Goal: Task Accomplishment & Management: Use online tool/utility

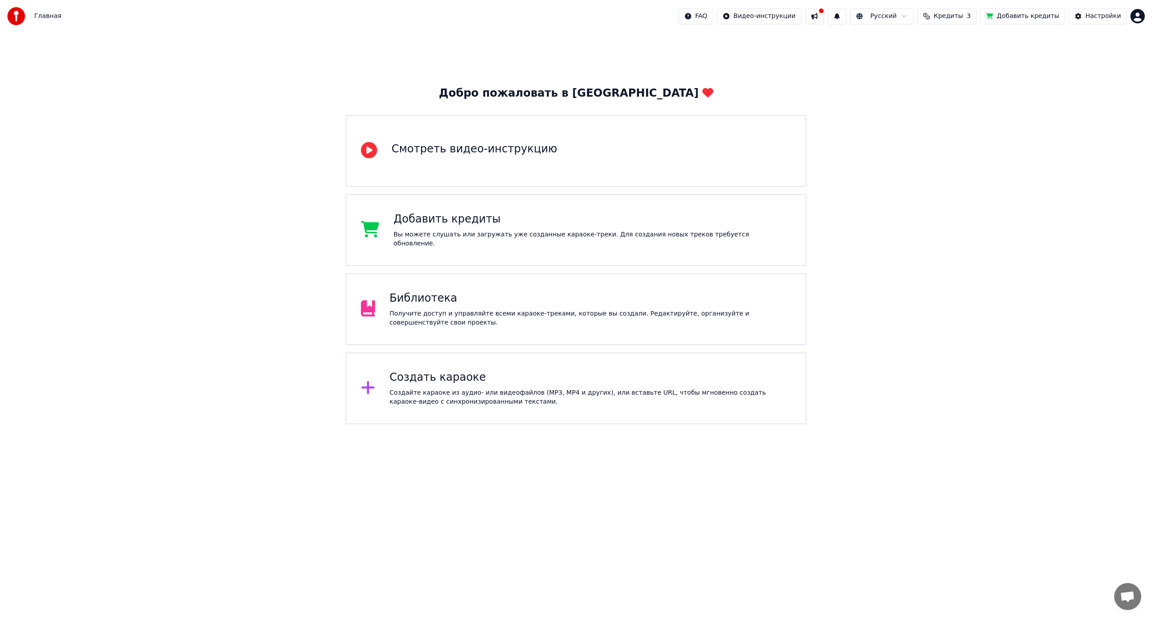
click at [606, 315] on div "Получите доступ и управляйте всеми караоке-треками, которые вы создали. Редакти…" at bounding box center [591, 319] width 402 height 18
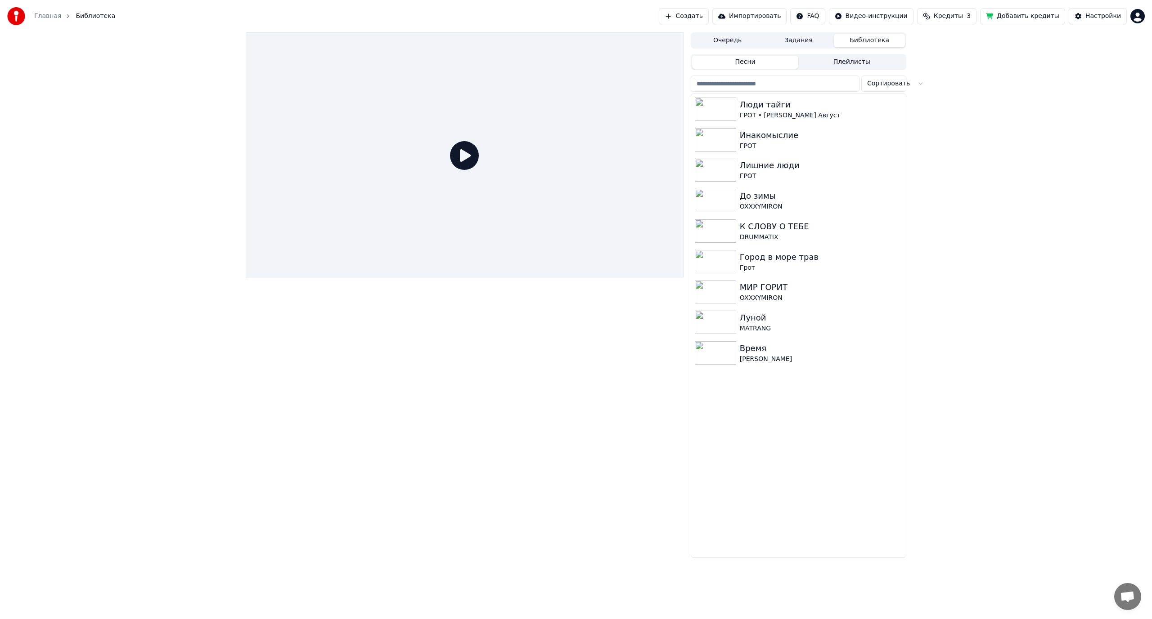
click at [961, 21] on button "Кредиты 3" at bounding box center [946, 16] width 59 height 16
click at [1020, 15] on button "Добавить кредиты" at bounding box center [1022, 16] width 85 height 16
click at [708, 20] on button "Создать" at bounding box center [683, 16] width 49 height 16
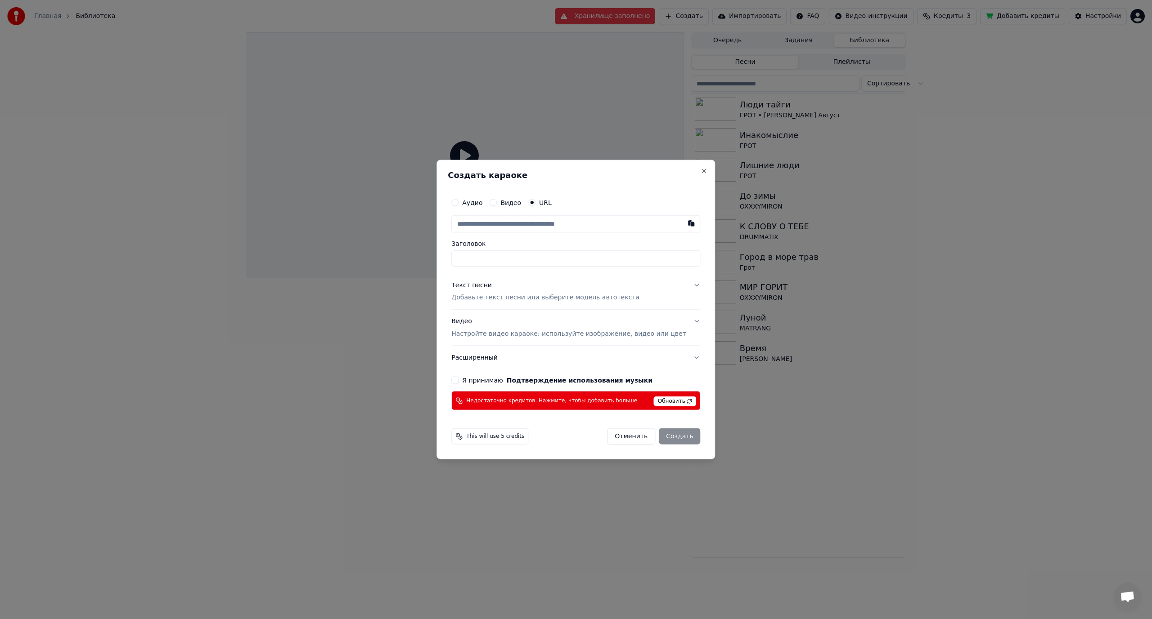
type input "**********"
type input "*********"
type input "**********"
click at [669, 403] on span "Обновить" at bounding box center [675, 402] width 43 height 10
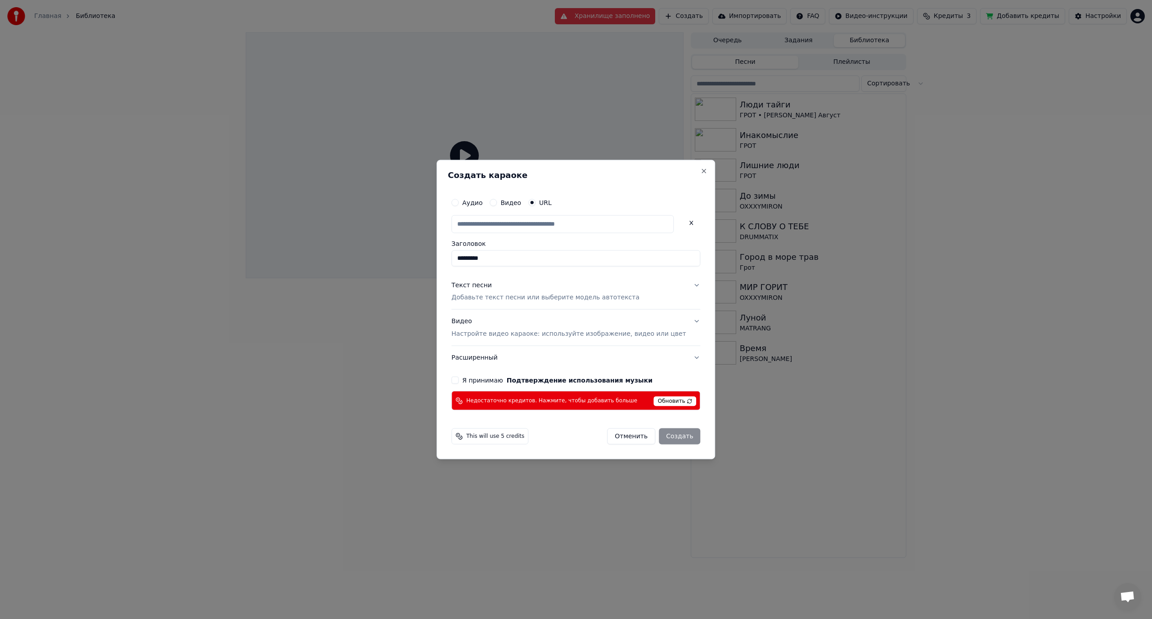
scroll to position [0, 0]
click at [534, 301] on p "Добавьте текст песни или выберите модель автотекста" at bounding box center [545, 297] width 188 height 9
type input "**********"
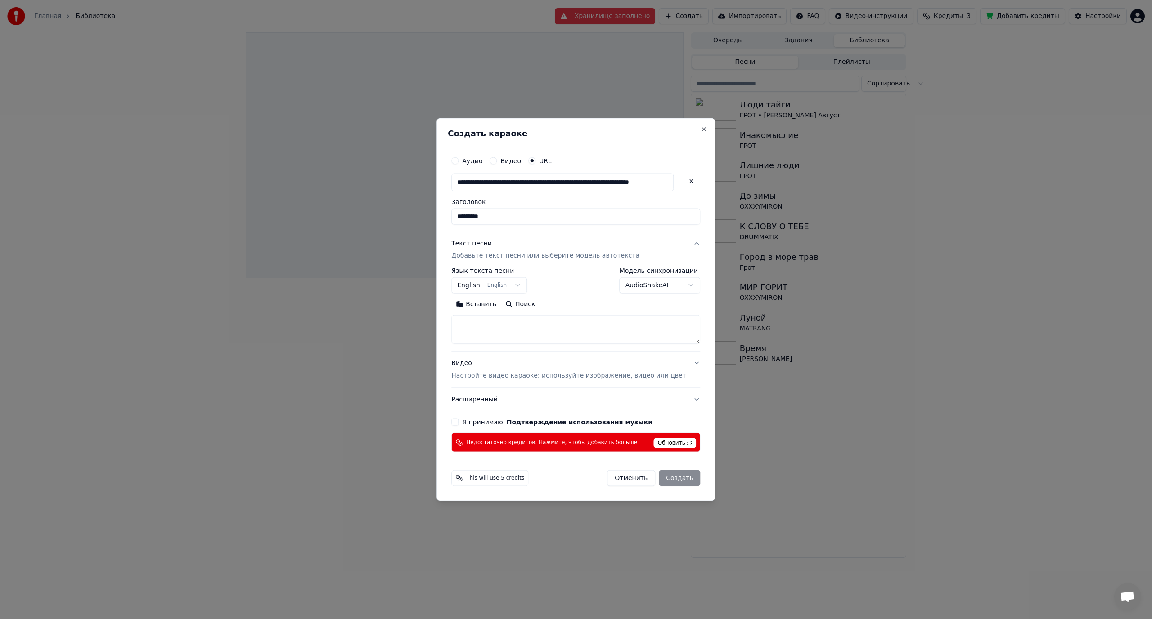
click at [503, 288] on button "English English" at bounding box center [489, 286] width 76 height 16
select select "**"
click at [530, 304] on button "Поиск" at bounding box center [520, 304] width 39 height 14
type textarea "**********"
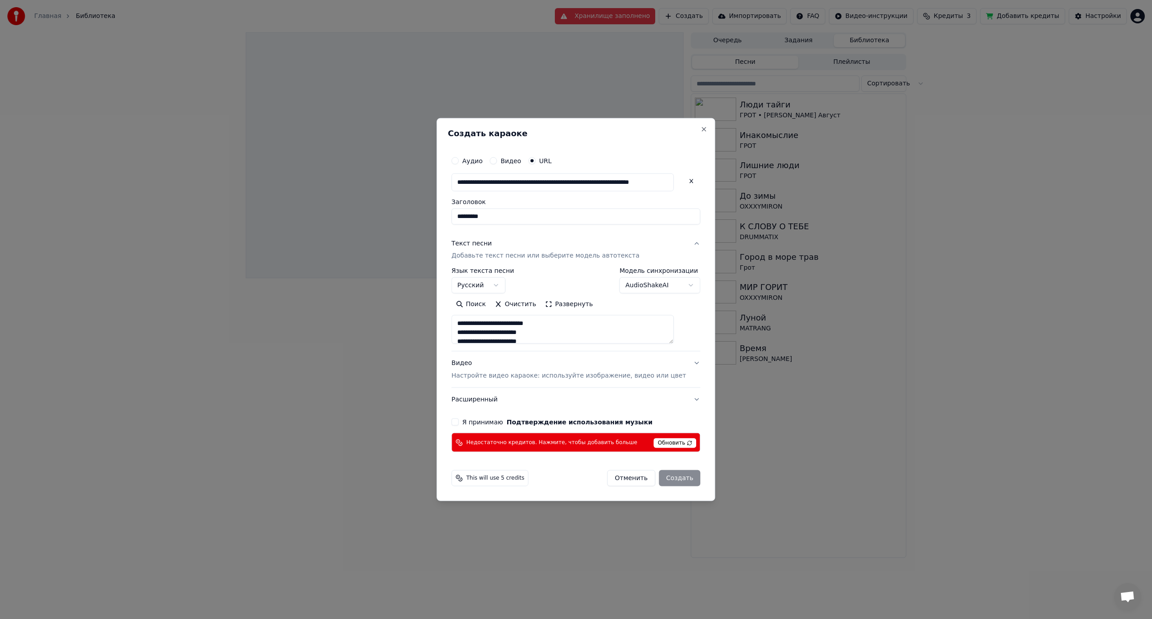
click at [658, 440] on span "Обновить" at bounding box center [675, 444] width 43 height 10
click at [659, 442] on span "Обновить" at bounding box center [675, 444] width 43 height 10
click at [663, 445] on span "Обновить" at bounding box center [675, 444] width 43 height 10
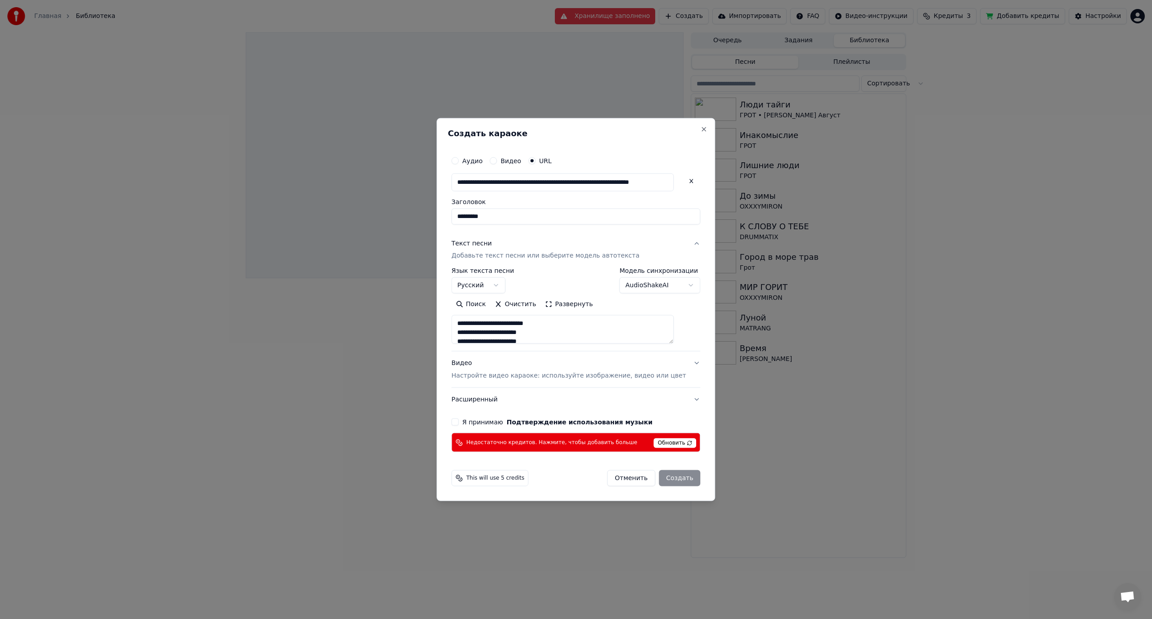
click at [658, 451] on div "Недостаточно кредитов. Нажмите, чтобы добавить больше Обновить" at bounding box center [575, 442] width 249 height 19
click at [658, 444] on span "Обновить" at bounding box center [675, 444] width 43 height 10
click at [658, 443] on span "Обновить" at bounding box center [675, 444] width 43 height 10
click at [655, 444] on span "Обновить" at bounding box center [675, 444] width 43 height 10
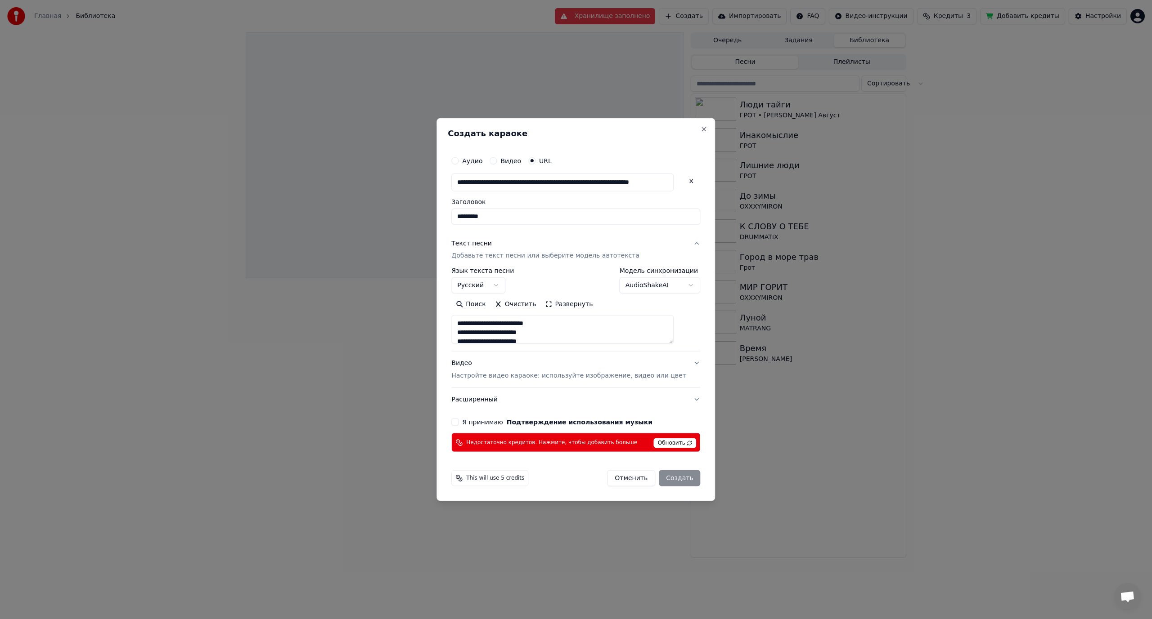
click at [655, 444] on span "Обновить" at bounding box center [675, 444] width 43 height 10
click at [664, 442] on span "Обновить" at bounding box center [675, 444] width 43 height 10
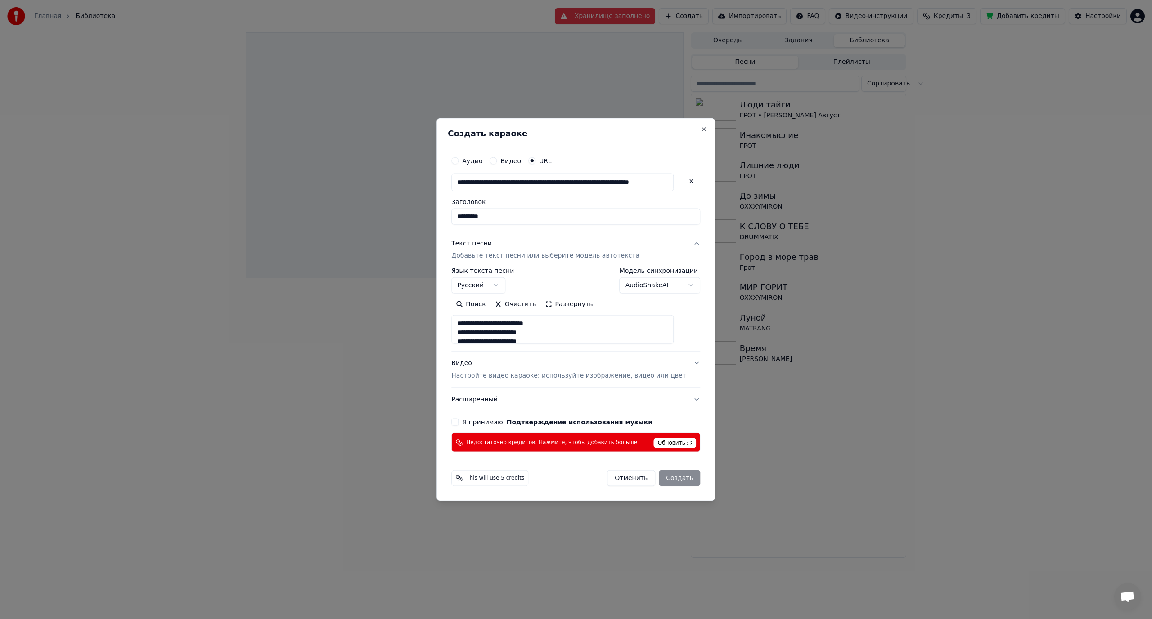
click at [664, 442] on span "Обновить" at bounding box center [675, 444] width 43 height 10
click at [628, 476] on button "Отменить" at bounding box center [631, 479] width 48 height 16
select select
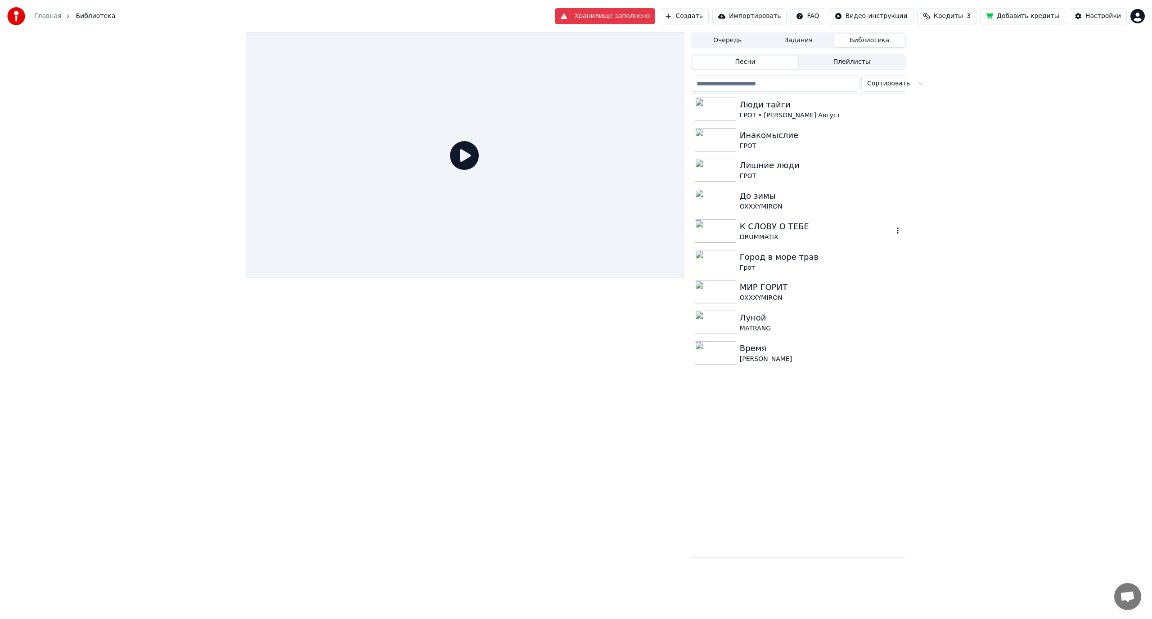
click at [804, 227] on div "К СЛОВУ О ТЕБЕ" at bounding box center [816, 226] width 153 height 13
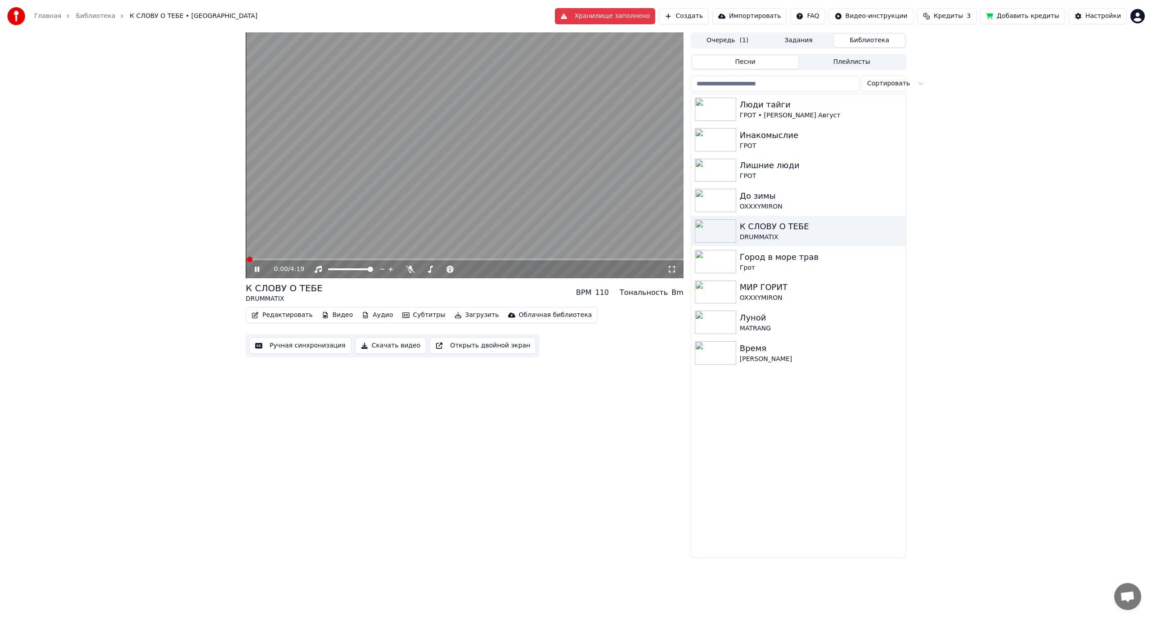
click at [673, 270] on icon at bounding box center [671, 269] width 9 height 7
click at [429, 271] on span at bounding box center [429, 269] width 5 height 5
click at [674, 269] on icon at bounding box center [671, 269] width 9 height 7
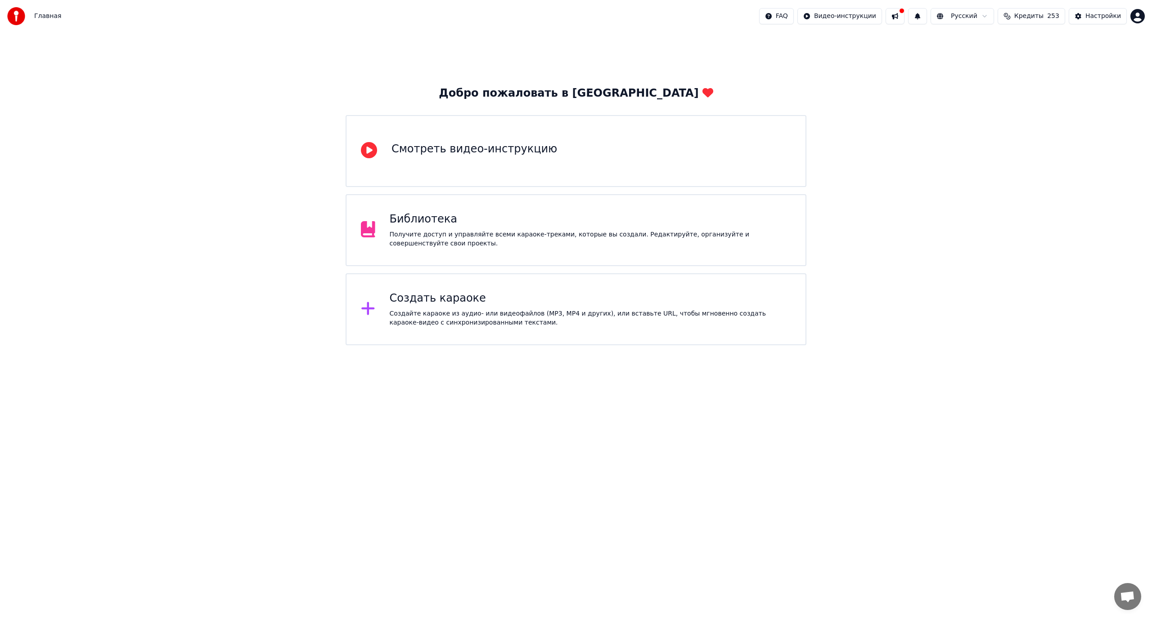
click at [604, 317] on div "Создайте караоке из аудио- или видеофайлов (MP3, MP4 и других), или вставьте UR…" at bounding box center [591, 319] width 402 height 18
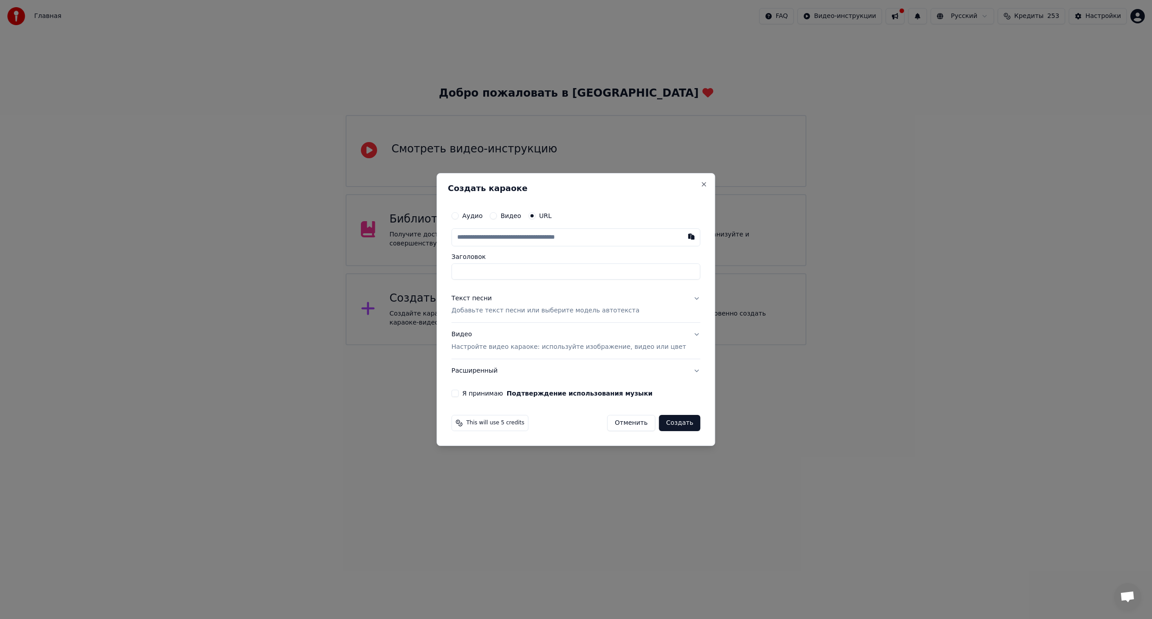
click at [540, 239] on input "text" at bounding box center [575, 238] width 249 height 18
type input "**********"
type input "*********"
type input "**********"
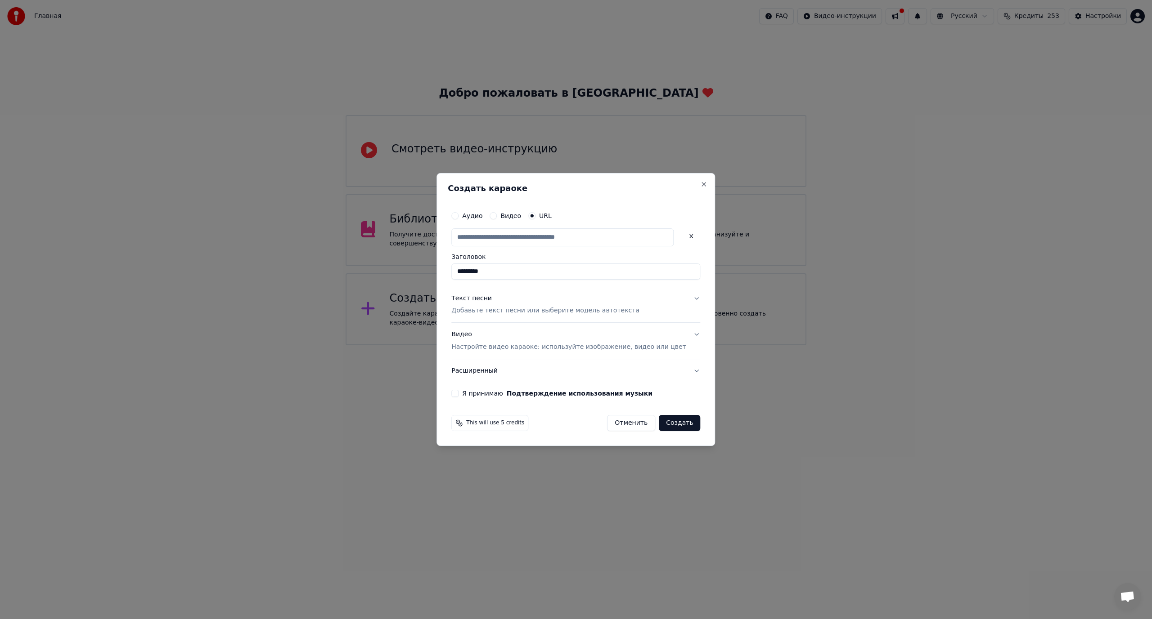
click at [466, 272] on input "*********" at bounding box center [575, 272] width 249 height 16
type input "**********"
click at [534, 313] on p "Добавьте текст песни или выберите модель автотекста" at bounding box center [545, 311] width 188 height 9
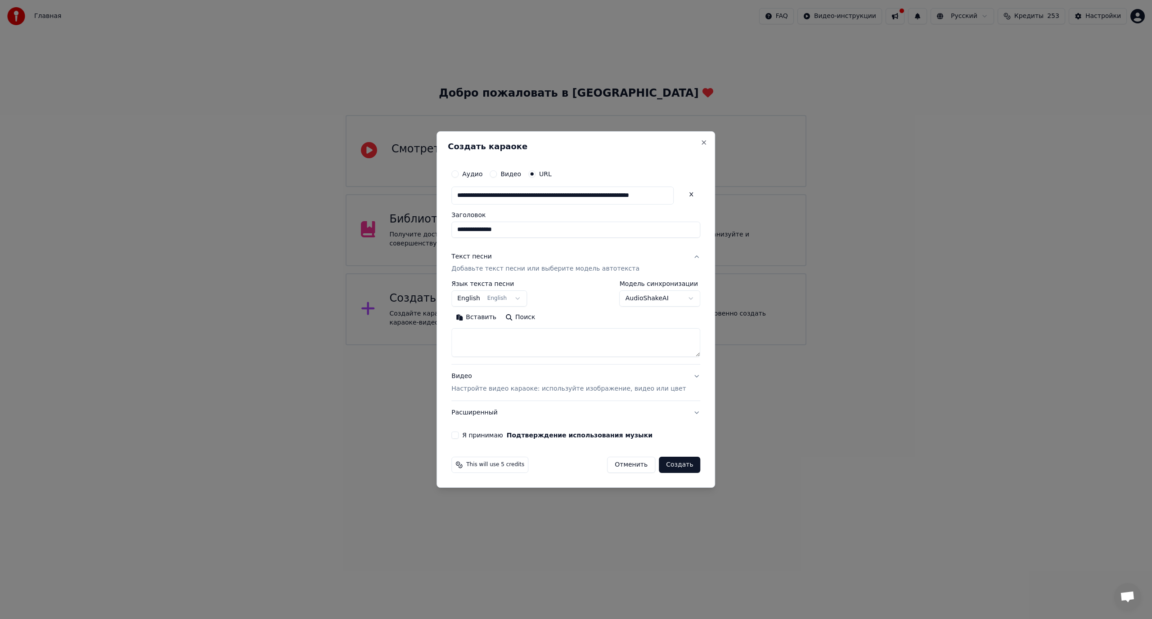
click at [503, 301] on button "English English" at bounding box center [489, 299] width 76 height 16
select select "**"
click at [539, 320] on button "Поиск" at bounding box center [520, 318] width 39 height 14
type textarea "**********"
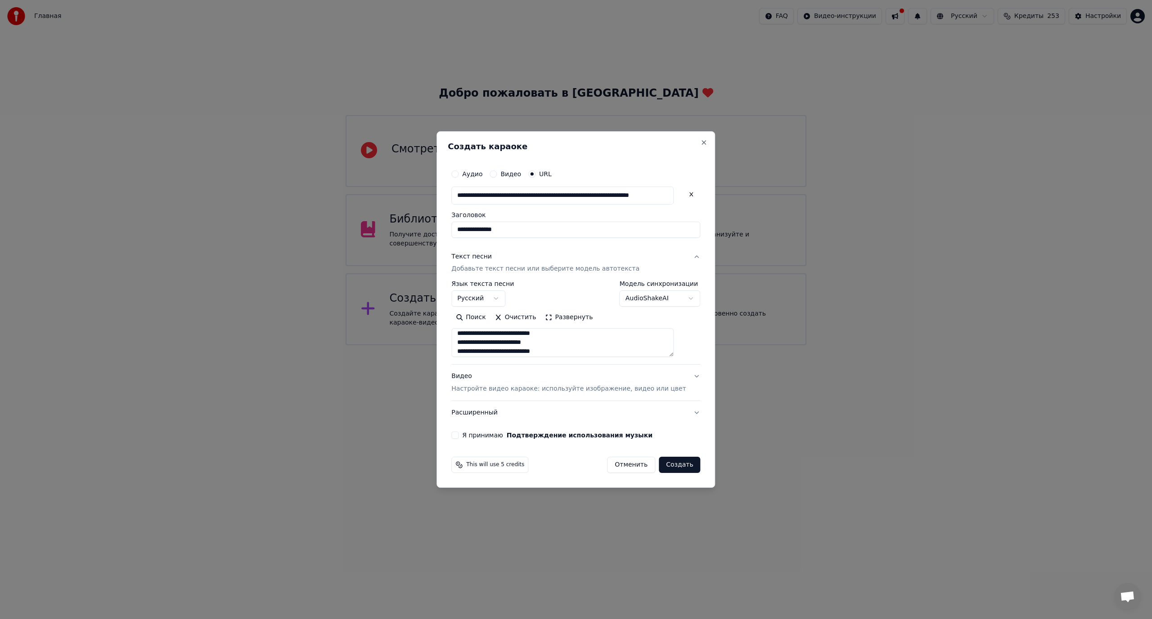
scroll to position [0, 0]
click at [458, 435] on button "Я принимаю Подтверждение использования музыки" at bounding box center [454, 435] width 7 height 7
click at [673, 467] on button "Создать" at bounding box center [679, 465] width 41 height 16
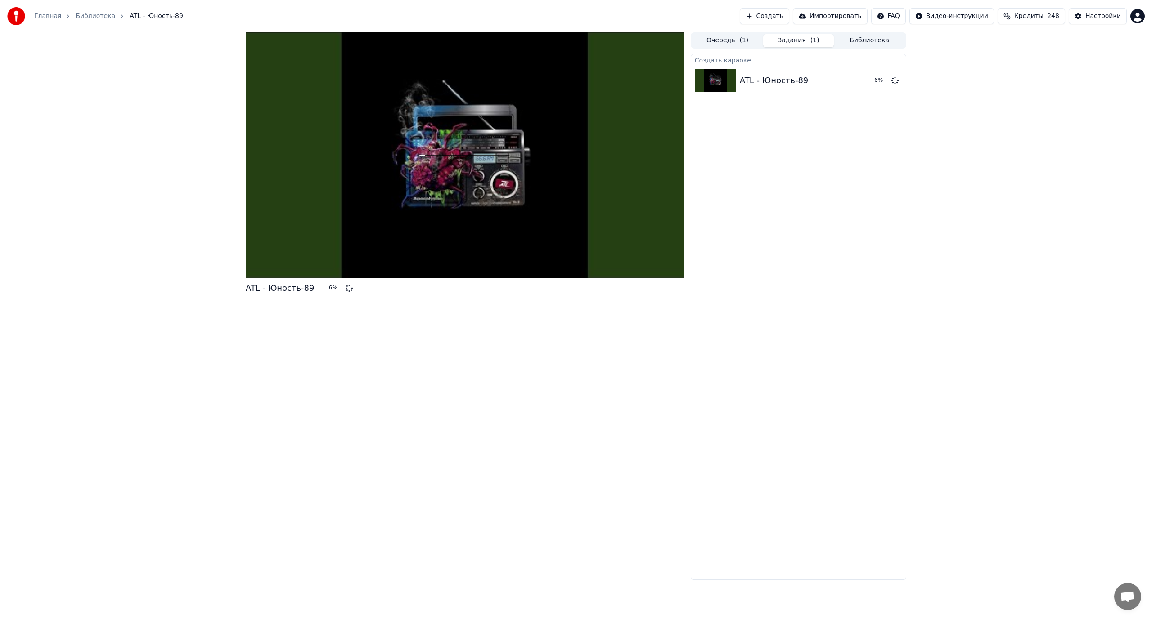
click at [783, 17] on button "Создать" at bounding box center [764, 16] width 49 height 16
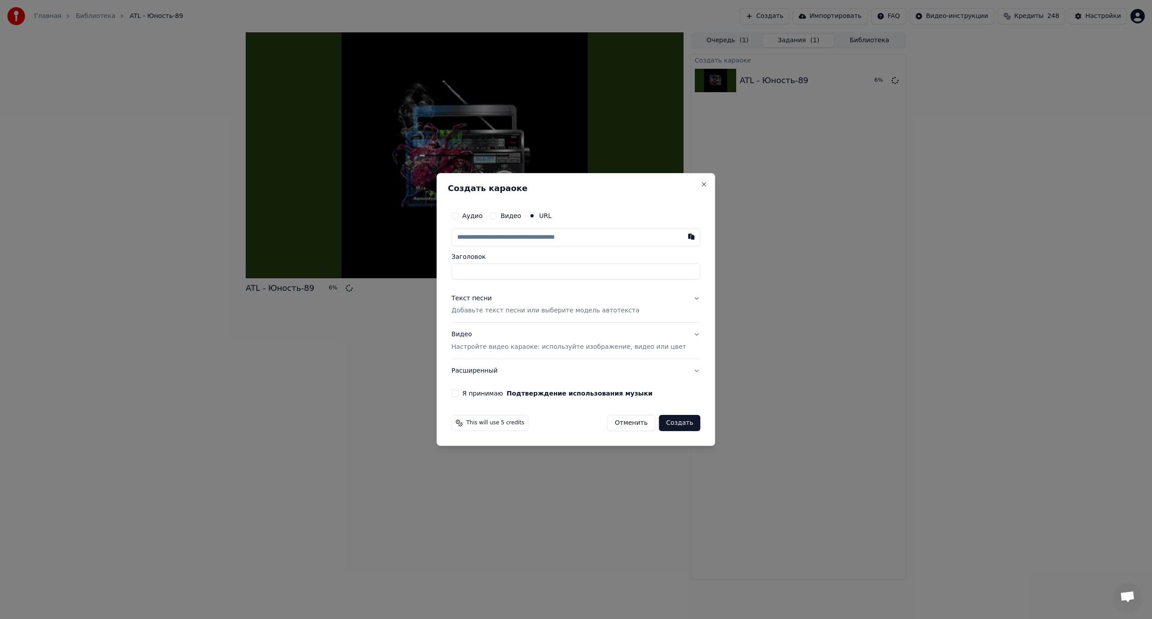
click at [549, 238] on input "text" at bounding box center [575, 238] width 249 height 18
type input "**********"
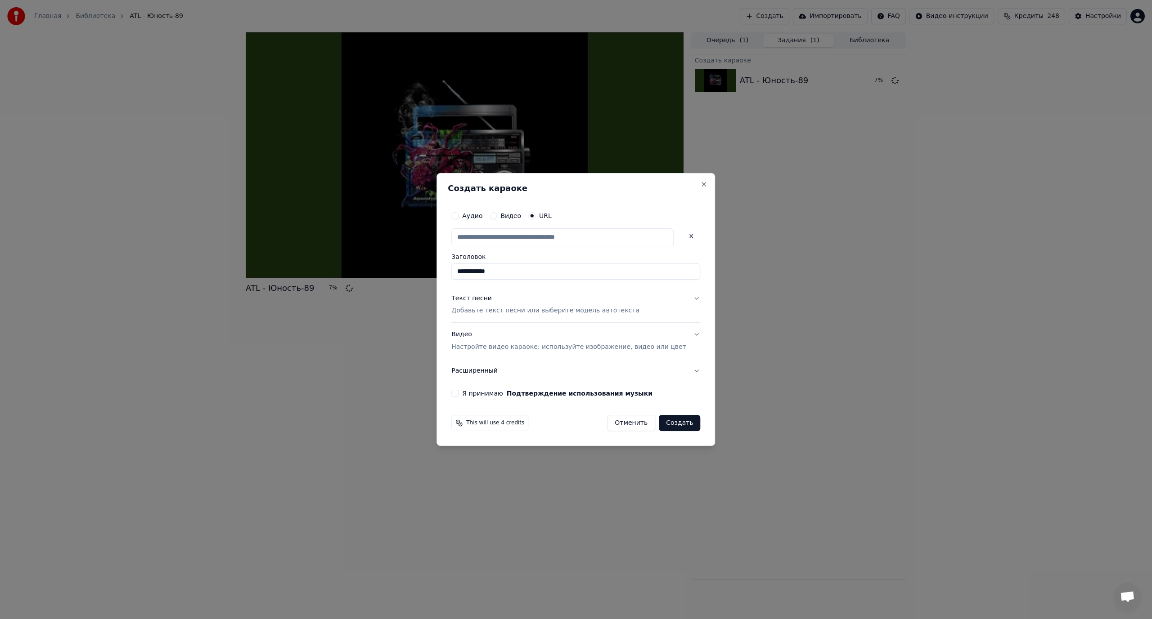
click at [470, 272] on input "**********" at bounding box center [575, 272] width 249 height 16
type input "**********"
click at [494, 307] on p "Добавьте текст песни или выберите модель автотекста" at bounding box center [545, 311] width 188 height 9
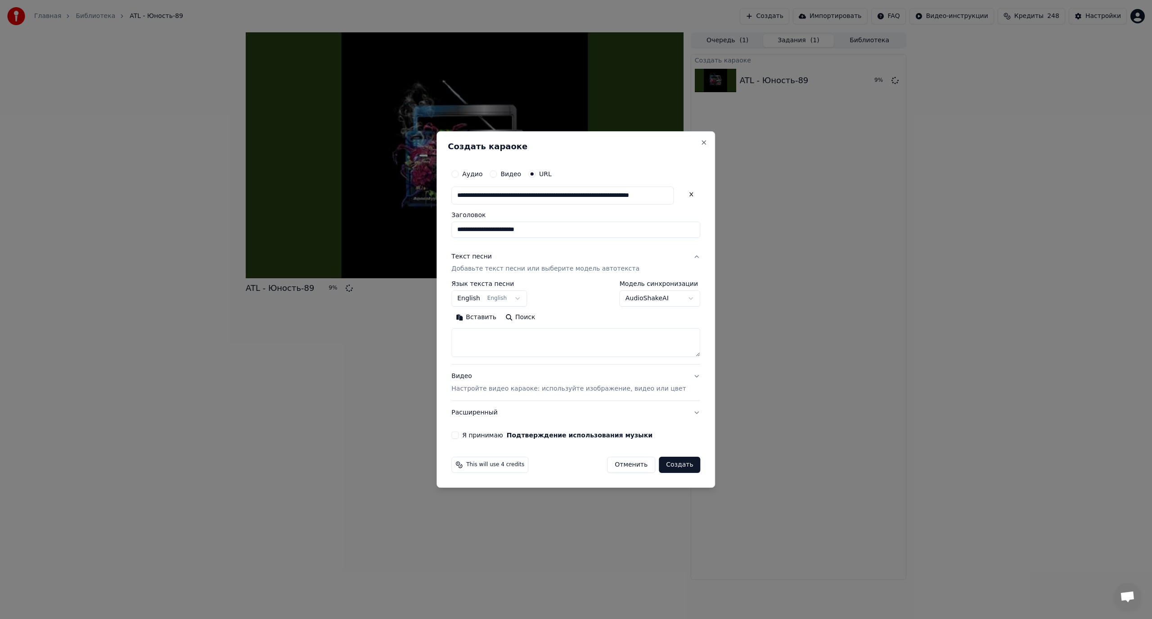
click at [518, 298] on body "**********" at bounding box center [576, 309] width 1152 height 619
select select "**"
click at [533, 314] on button "Поиск" at bounding box center [520, 318] width 39 height 14
click at [458, 437] on button "Я принимаю Подтверждение использования музыки" at bounding box center [454, 435] width 7 height 7
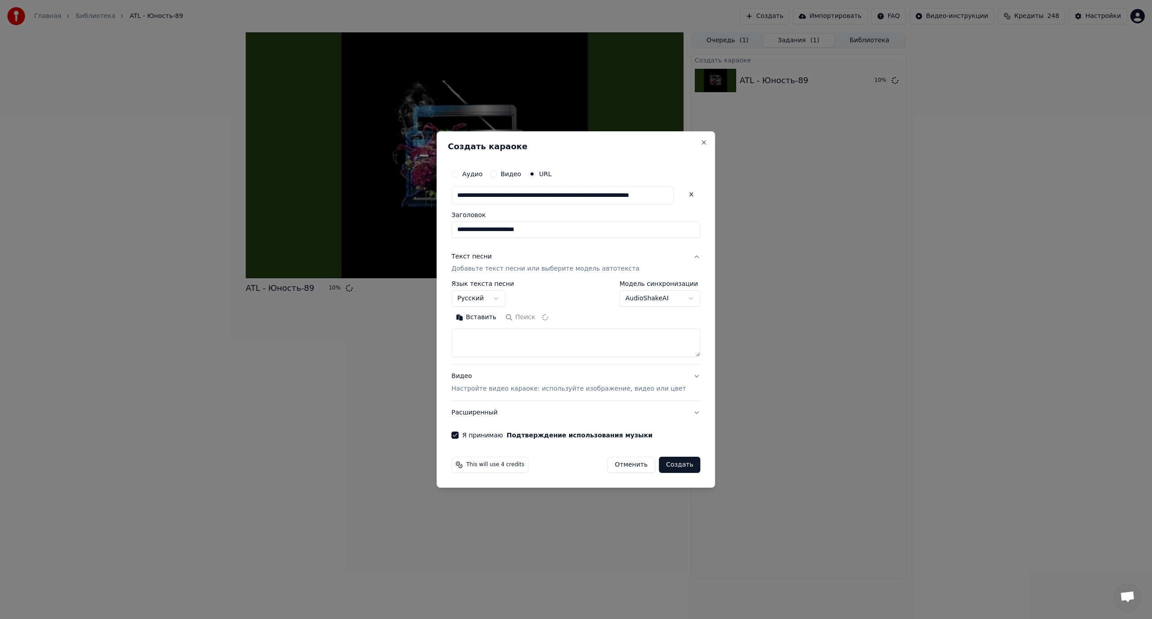
type textarea "**********"
click at [664, 465] on button "Создать" at bounding box center [679, 465] width 41 height 16
select select
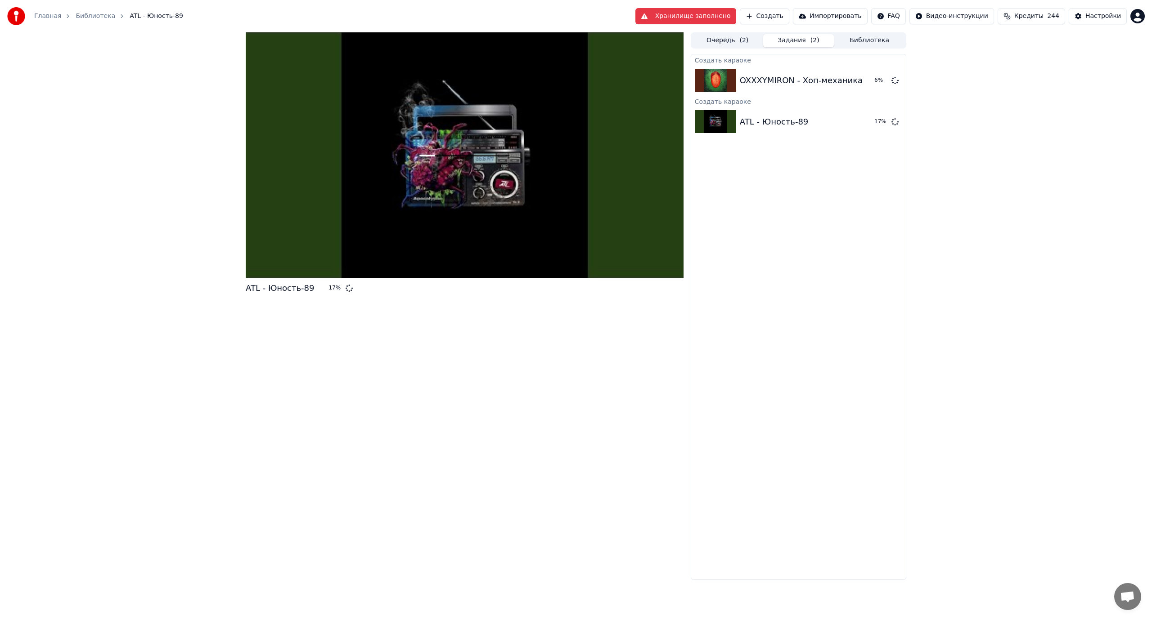
click at [788, 15] on button "Создать" at bounding box center [764, 16] width 49 height 16
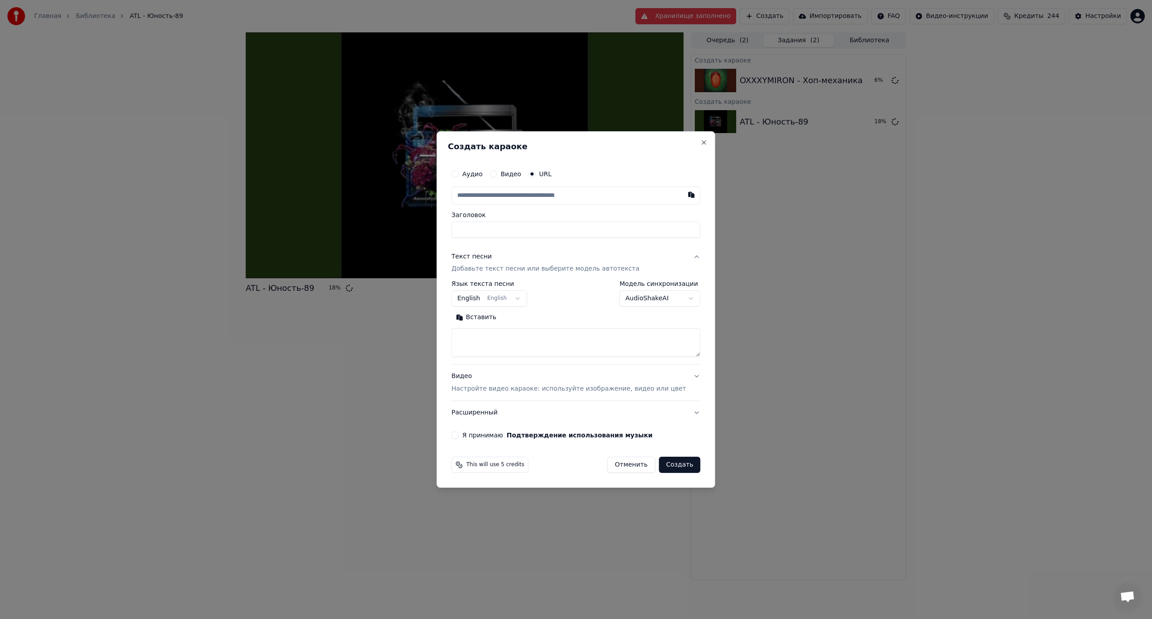
click at [587, 198] on input "text" at bounding box center [575, 196] width 249 height 18
type input "**********"
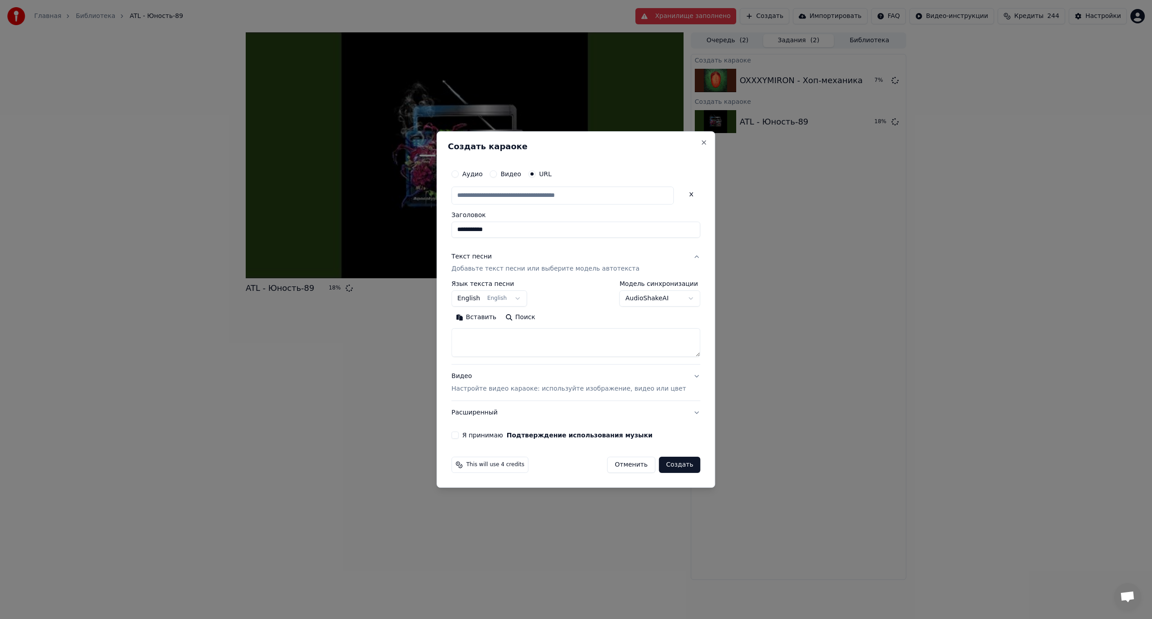
click at [469, 230] on input "**********" at bounding box center [575, 230] width 249 height 16
type input "**********"
click at [521, 304] on body "**********" at bounding box center [576, 309] width 1152 height 619
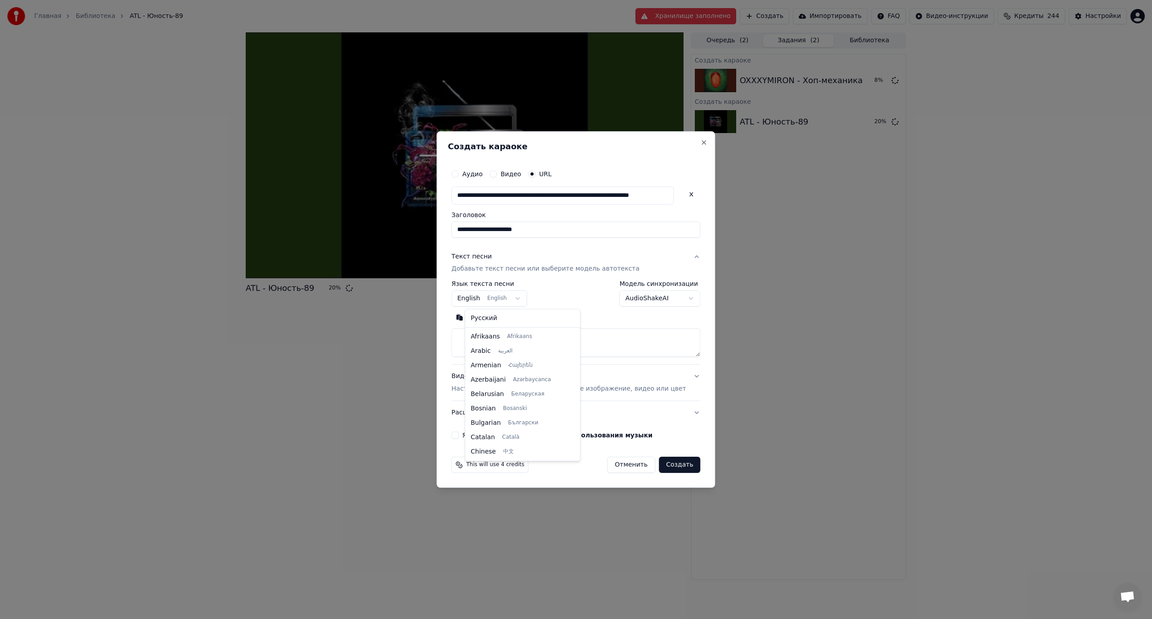
scroll to position [72, 0]
select select "**"
click at [529, 316] on button "Поиск" at bounding box center [520, 318] width 39 height 14
type textarea "**********"
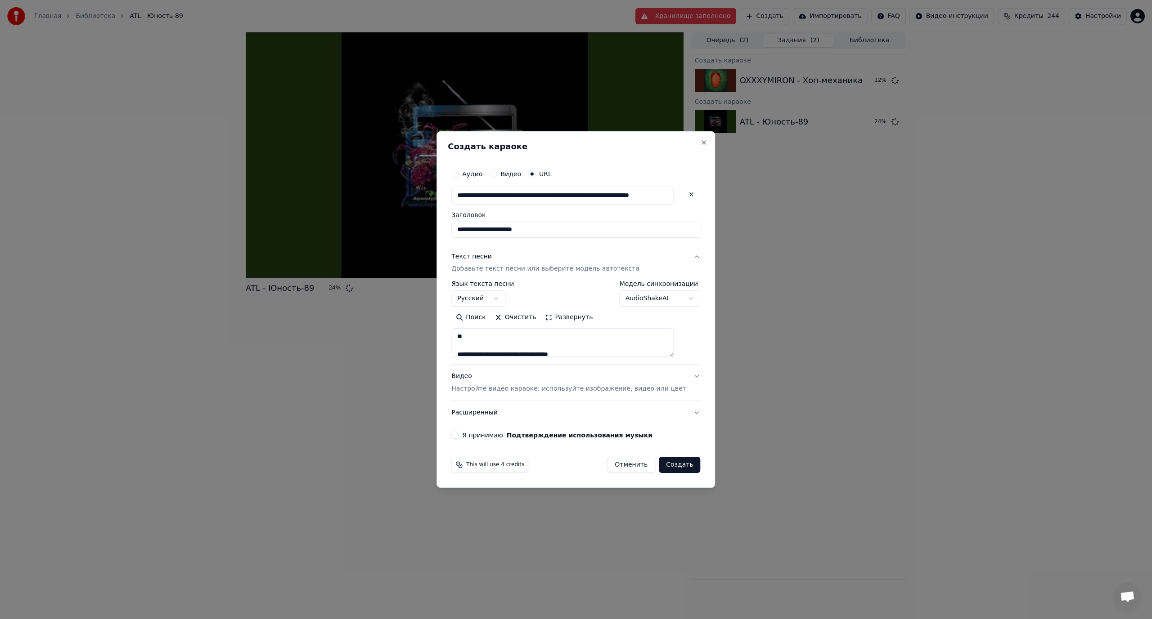
click at [458, 435] on button "Я принимаю Подтверждение использования музыки" at bounding box center [454, 435] width 7 height 7
click at [664, 465] on button "Создать" at bounding box center [679, 465] width 41 height 16
select select
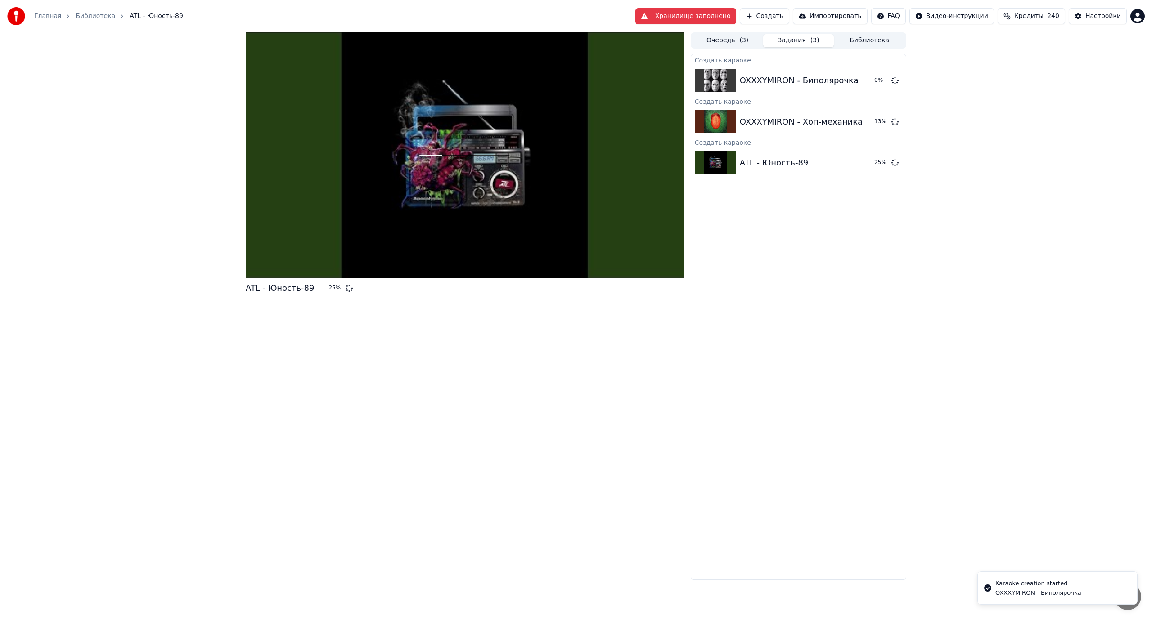
click at [735, 45] on button "Очередь ( 3 )" at bounding box center [727, 40] width 71 height 13
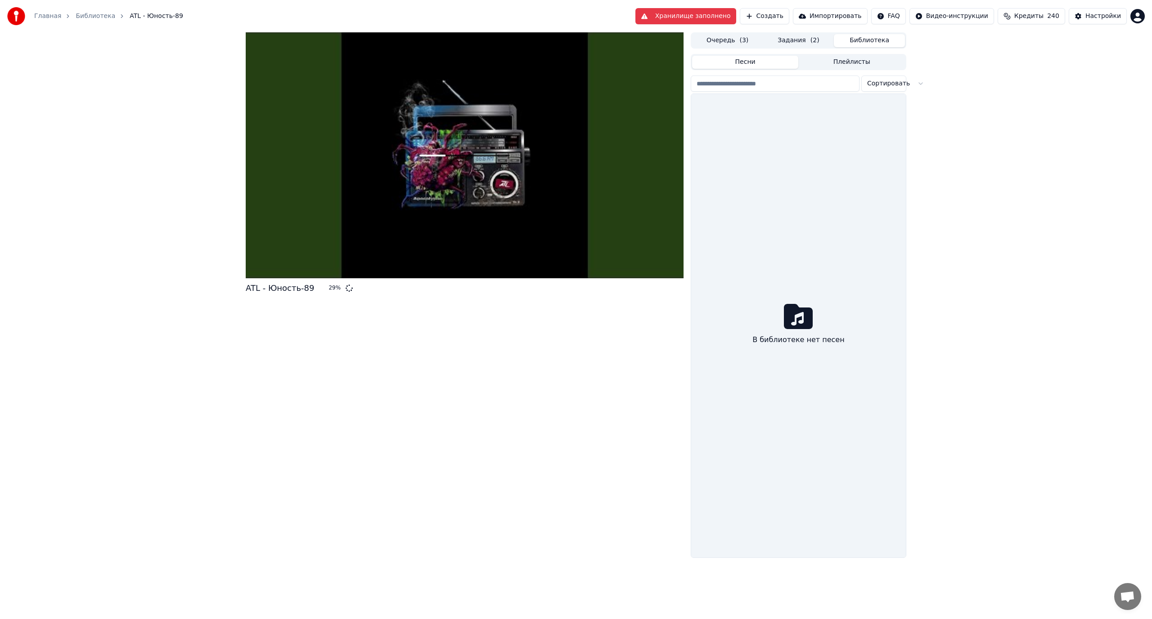
click at [869, 35] on button "Библиотека" at bounding box center [869, 40] width 71 height 13
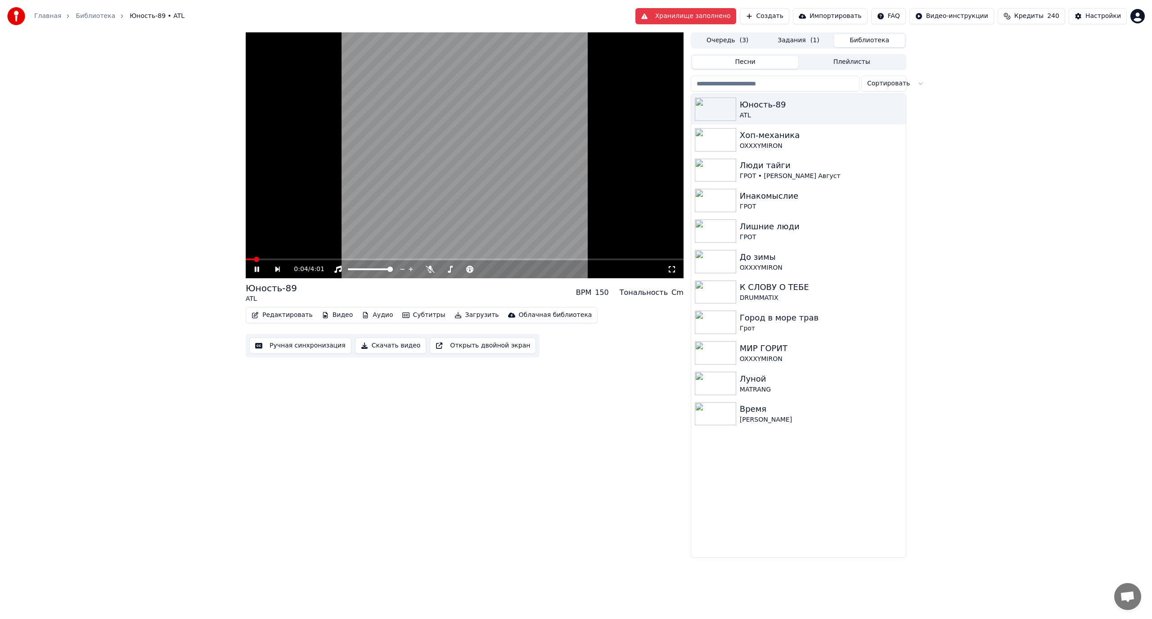
click at [673, 269] on icon at bounding box center [671, 269] width 9 height 7
click at [454, 197] on video at bounding box center [465, 155] width 438 height 246
click at [337, 317] on button "Видео" at bounding box center [337, 315] width 39 height 13
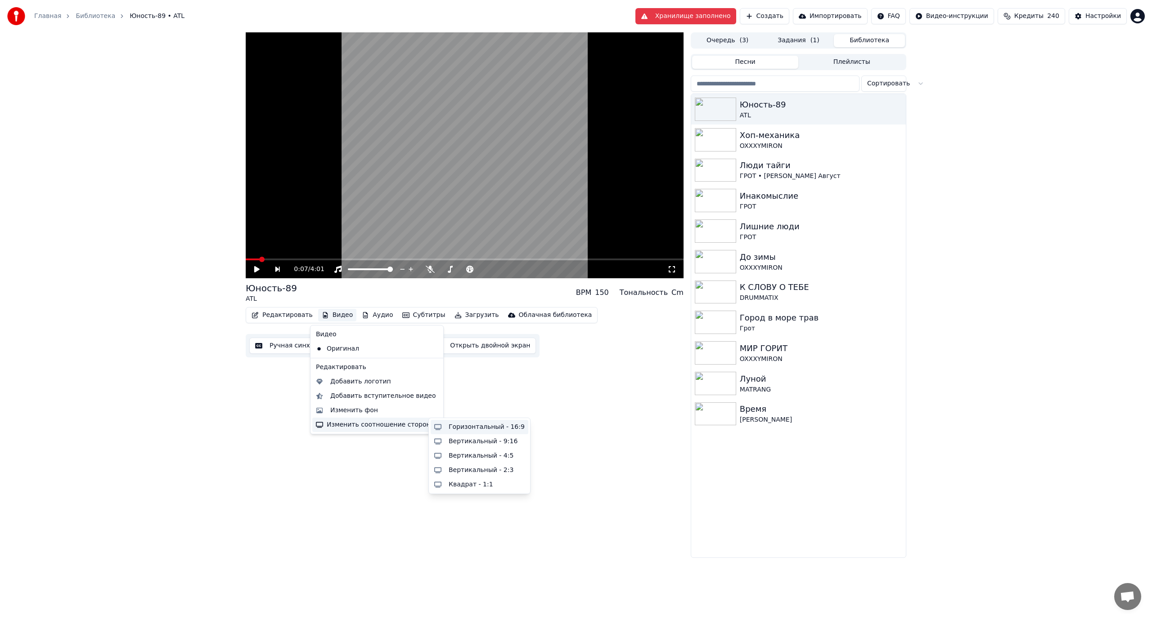
click at [488, 427] on div "Горизонтальный - 16:9" at bounding box center [487, 427] width 76 height 9
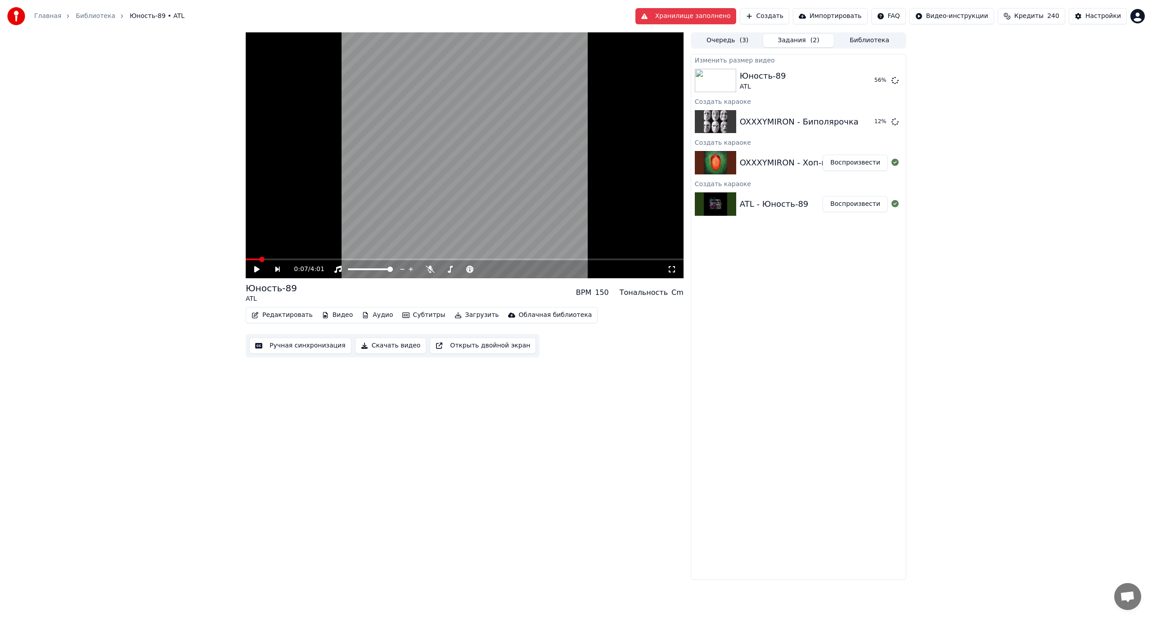
click at [847, 163] on button "Воспроизвести" at bounding box center [854, 163] width 65 height 16
click at [676, 269] on div "0:00 / 2:18" at bounding box center [464, 269] width 431 height 9
click at [673, 273] on icon at bounding box center [672, 269] width 6 height 6
click at [497, 161] on video at bounding box center [465, 155] width 438 height 246
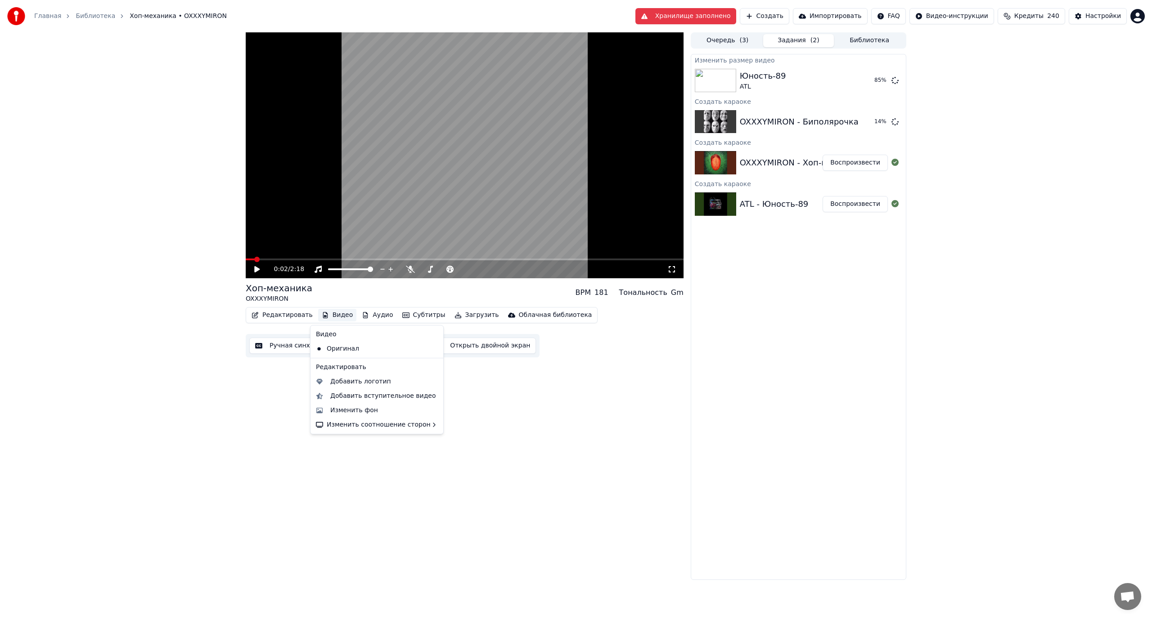
click at [328, 315] on button "Видео" at bounding box center [337, 315] width 39 height 13
click at [472, 429] on div "Горизонтальный - 16:9" at bounding box center [487, 427] width 76 height 9
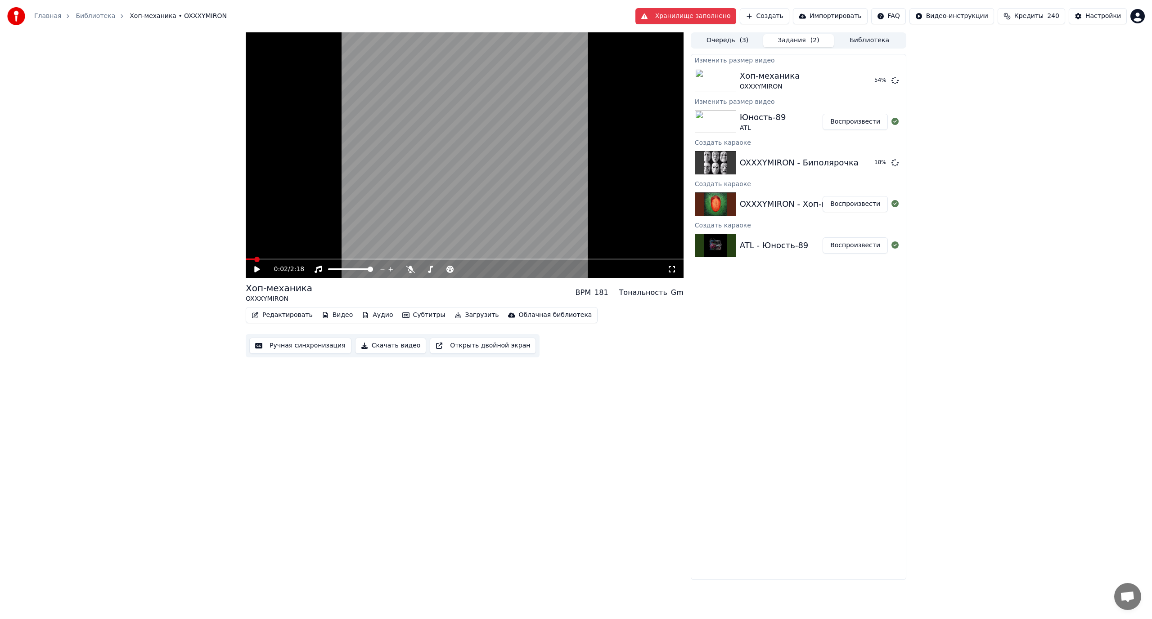
click at [869, 122] on button "Воспроизвести" at bounding box center [854, 122] width 65 height 16
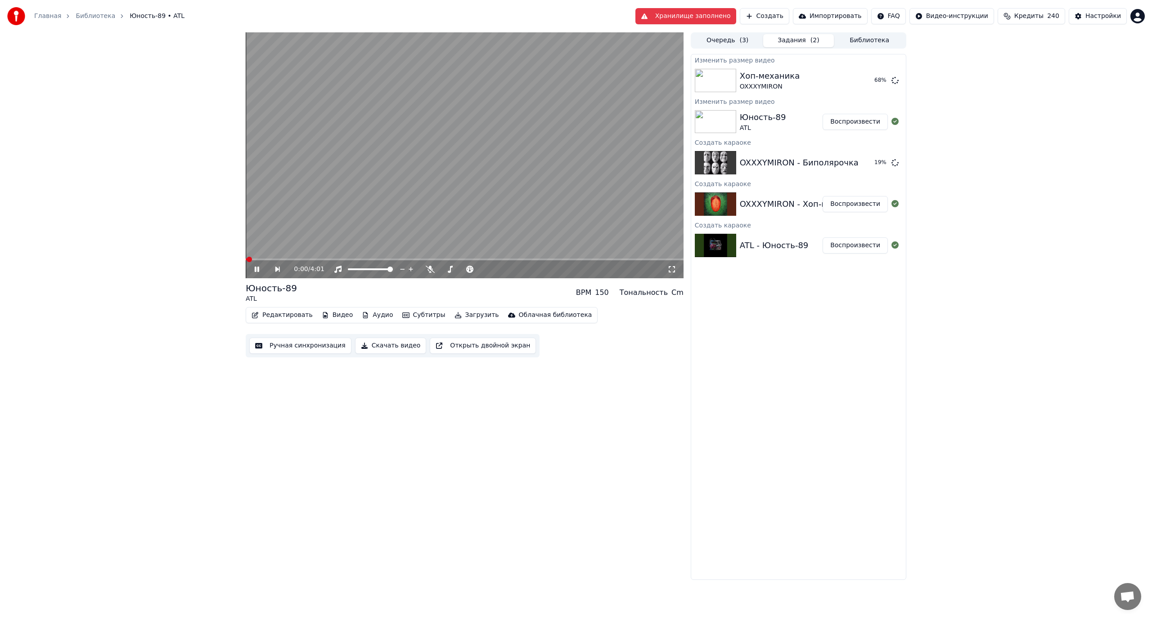
click at [673, 272] on icon at bounding box center [672, 269] width 6 height 6
click at [843, 162] on button "Воспроизвести" at bounding box center [854, 163] width 65 height 16
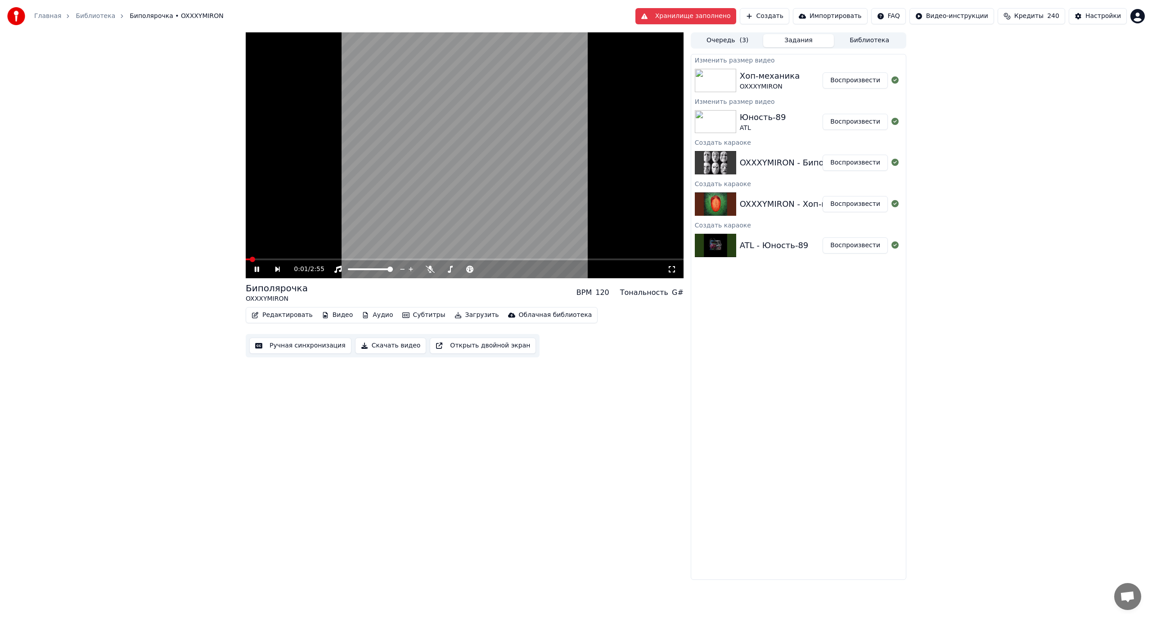
click at [497, 210] on video at bounding box center [465, 155] width 438 height 246
click at [674, 272] on icon at bounding box center [672, 269] width 6 height 6
click at [331, 314] on button "Видео" at bounding box center [337, 315] width 39 height 13
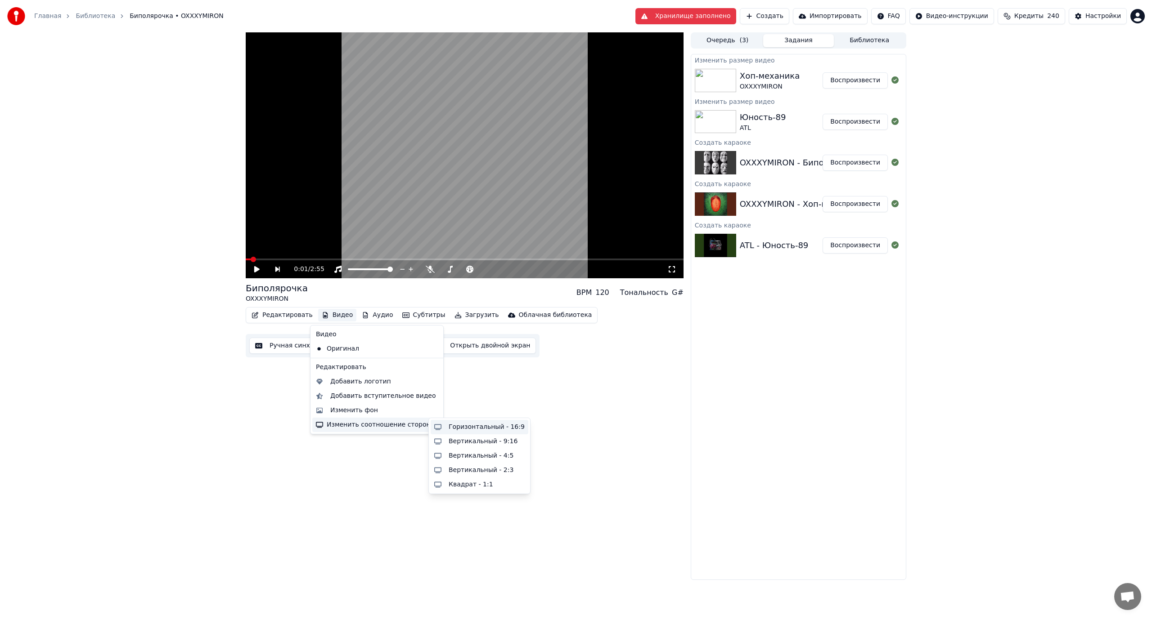
click at [512, 426] on div "Горизонтальный - 16:9" at bounding box center [487, 427] width 76 height 9
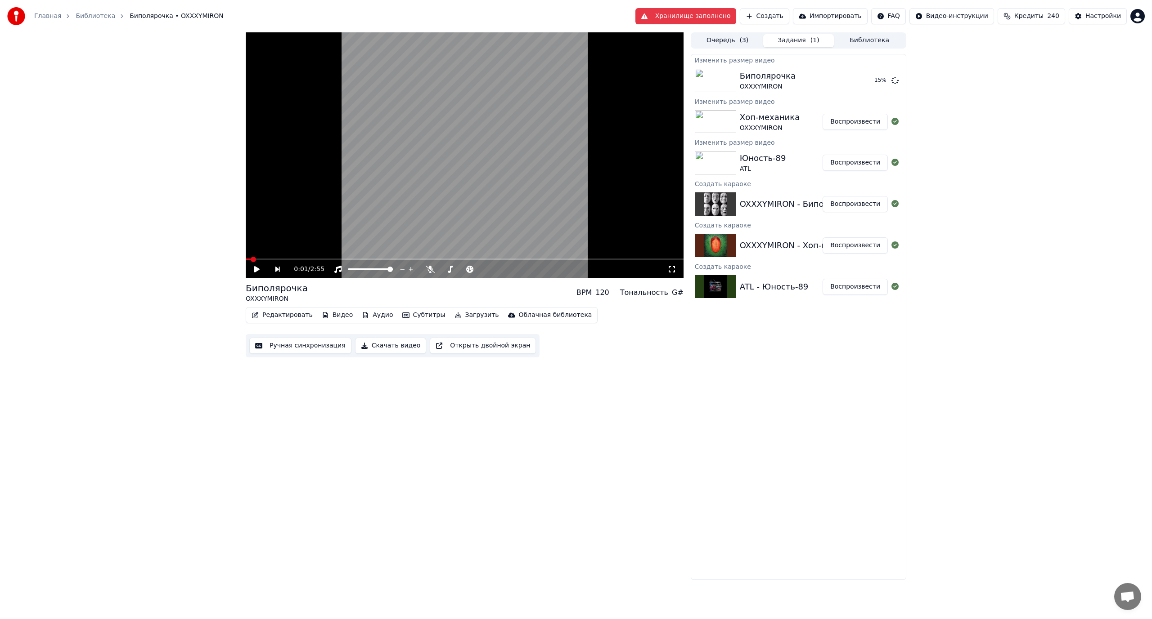
click at [855, 120] on button "Воспроизвести" at bounding box center [854, 122] width 65 height 16
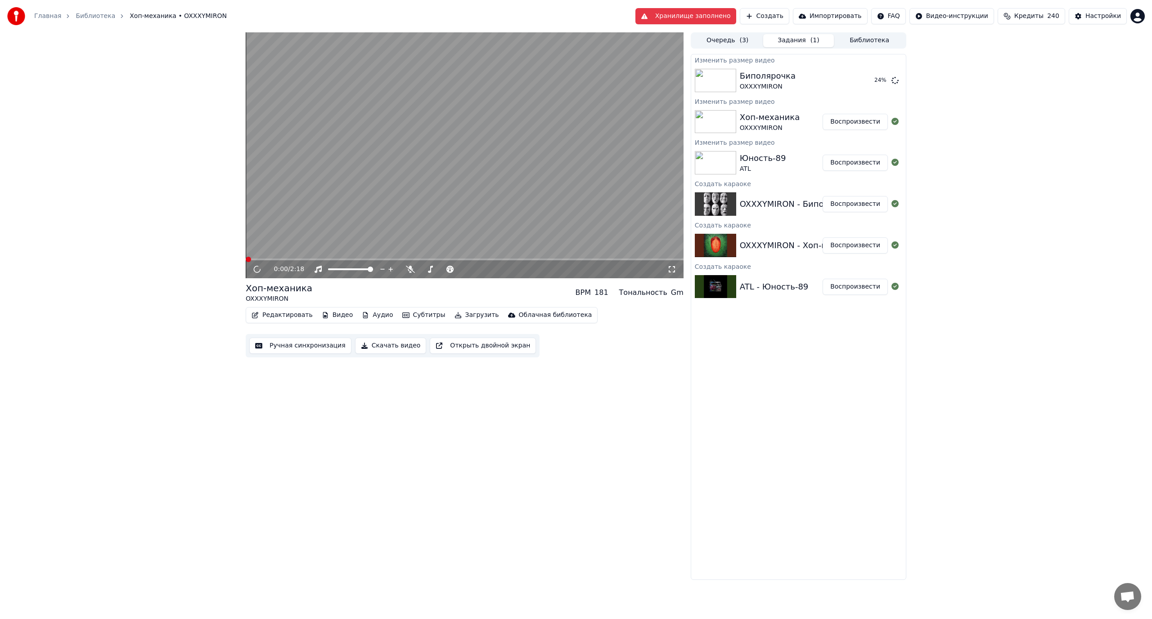
click at [671, 269] on icon at bounding box center [671, 269] width 9 height 7
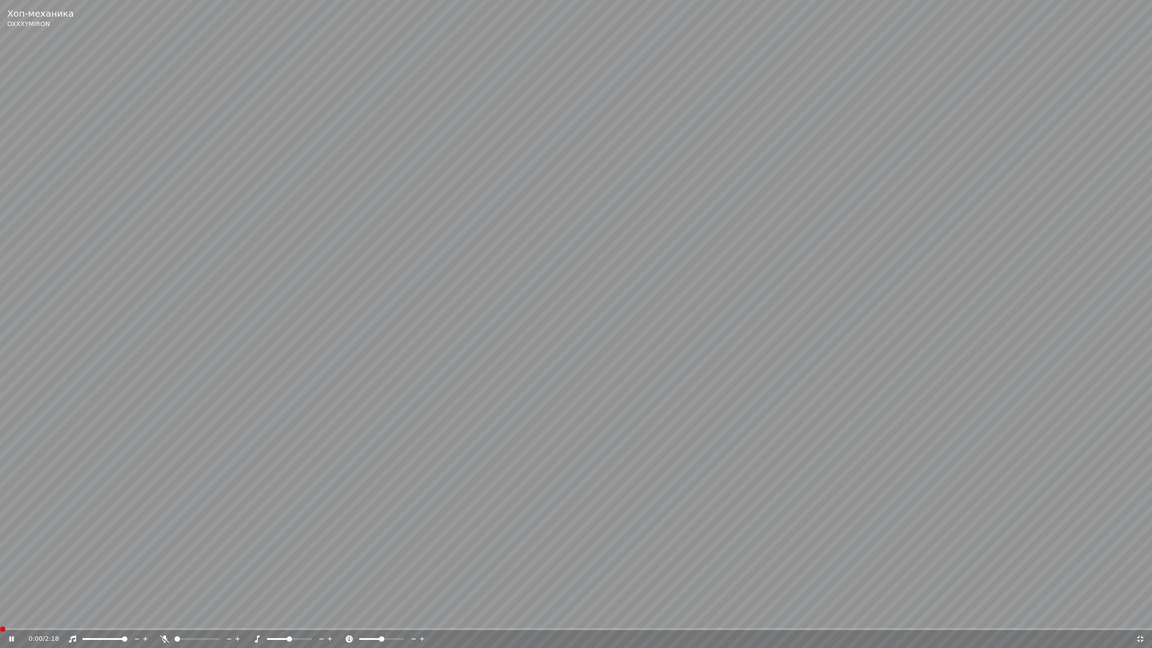
click at [0, 619] on span at bounding box center [2, 628] width 5 height 5
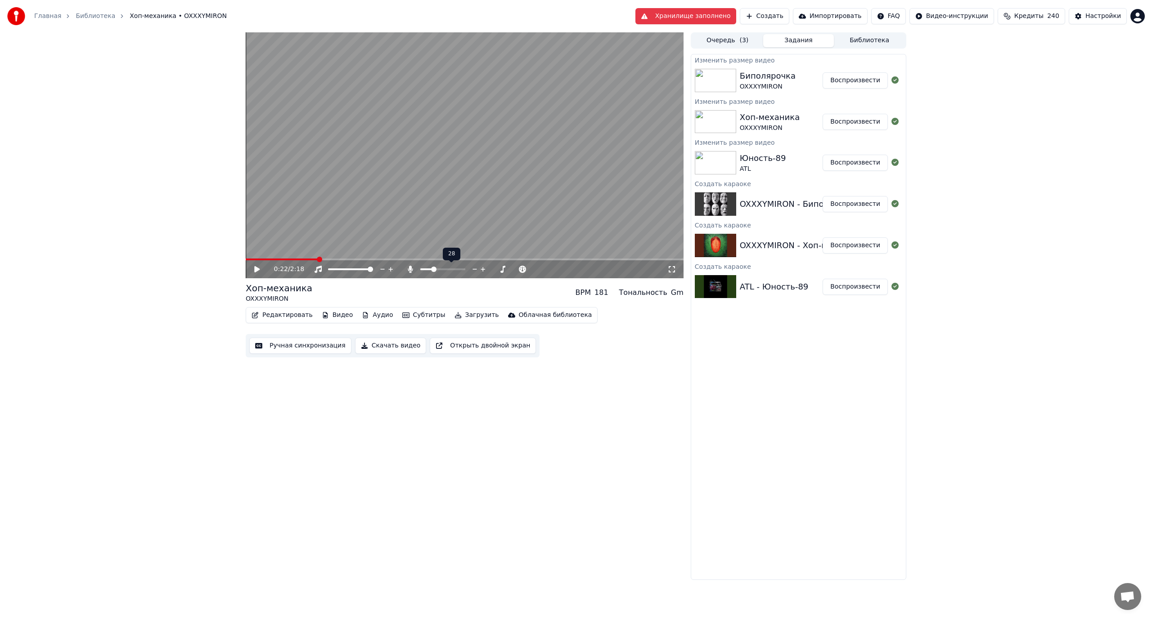
click at [433, 270] on span at bounding box center [433, 269] width 5 height 5
click at [381, 174] on video at bounding box center [465, 155] width 438 height 246
click at [306, 258] on video at bounding box center [465, 155] width 438 height 246
click at [314, 219] on video at bounding box center [465, 155] width 438 height 246
click at [305, 262] on span at bounding box center [307, 259] width 5 height 5
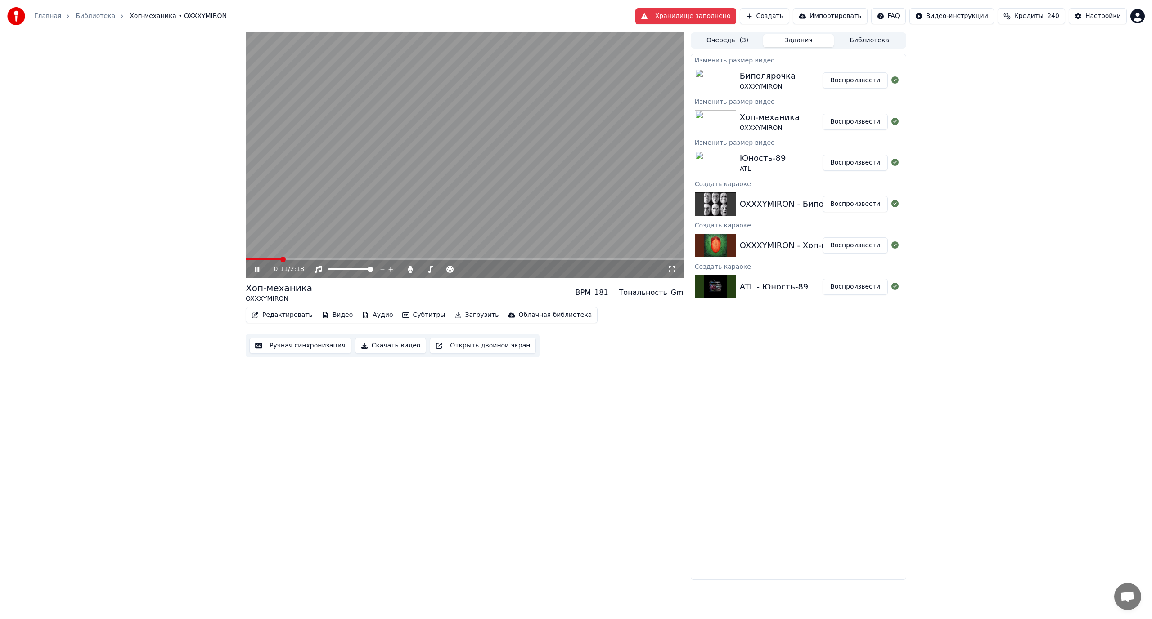
click at [280, 260] on span at bounding box center [263, 260] width 35 height 2
click at [317, 221] on video at bounding box center [465, 155] width 438 height 246
click at [296, 260] on span at bounding box center [271, 260] width 51 height 2
click at [420, 267] on span at bounding box center [422, 269] width 5 height 5
click at [674, 272] on icon at bounding box center [672, 269] width 6 height 6
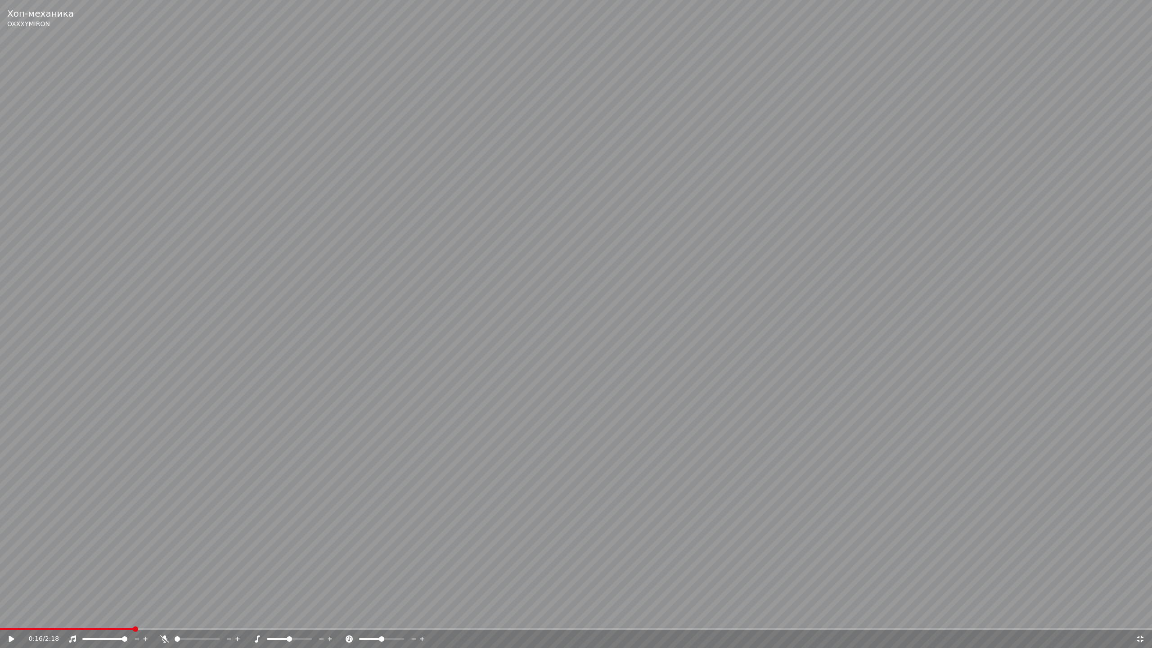
click at [635, 247] on video at bounding box center [576, 324] width 1152 height 648
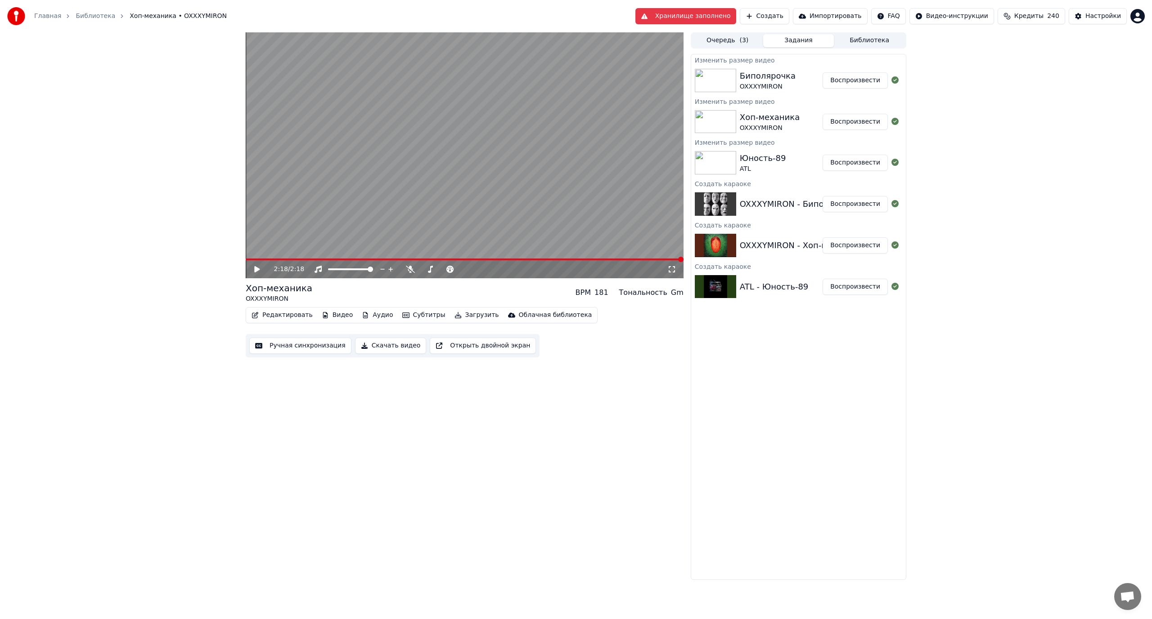
click at [472, 179] on video at bounding box center [465, 155] width 438 height 246
click at [485, 166] on video at bounding box center [465, 155] width 438 height 246
click at [853, 80] on button "Воспроизвести" at bounding box center [854, 80] width 65 height 16
drag, startPoint x: 674, startPoint y: 269, endPoint x: 674, endPoint y: 279, distance: 9.9
click at [674, 269] on icon at bounding box center [671, 269] width 9 height 7
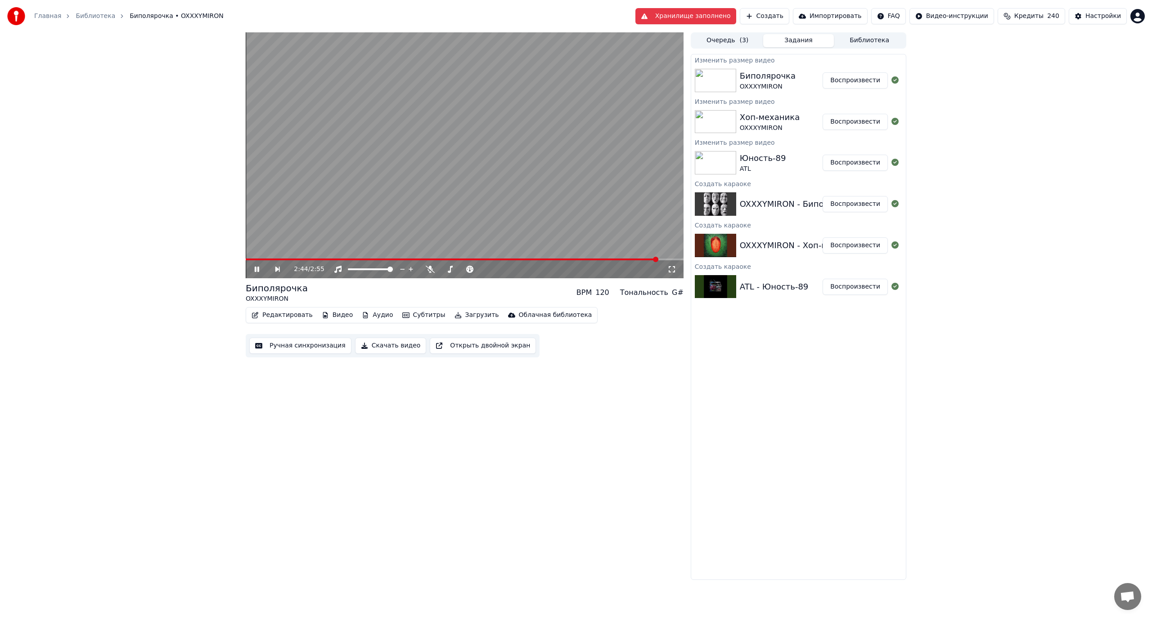
click at [257, 269] on icon at bounding box center [263, 269] width 21 height 7
click at [877, 40] on button "Библиотека" at bounding box center [869, 40] width 71 height 13
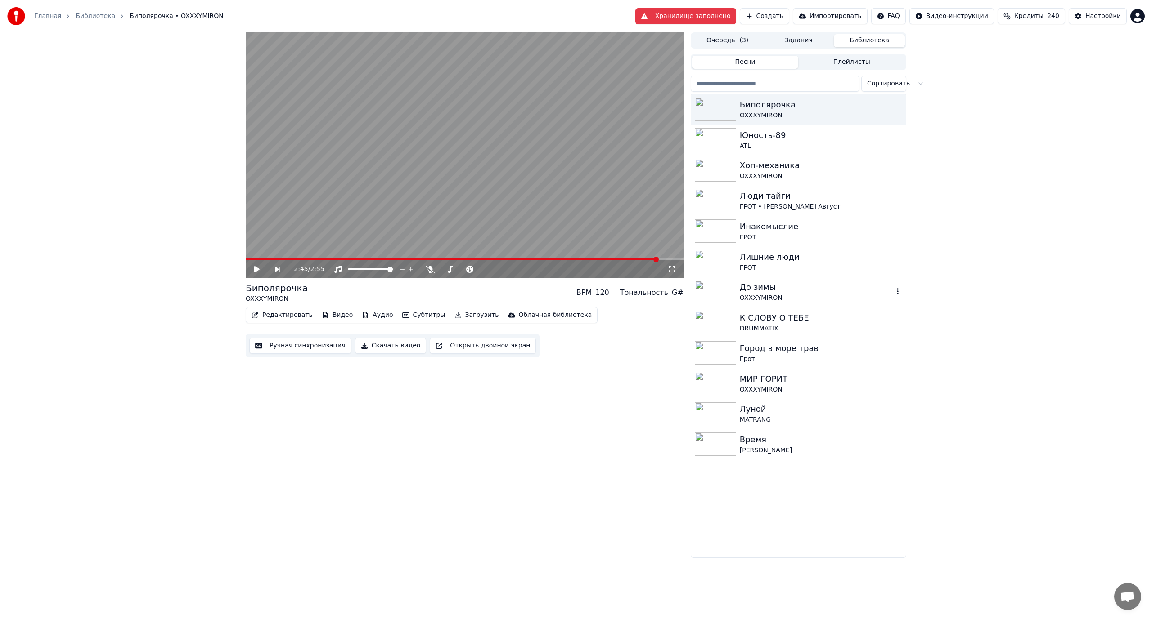
click at [735, 291] on img at bounding box center [715, 292] width 41 height 23
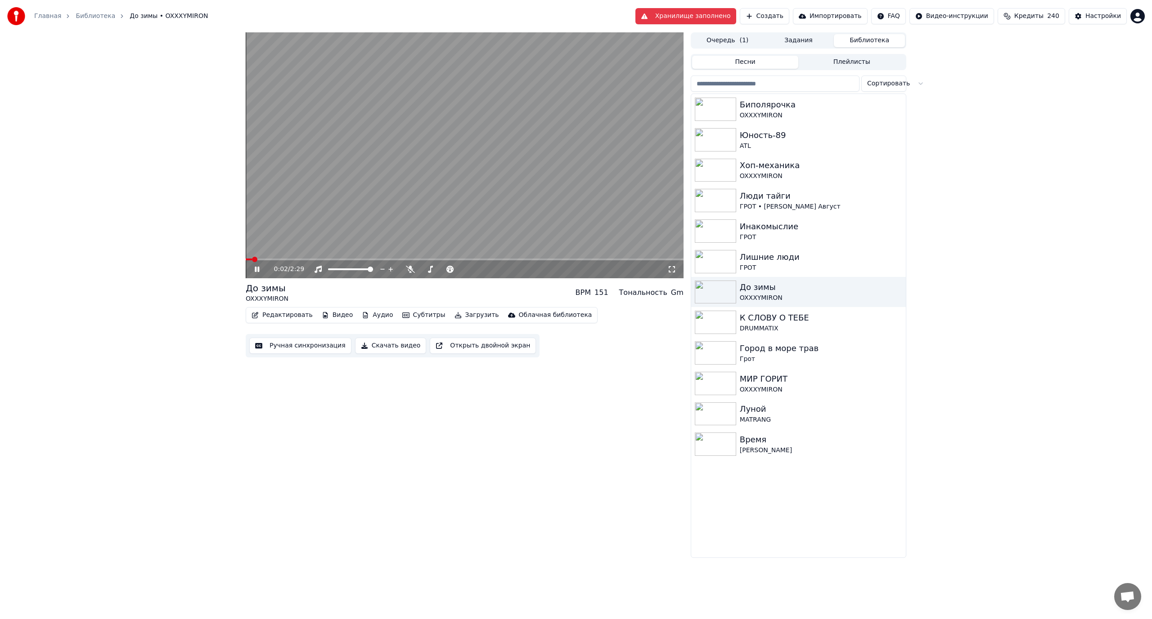
click at [672, 269] on icon at bounding box center [671, 269] width 9 height 7
click at [721, 202] on img at bounding box center [715, 200] width 41 height 23
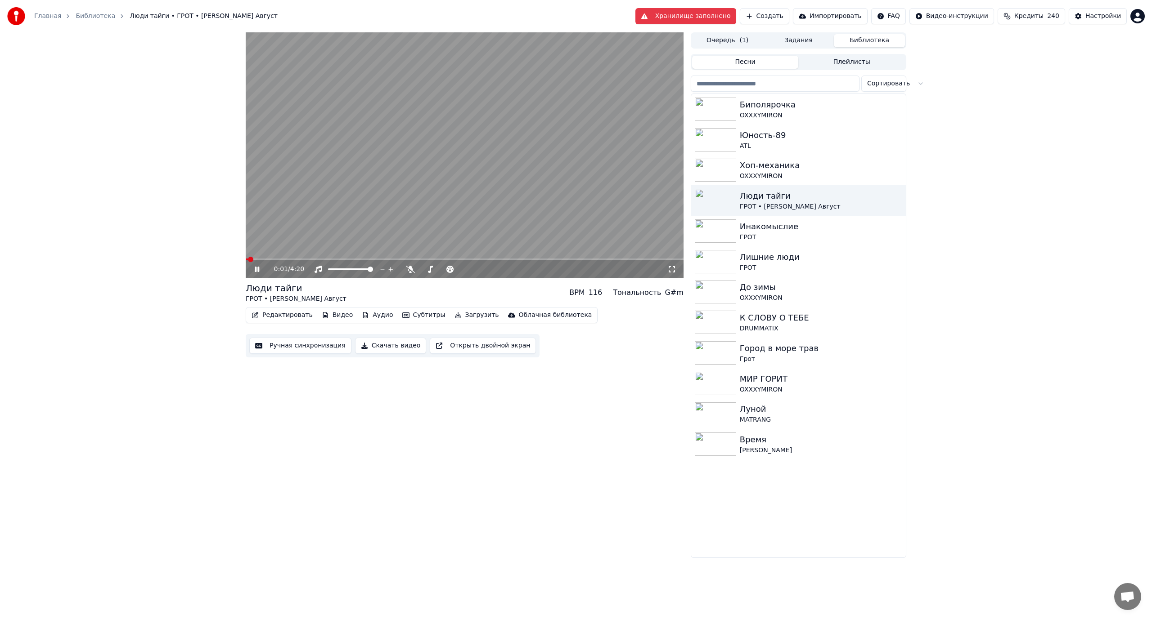
click at [671, 269] on icon at bounding box center [671, 269] width 9 height 7
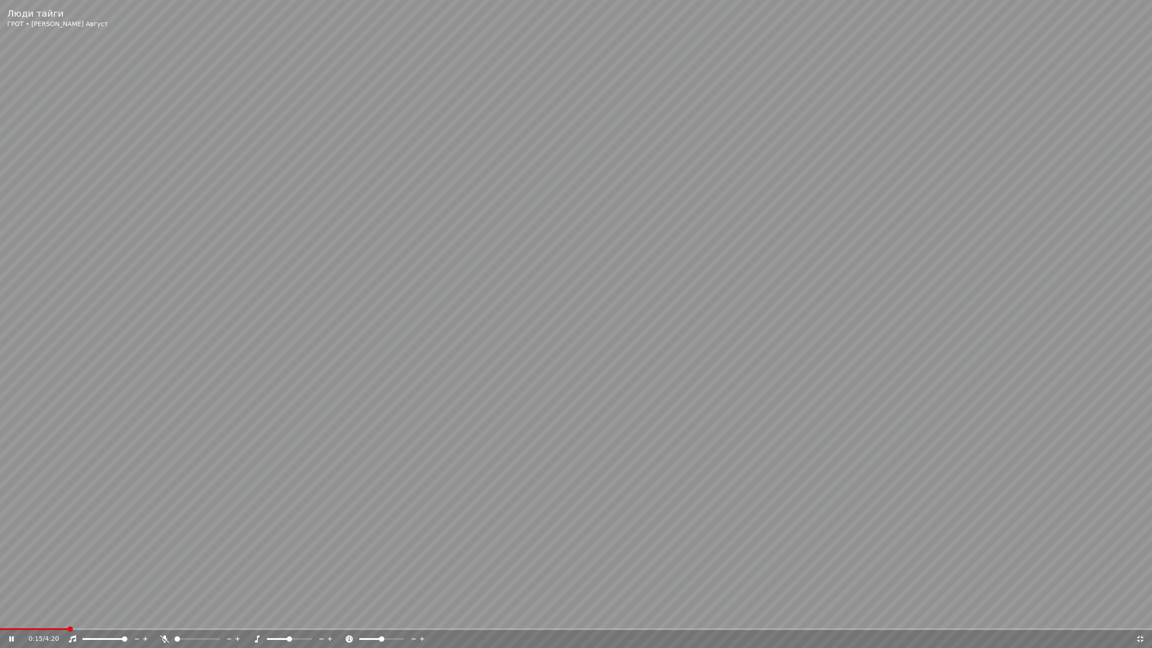
click at [568, 263] on video at bounding box center [576, 324] width 1152 height 648
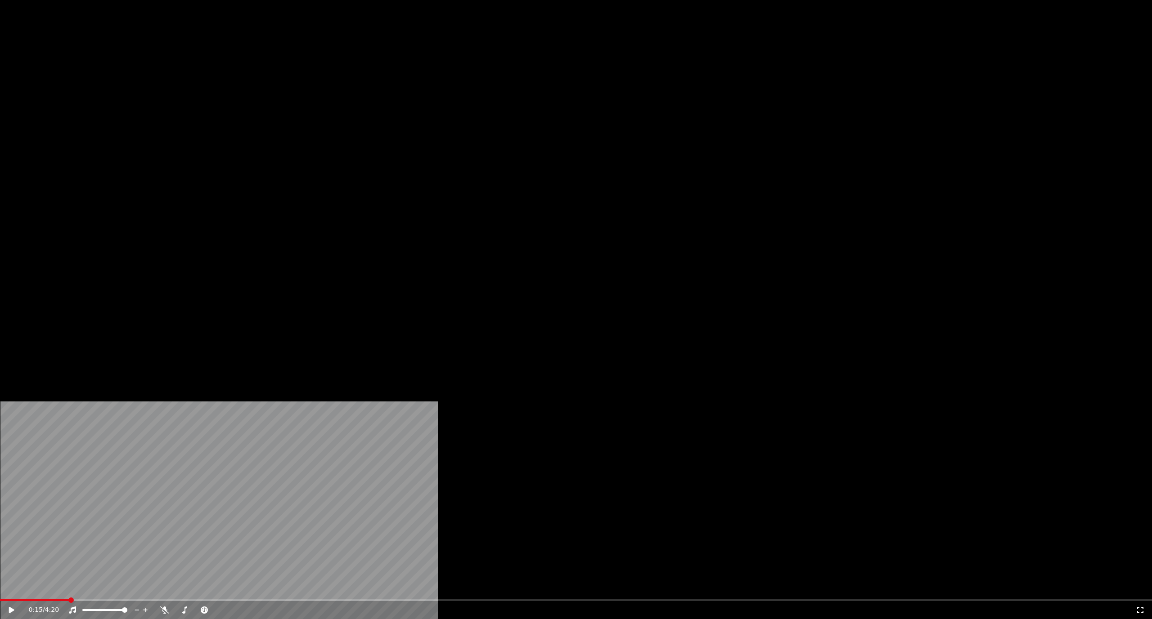
click at [281, 76] on button "Редактировать" at bounding box center [282, 69] width 68 height 13
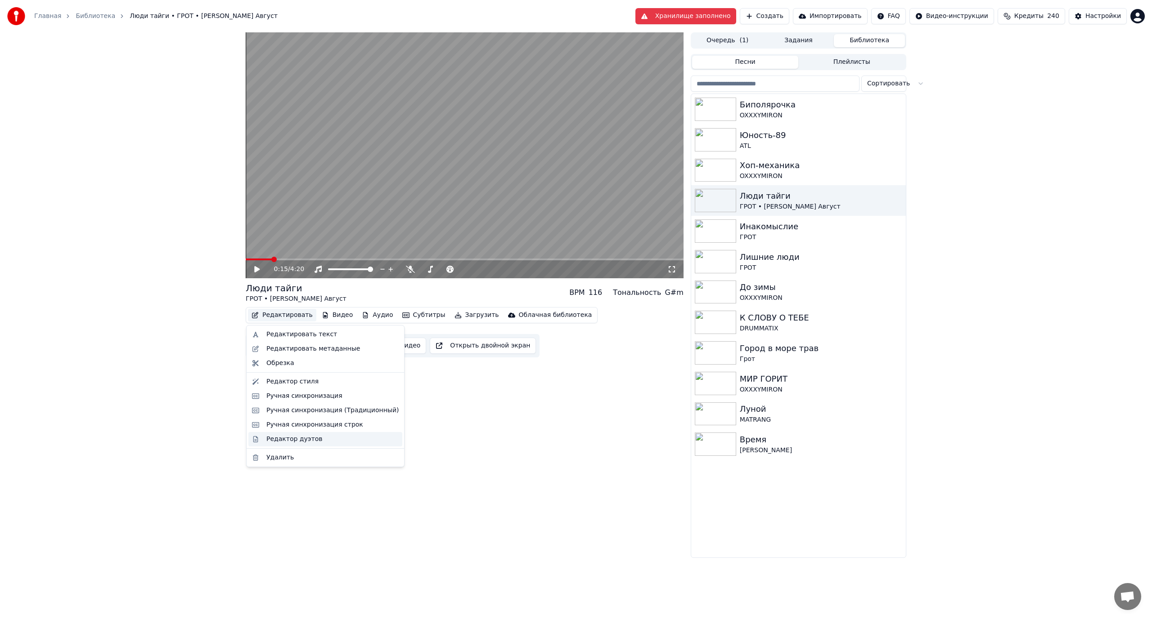
click at [328, 440] on div "Редактор дуэтов" at bounding box center [332, 439] width 132 height 9
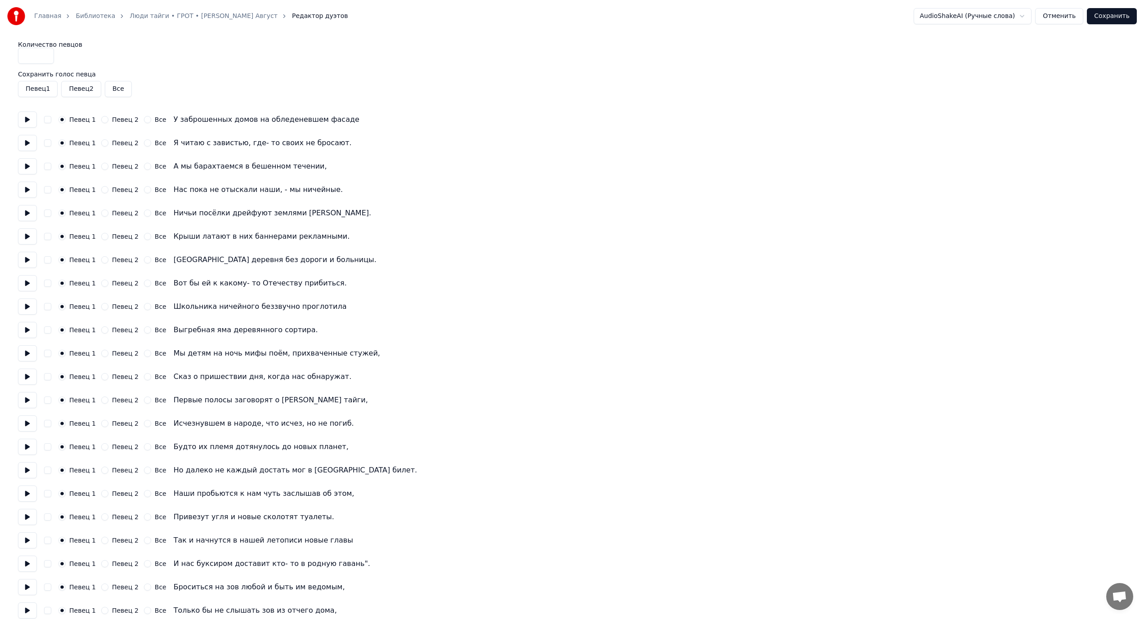
click at [186, 15] on link "Люди тайги • ГРОТ • [PERSON_NAME] Август" at bounding box center [204, 16] width 148 height 9
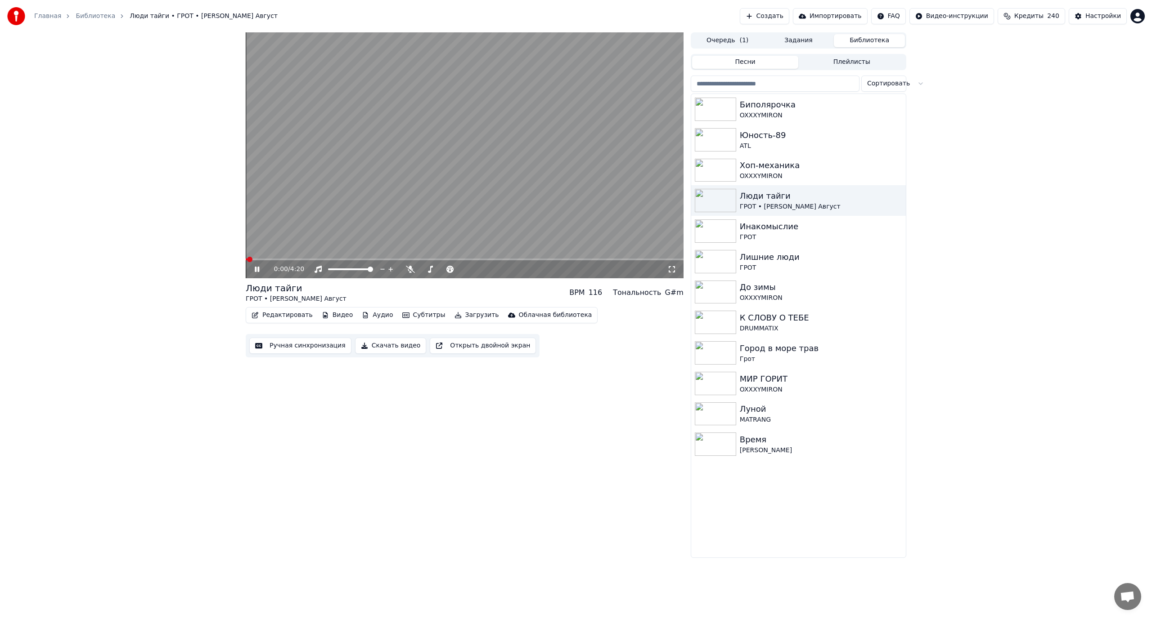
click at [374, 203] on video at bounding box center [465, 155] width 438 height 246
click at [290, 317] on button "Редактировать" at bounding box center [282, 315] width 68 height 13
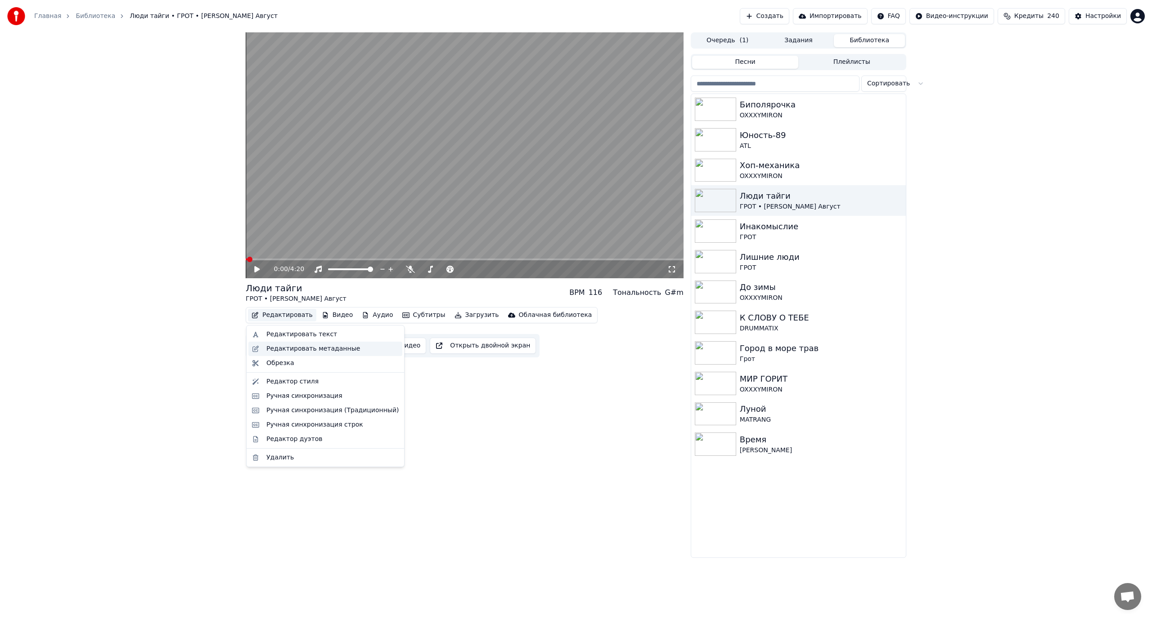
click at [340, 349] on div "Редактировать метаданные" at bounding box center [313, 349] width 94 height 9
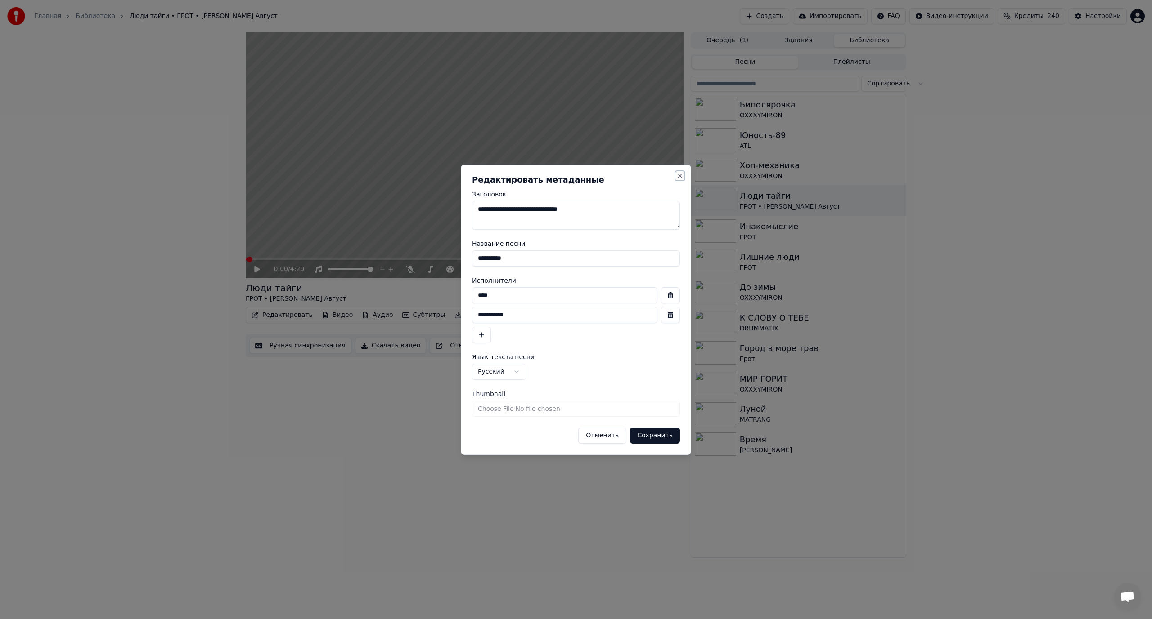
click at [682, 175] on button "Close" at bounding box center [679, 175] width 7 height 7
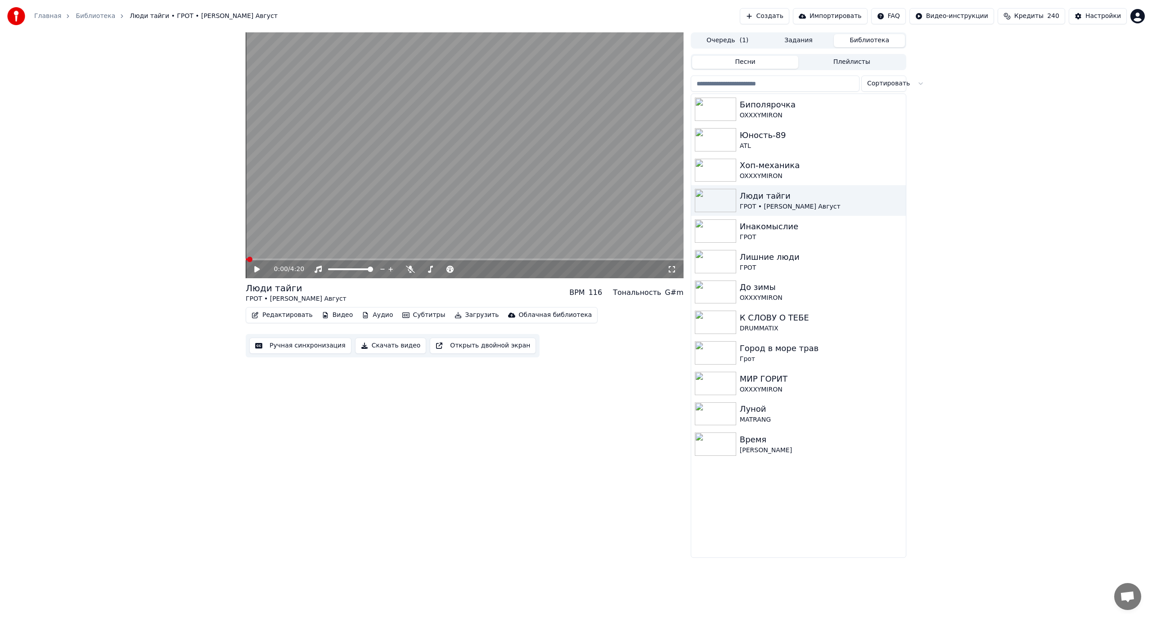
click at [284, 317] on button "Редактировать" at bounding box center [282, 315] width 68 height 13
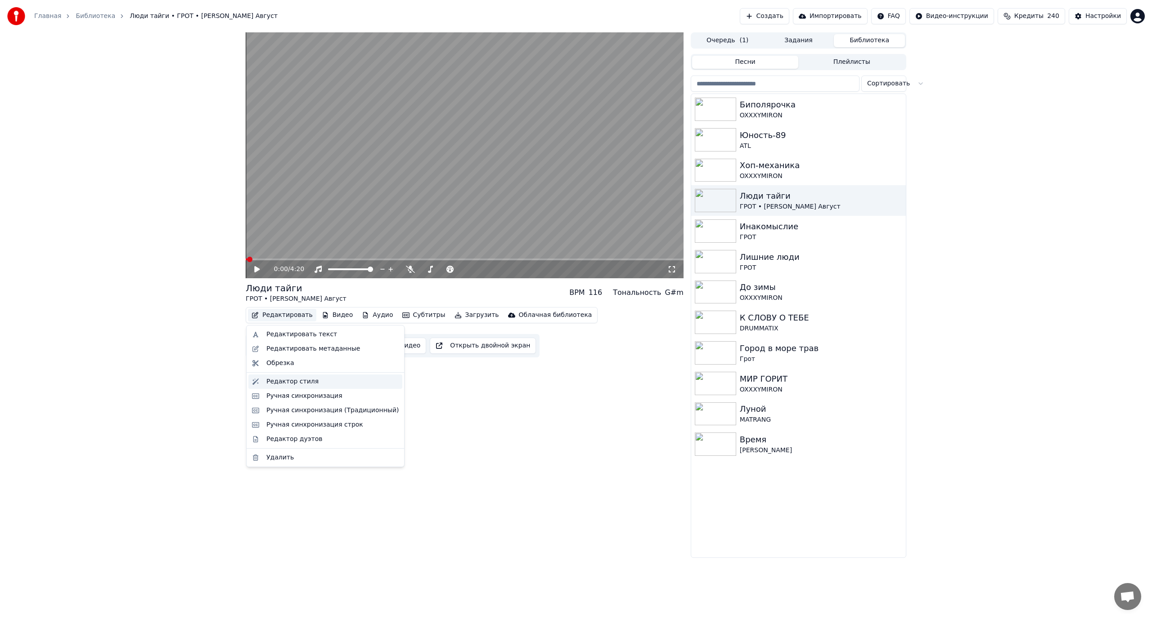
click at [323, 381] on div "Редактор стиля" at bounding box center [332, 381] width 132 height 9
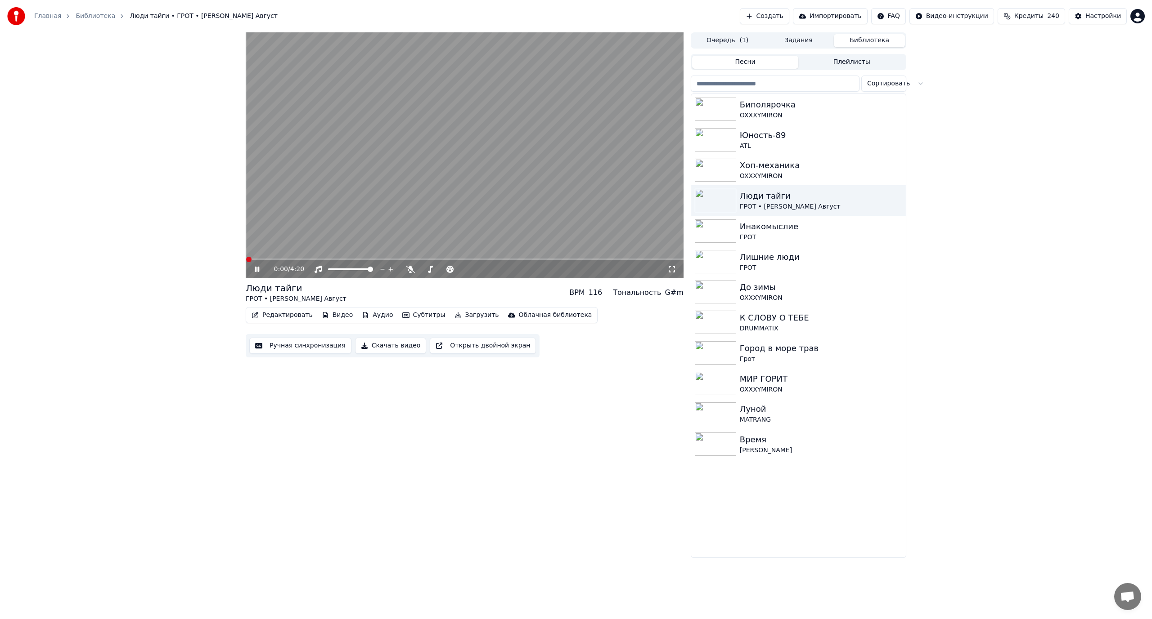
click at [316, 166] on video at bounding box center [465, 155] width 438 height 246
click at [276, 313] on button "Редактировать" at bounding box center [282, 315] width 68 height 13
click at [201, 337] on div "0:00 / 4:20 Люди тайги ГРОТ • [PERSON_NAME] Август BPM 116 Тональность G#m Реда…" at bounding box center [576, 295] width 1152 height 526
click at [285, 347] on button "Ручная синхронизация" at bounding box center [300, 346] width 102 height 16
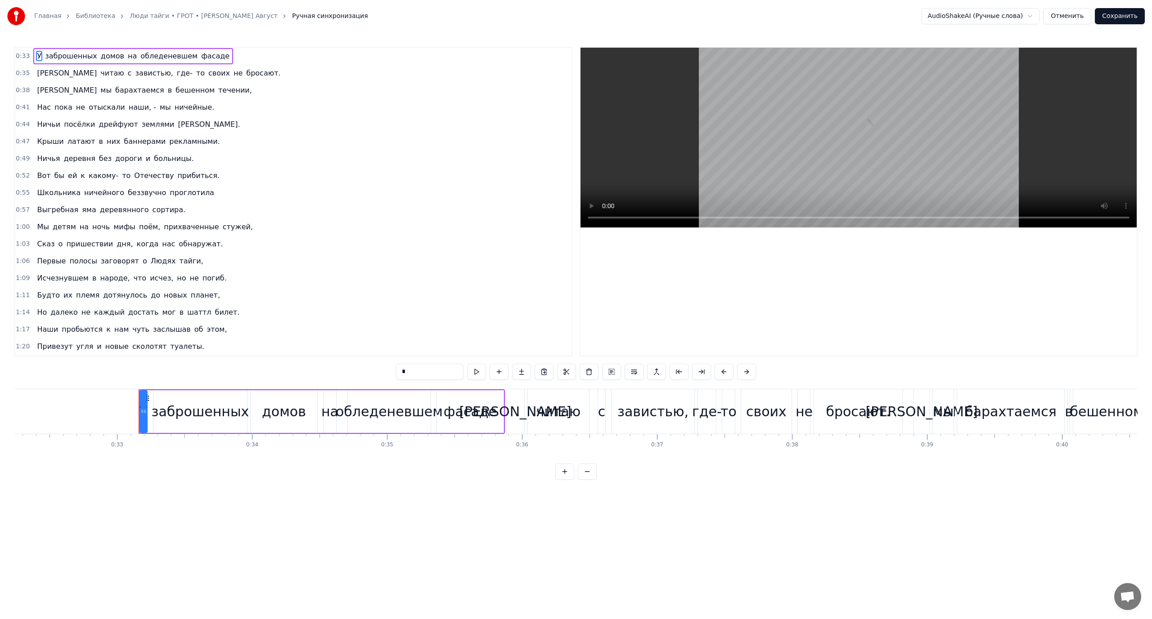
scroll to position [0, 4430]
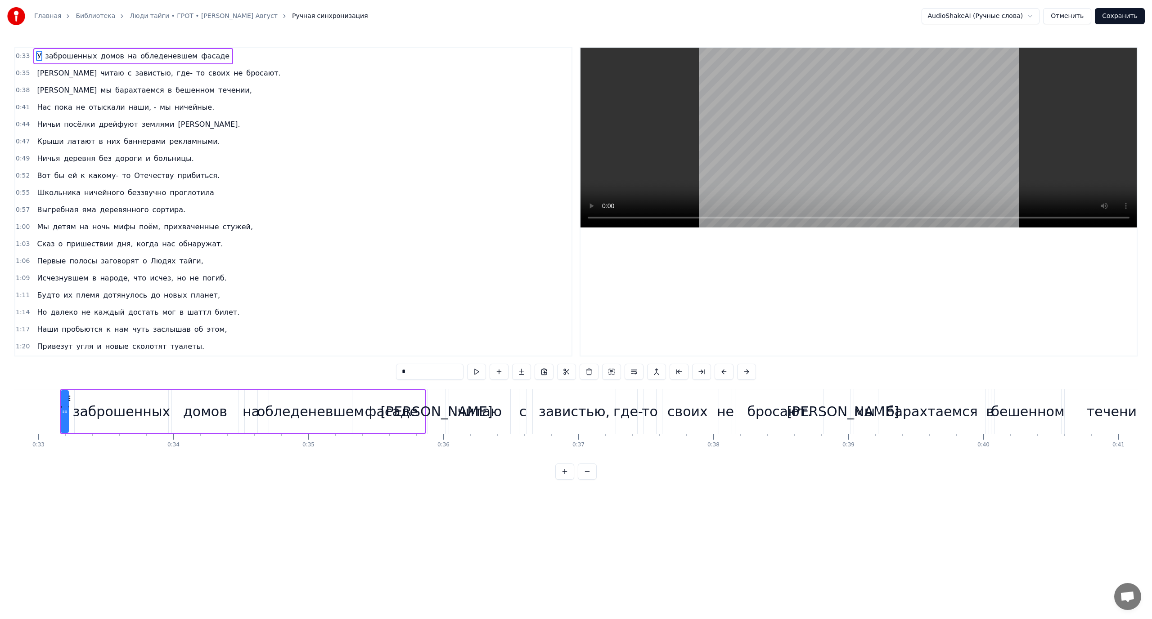
click at [562, 480] on button at bounding box center [564, 472] width 19 height 16
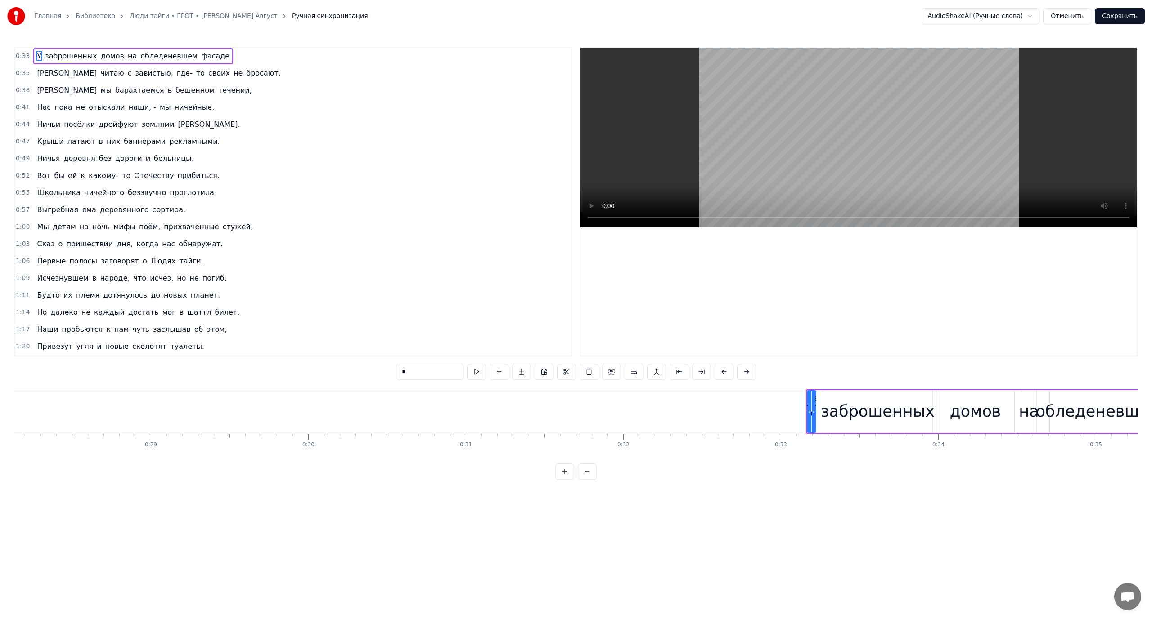
click at [562, 480] on button at bounding box center [564, 472] width 19 height 16
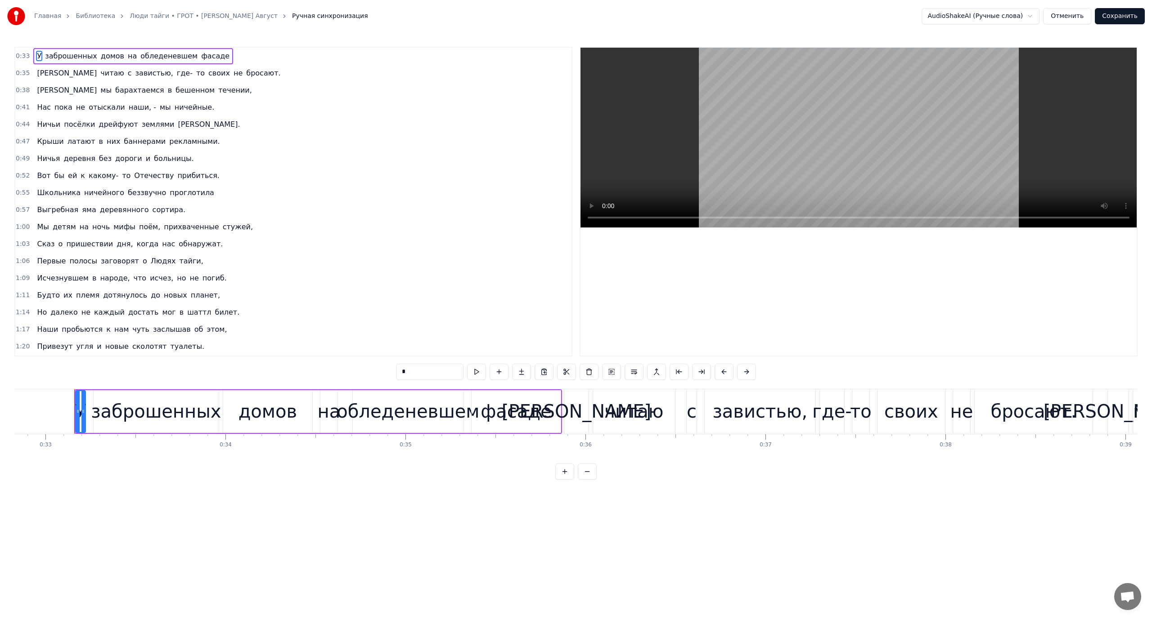
scroll to position [0, 5922]
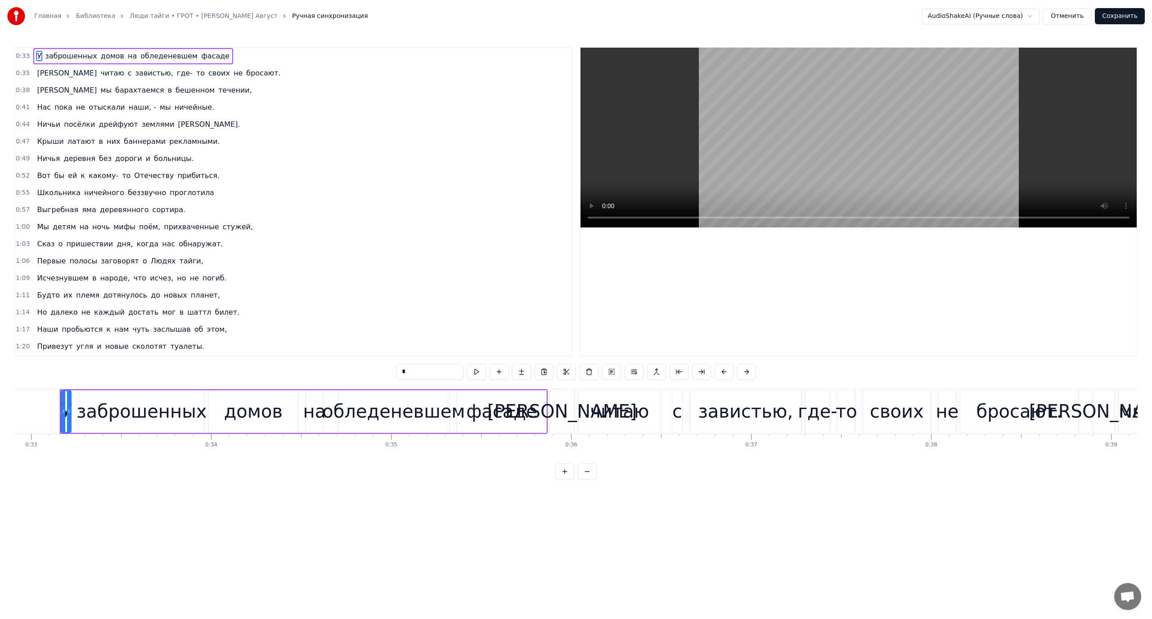
click at [562, 480] on button at bounding box center [564, 472] width 19 height 16
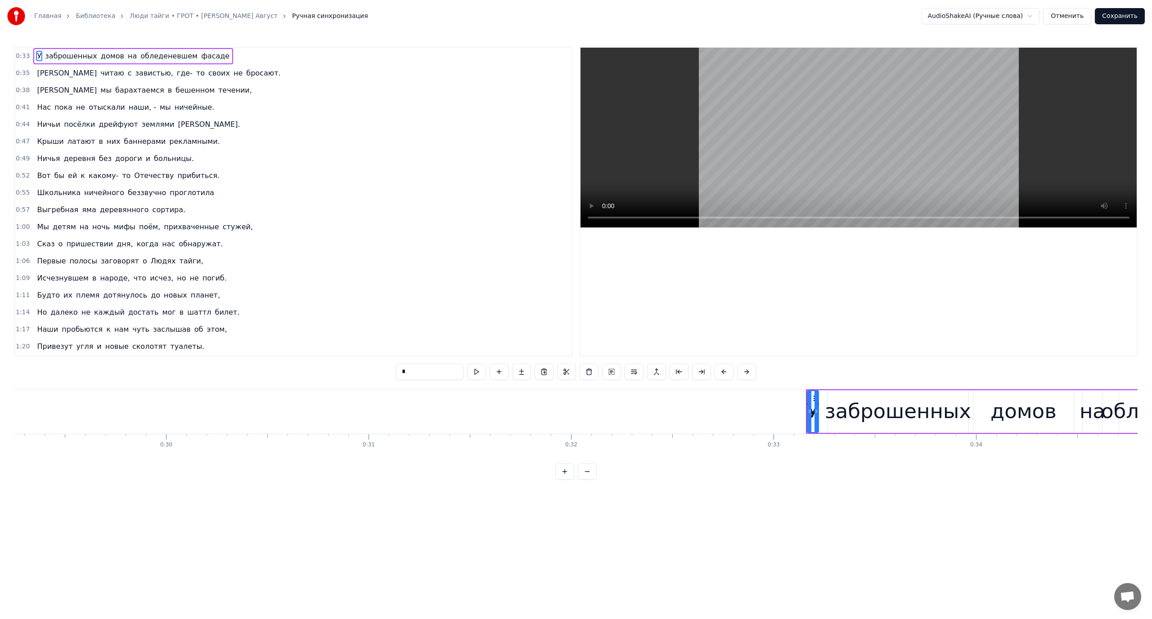
click at [562, 480] on button at bounding box center [564, 472] width 19 height 16
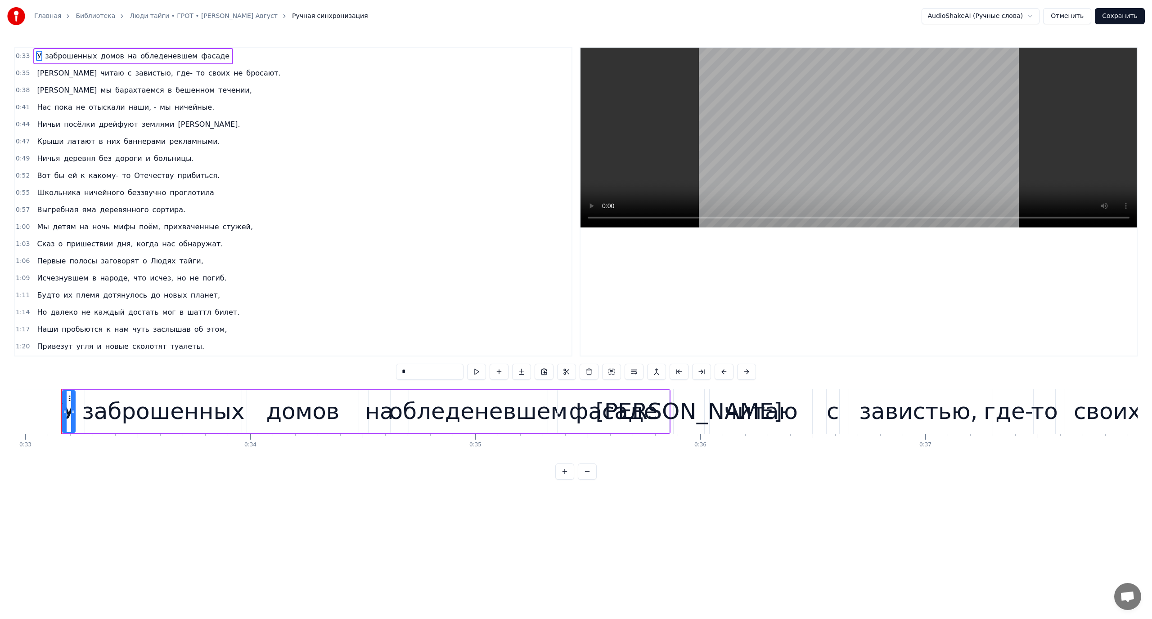
scroll to position [0, 7414]
click at [562, 480] on button at bounding box center [564, 472] width 19 height 16
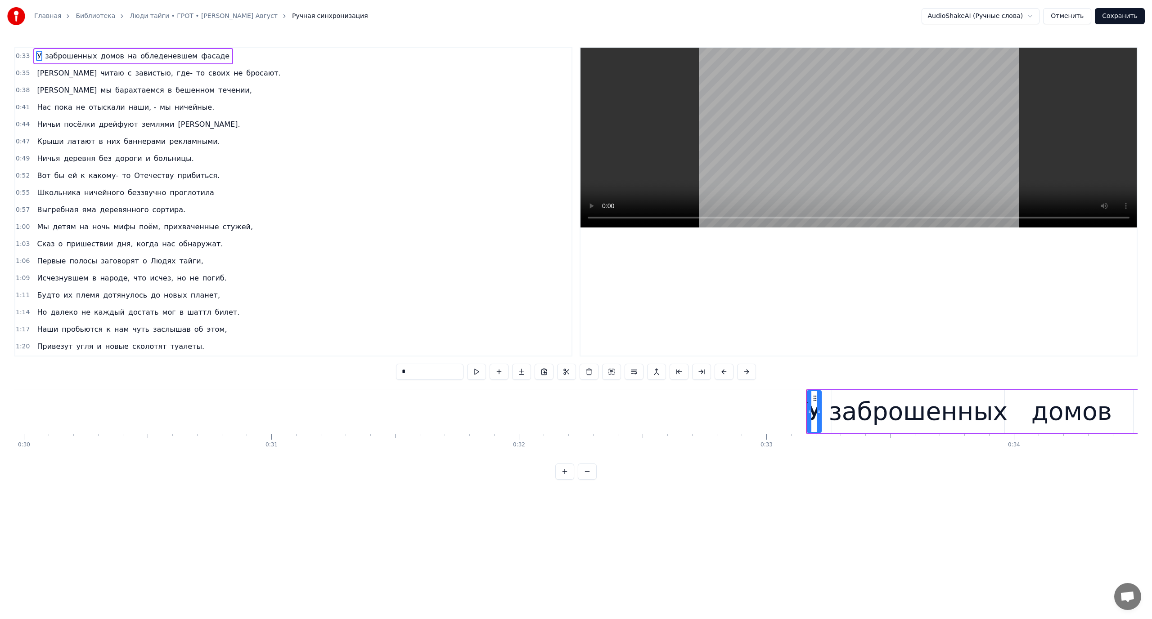
click at [562, 480] on button at bounding box center [564, 472] width 19 height 16
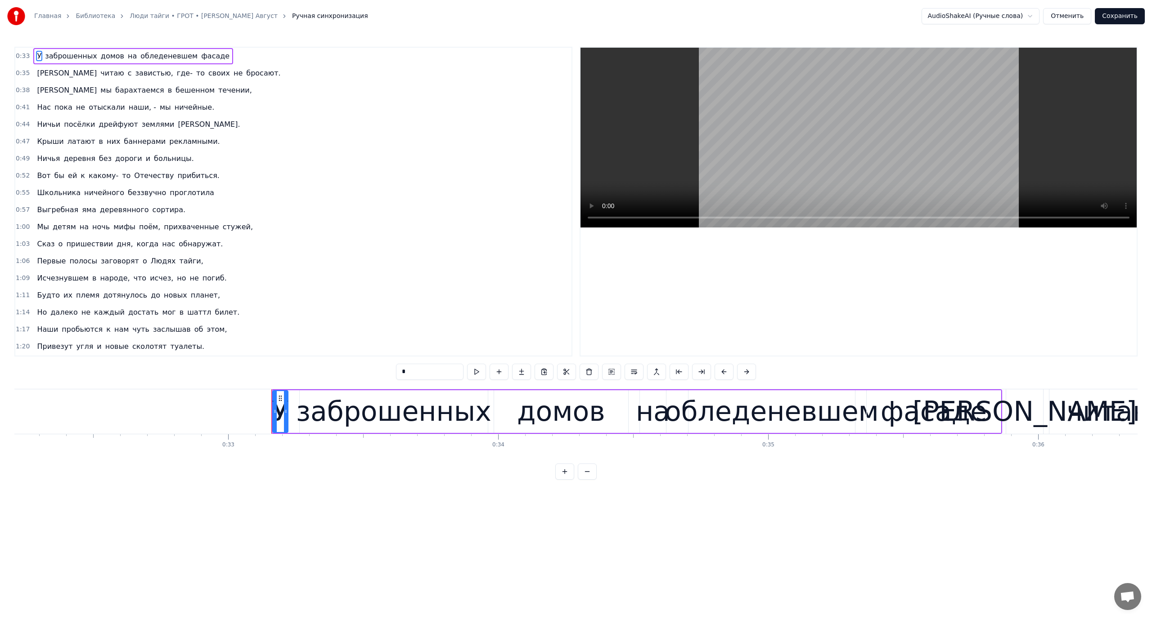
scroll to position [0, 8906]
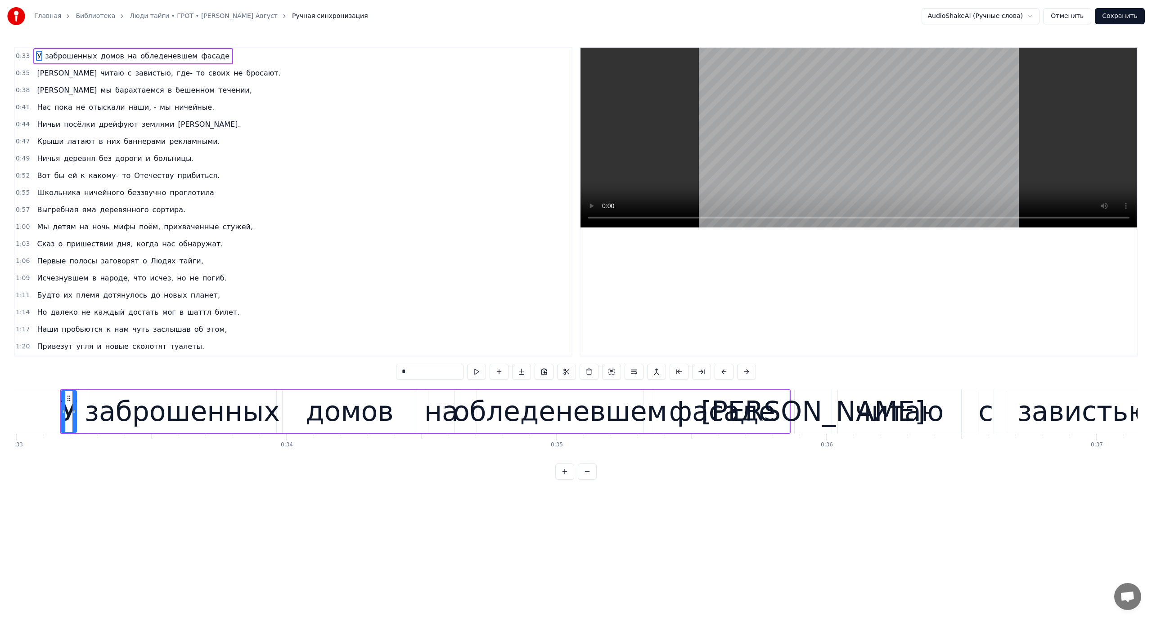
click at [562, 480] on button at bounding box center [564, 472] width 19 height 16
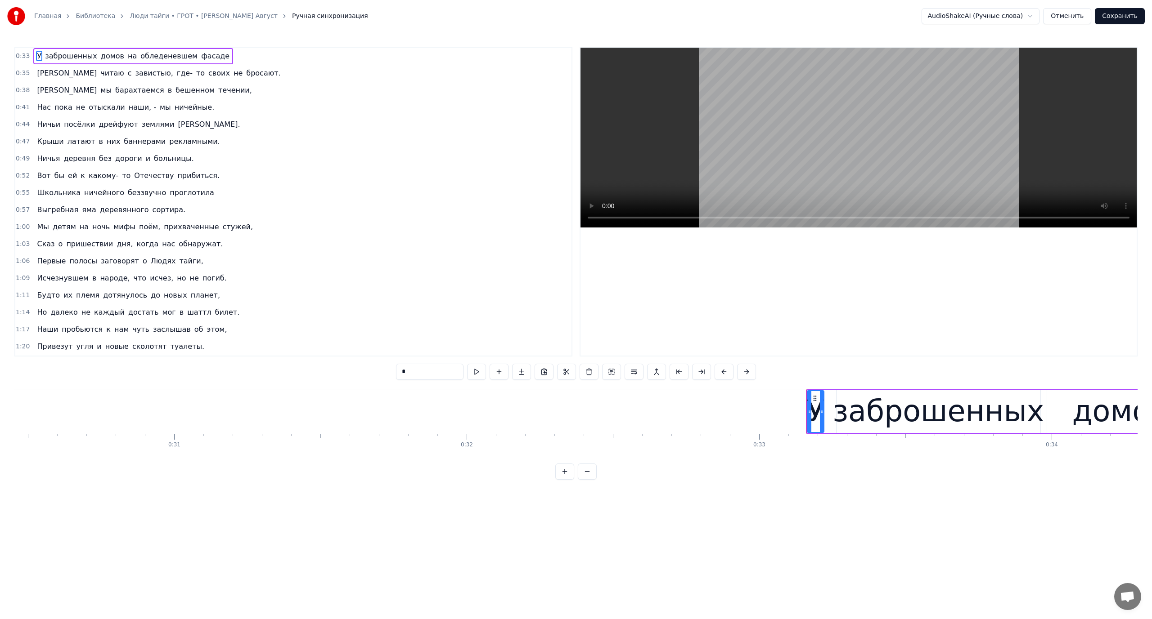
click at [562, 480] on button at bounding box center [564, 472] width 19 height 16
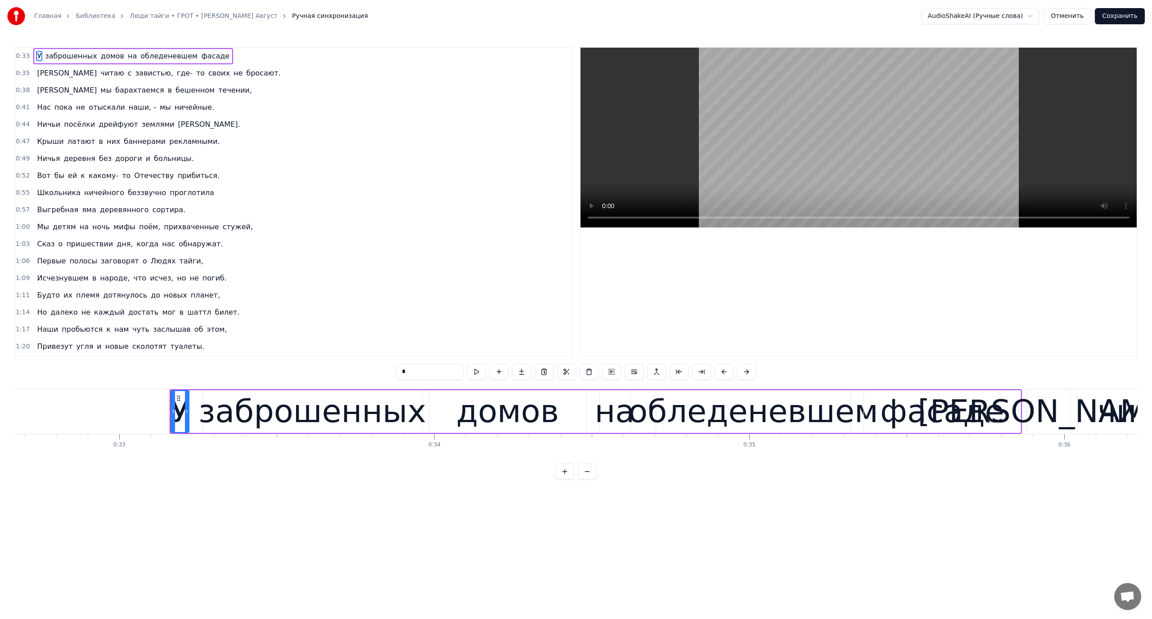
scroll to position [0, 10397]
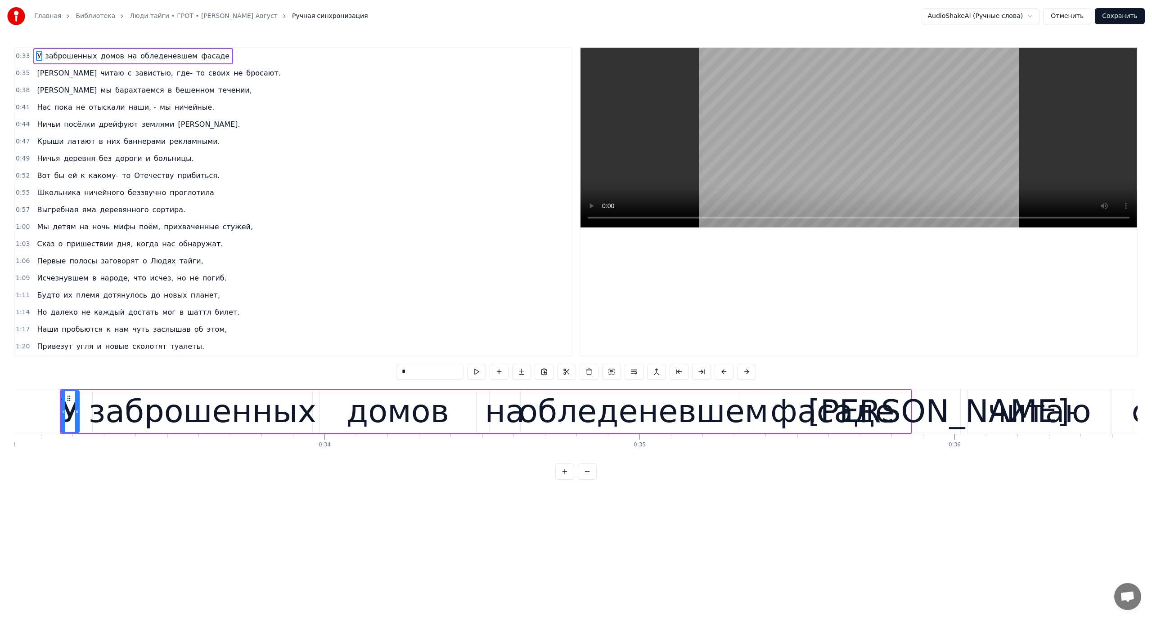
click at [582, 478] on button at bounding box center [587, 472] width 19 height 16
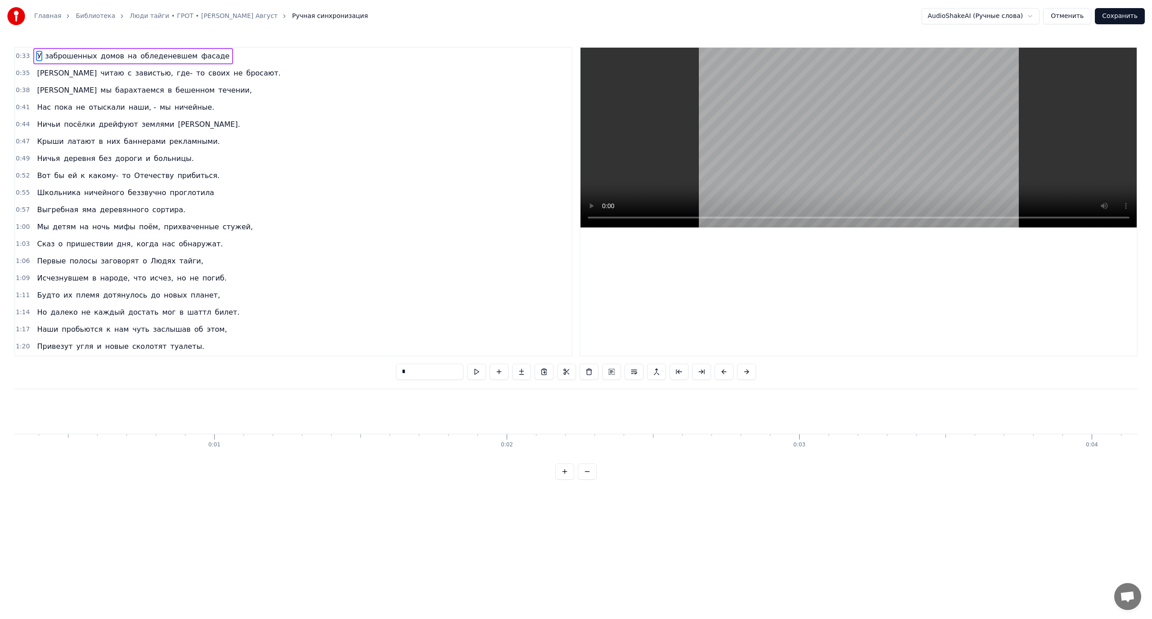
scroll to position [0, 0]
click at [168, 18] on link "Люди тайги • ГРОТ • [PERSON_NAME] Август" at bounding box center [204, 16] width 148 height 9
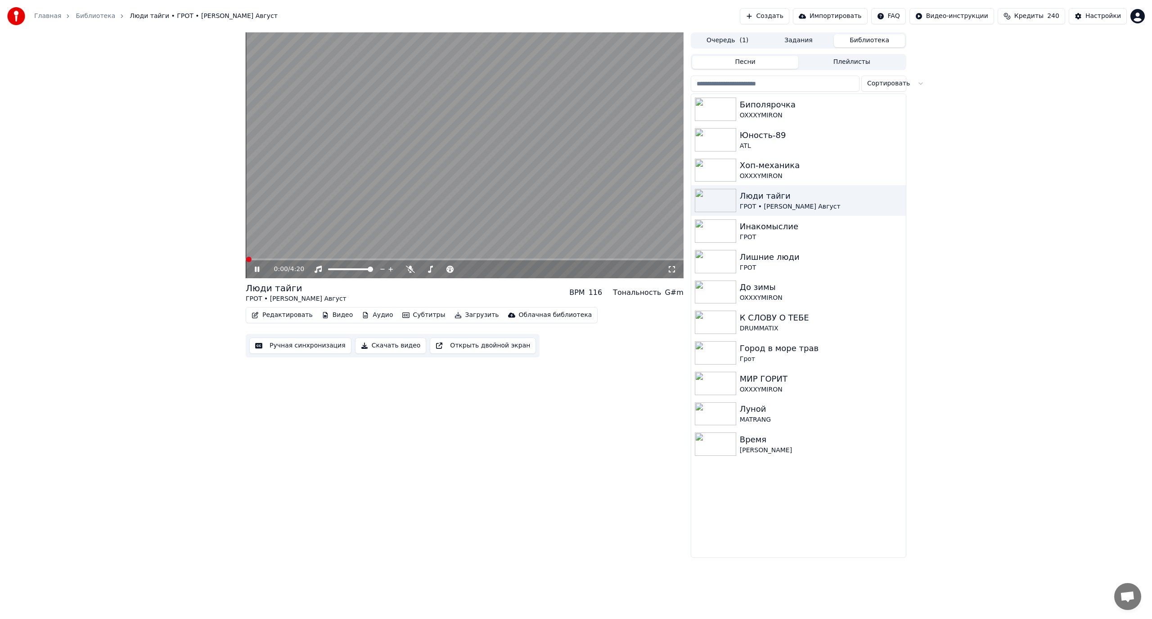
click at [311, 140] on video at bounding box center [465, 155] width 438 height 246
click at [283, 315] on button "Редактировать" at bounding box center [282, 315] width 68 height 13
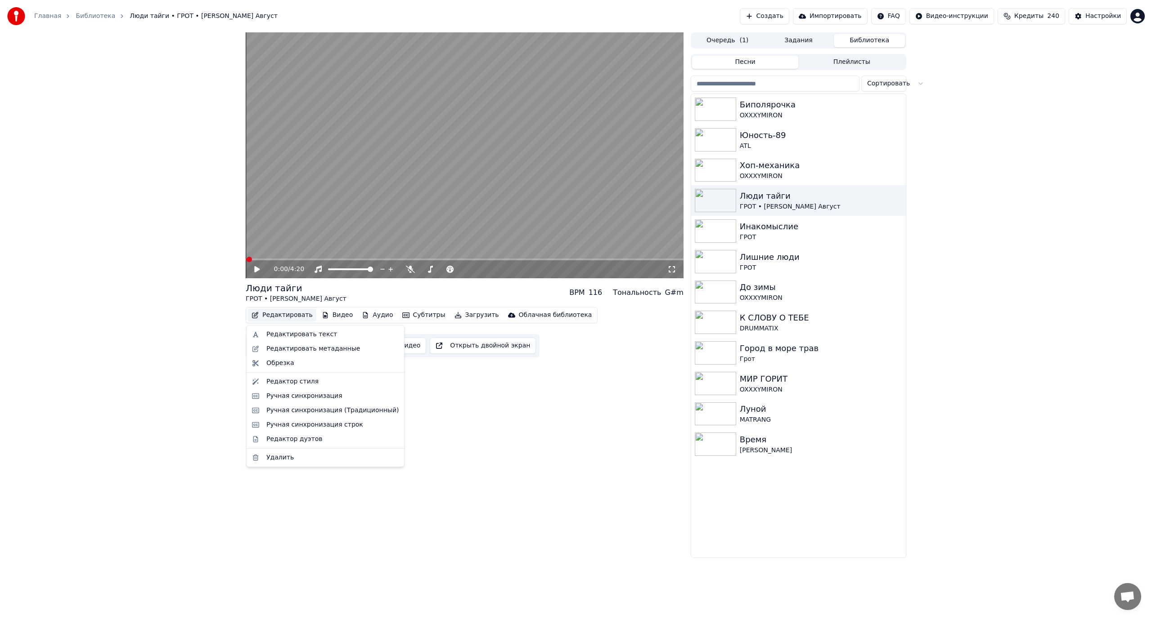
click at [480, 409] on div "0:00 / 4:20 Люди тайги ГРОТ • [PERSON_NAME] Август BPM 116 Тональность G#m Реда…" at bounding box center [465, 295] width 438 height 526
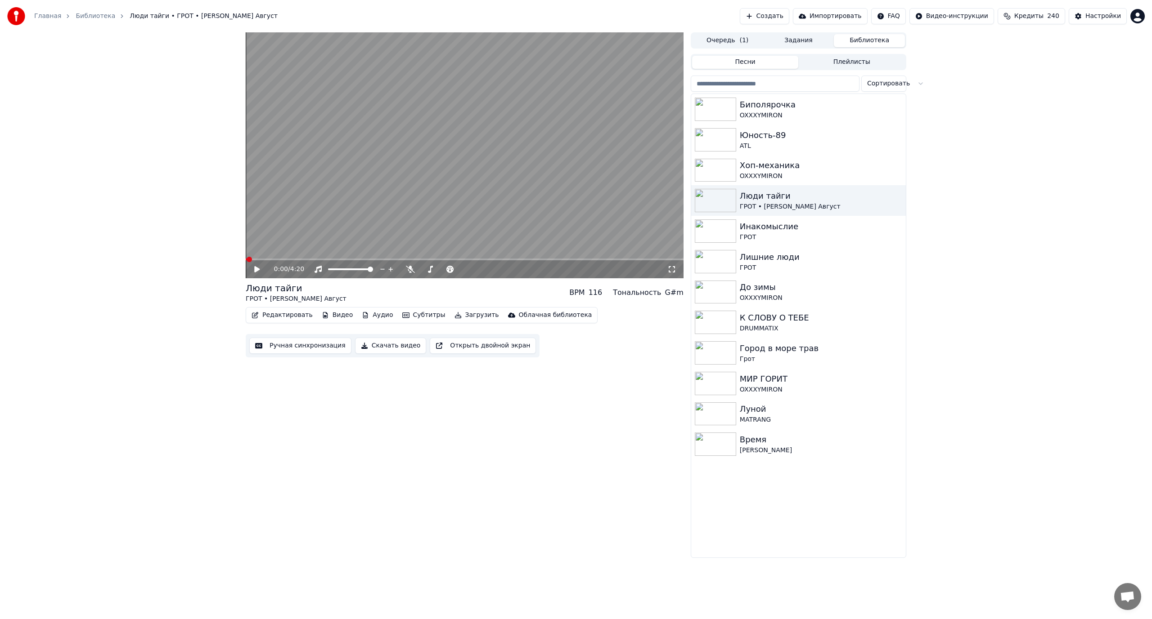
click at [454, 135] on video at bounding box center [465, 155] width 438 height 246
click at [670, 269] on icon at bounding box center [671, 269] width 9 height 7
click at [557, 180] on video at bounding box center [465, 155] width 438 height 246
click at [768, 264] on div "ГРОТ" at bounding box center [816, 268] width 153 height 9
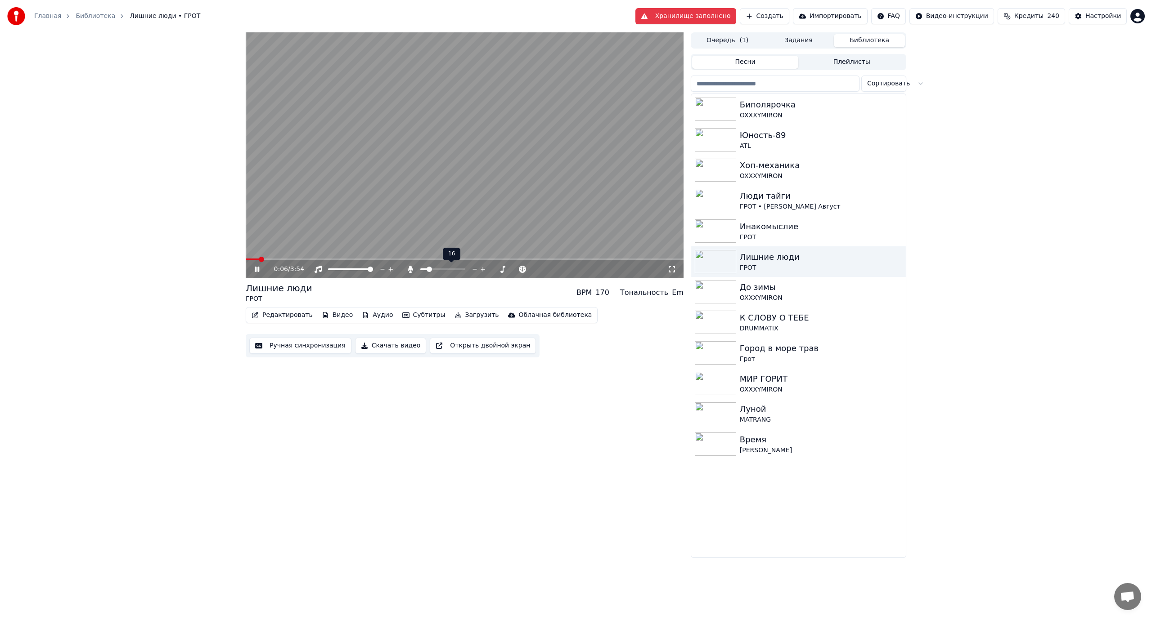
click at [427, 270] on span at bounding box center [428, 269] width 5 height 5
click at [675, 270] on icon at bounding box center [671, 269] width 9 height 7
click at [442, 162] on video at bounding box center [465, 155] width 438 height 246
click at [997, 78] on div "3:49 / 3:54 Лишние люди ГРОТ BPM 170 Тональность Em Редактировать Видео Аудио С…" at bounding box center [576, 295] width 1152 height 526
click at [796, 359] on div "Грот" at bounding box center [816, 359] width 153 height 9
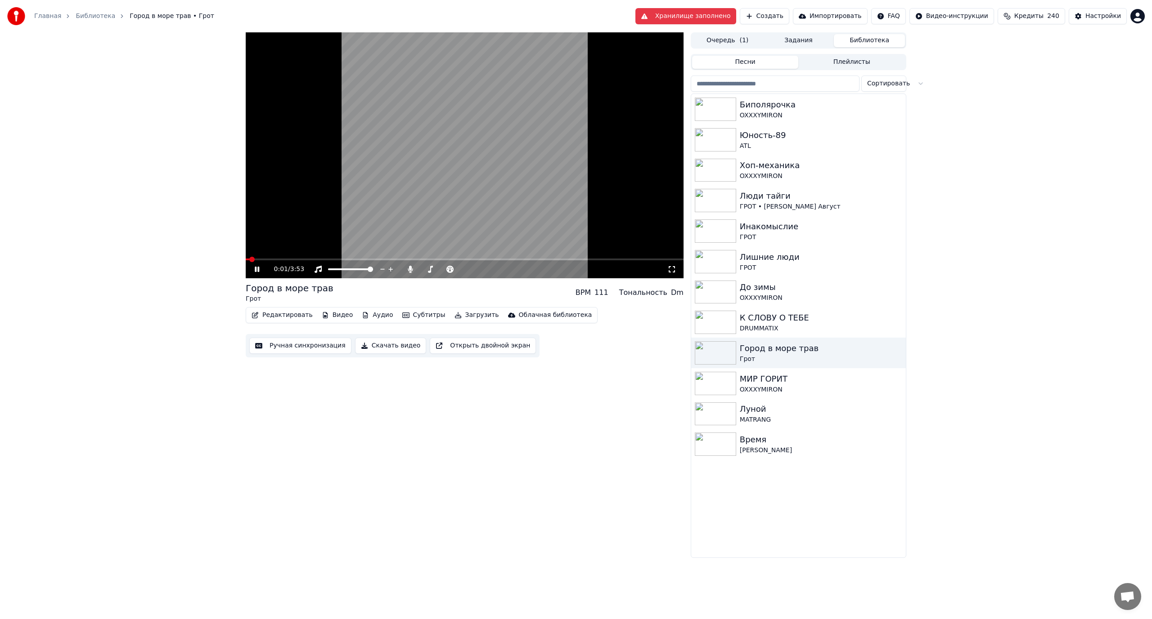
click at [674, 269] on icon at bounding box center [671, 269] width 9 height 7
click at [333, 317] on button "Видео" at bounding box center [337, 315] width 39 height 13
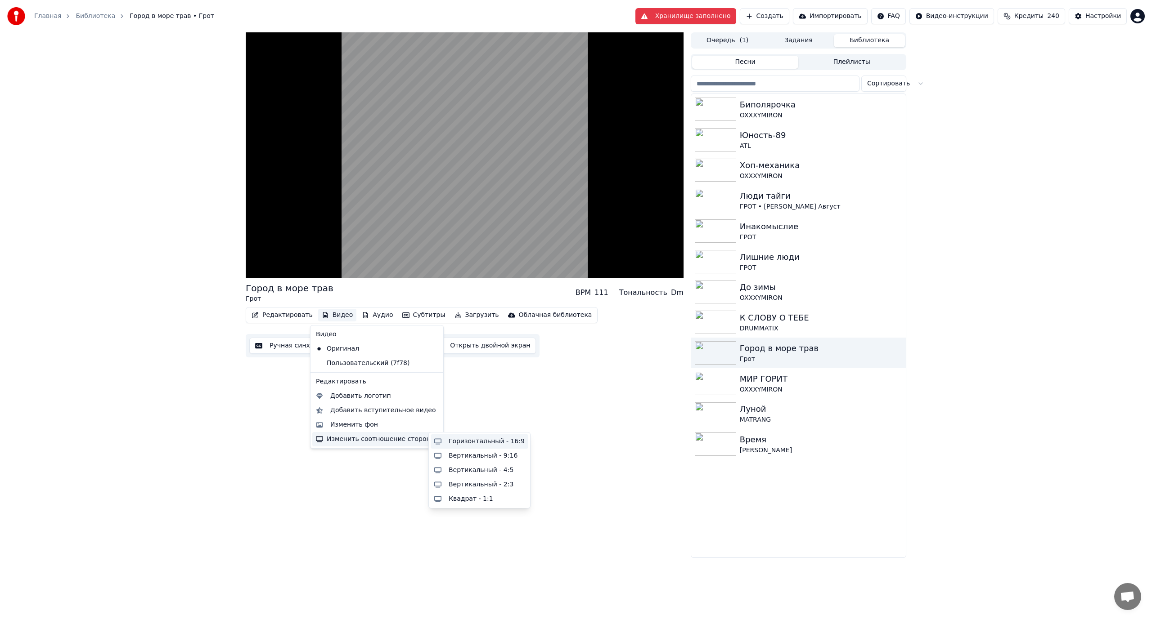
click at [464, 441] on div "Горизонтальный - 16:9" at bounding box center [487, 441] width 76 height 9
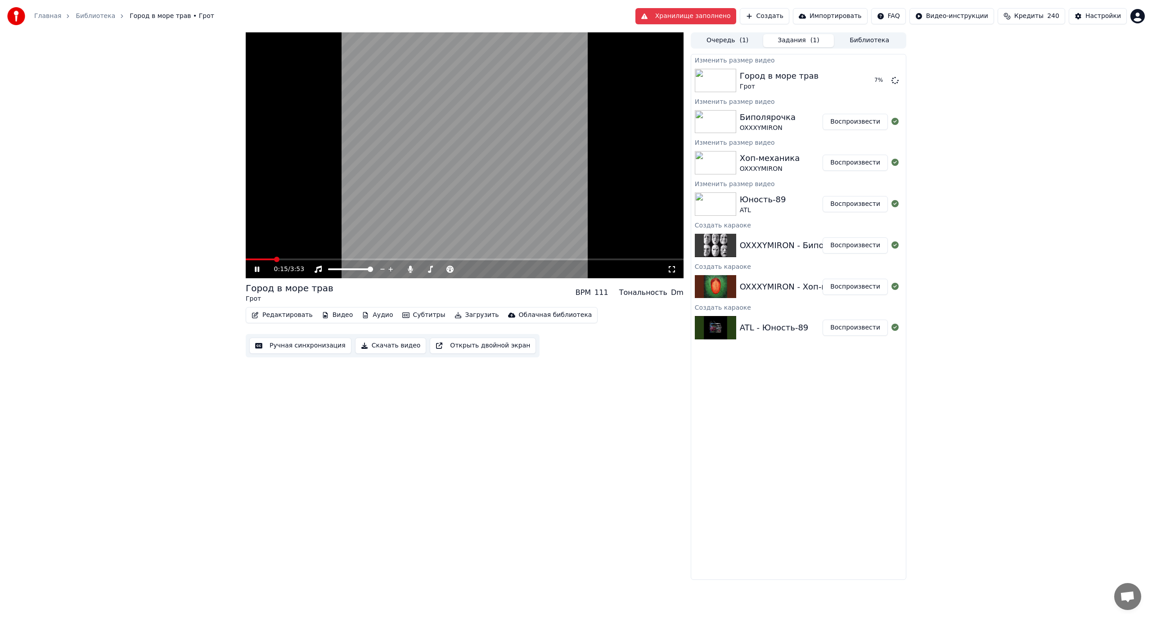
click at [671, 272] on icon at bounding box center [671, 269] width 9 height 7
click at [429, 195] on video at bounding box center [465, 155] width 438 height 246
click at [881, 43] on button "Библиотека" at bounding box center [869, 40] width 71 height 13
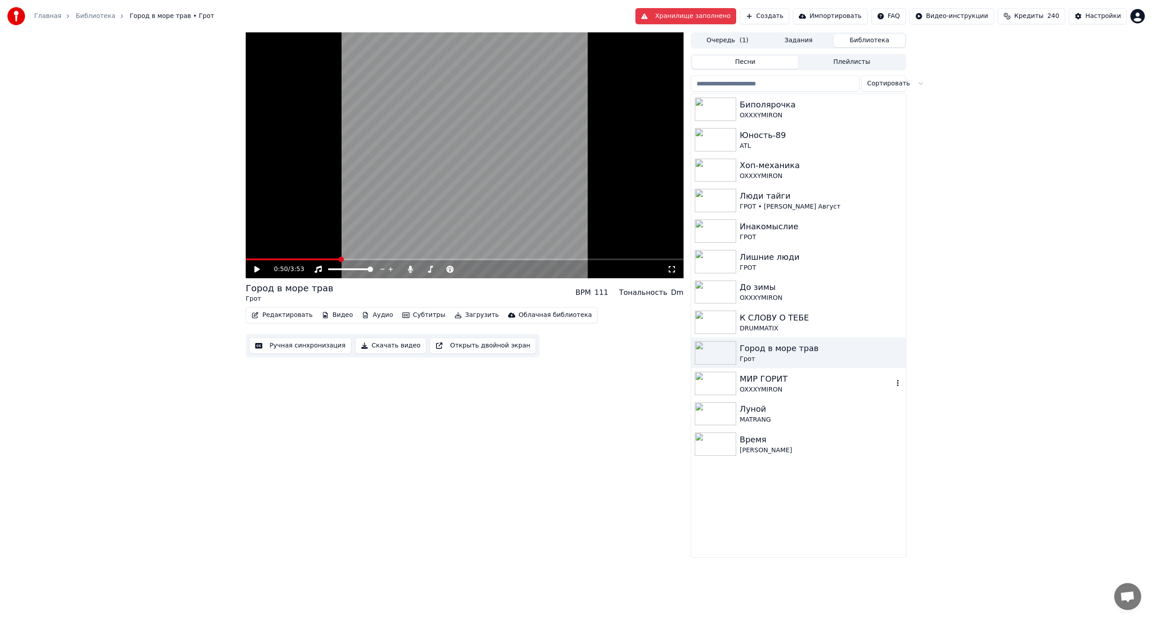
click at [781, 378] on div "МИР ГОРИТ" at bounding box center [816, 379] width 153 height 13
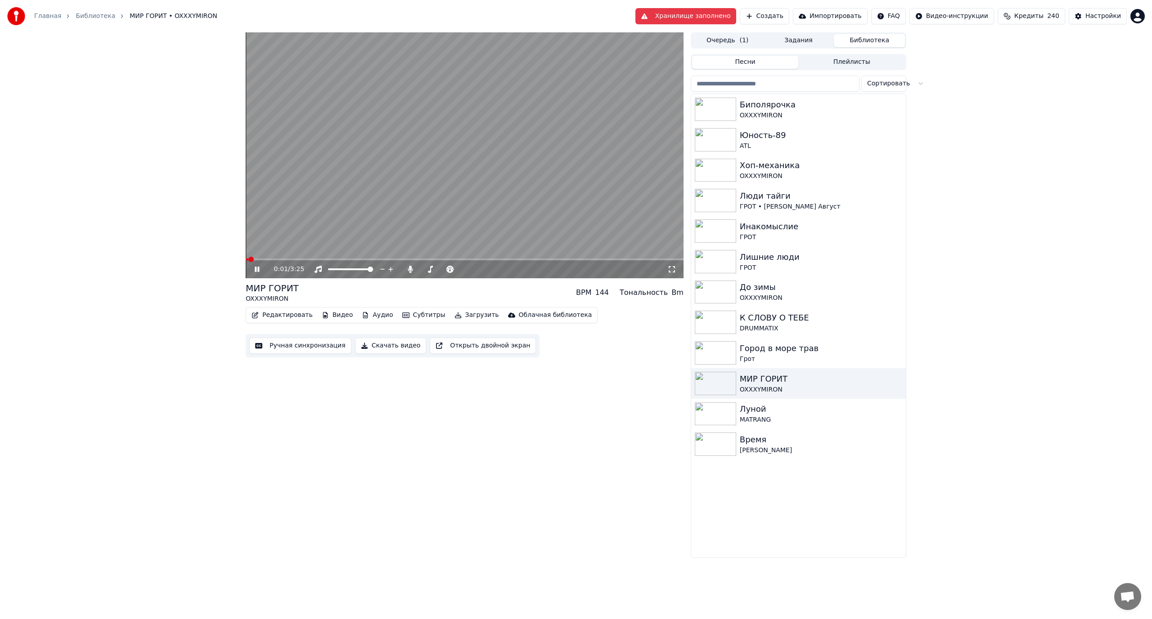
click at [670, 269] on icon at bounding box center [671, 269] width 9 height 7
click at [423, 271] on span at bounding box center [425, 269] width 5 height 5
click at [667, 269] on icon at bounding box center [671, 269] width 9 height 7
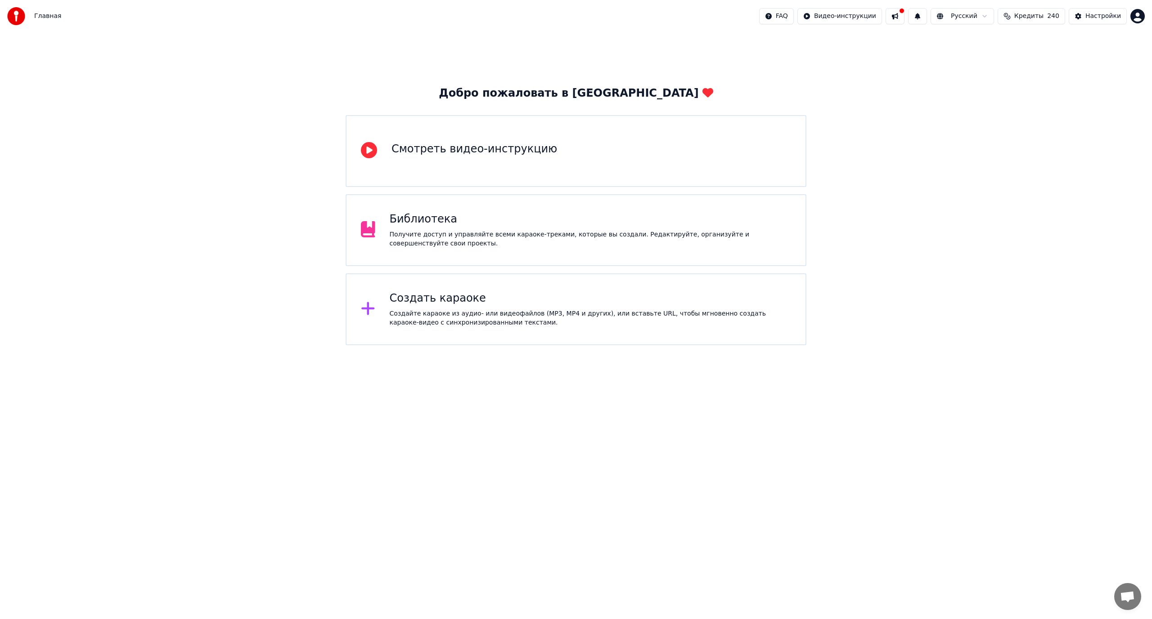
click at [507, 294] on div "Создать караоке" at bounding box center [591, 299] width 402 height 14
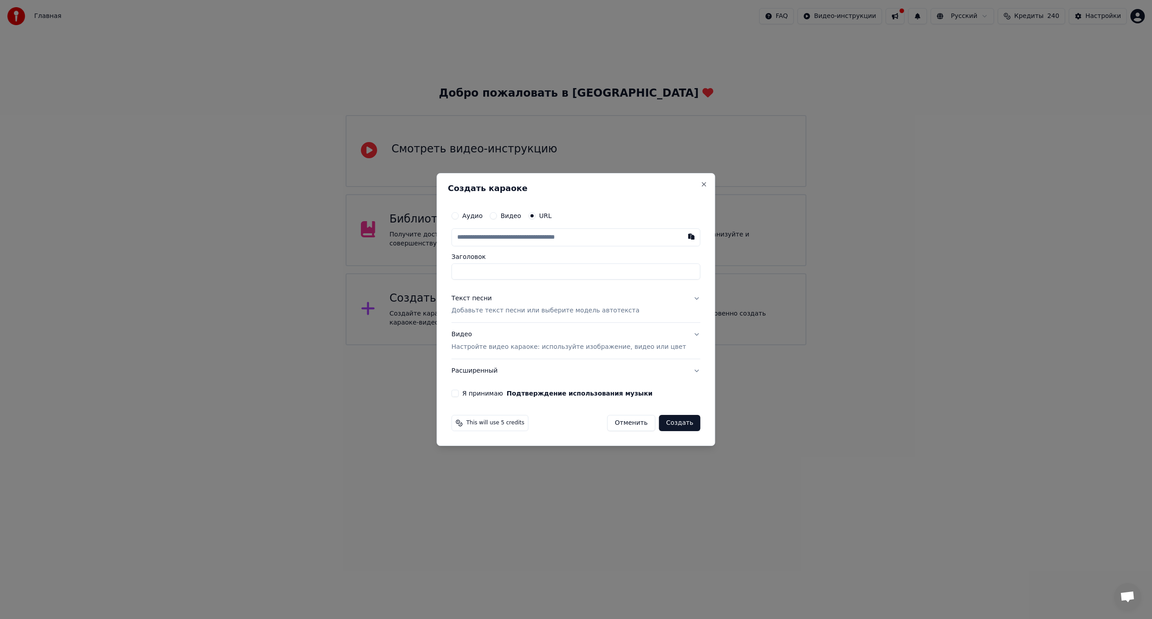
type input "**********"
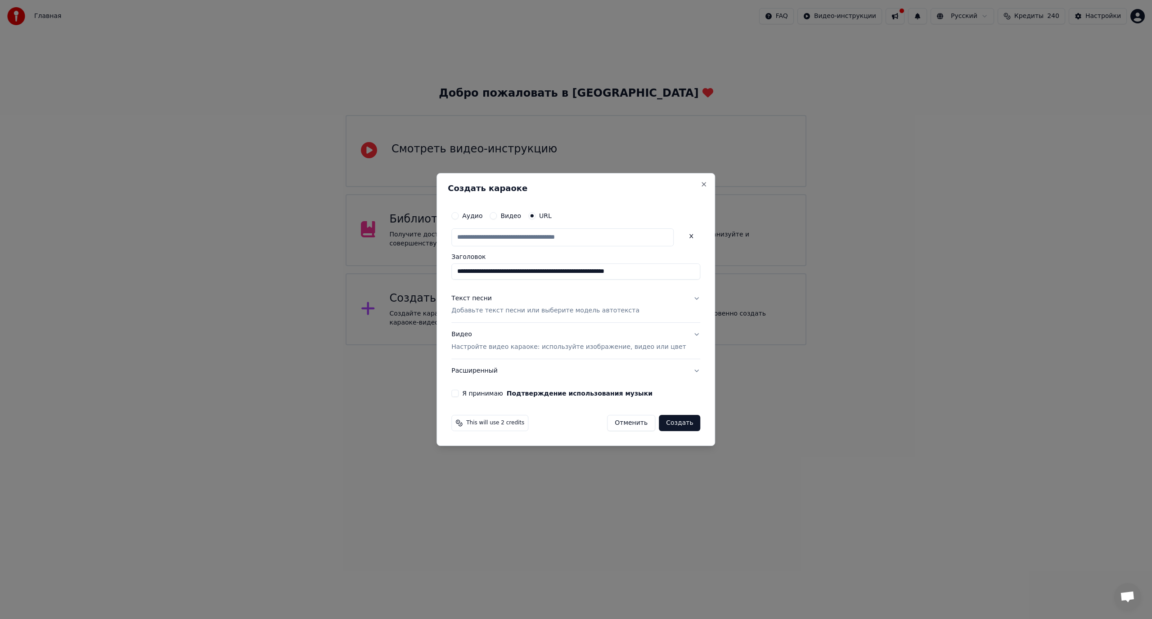
drag, startPoint x: 547, startPoint y: 271, endPoint x: 447, endPoint y: 271, distance: 99.4
click at [447, 271] on body "**********" at bounding box center [576, 173] width 1152 height 346
type input "**********"
drag, startPoint x: 543, startPoint y: 270, endPoint x: 666, endPoint y: 274, distance: 122.9
click at [666, 274] on input "**********" at bounding box center [575, 272] width 249 height 16
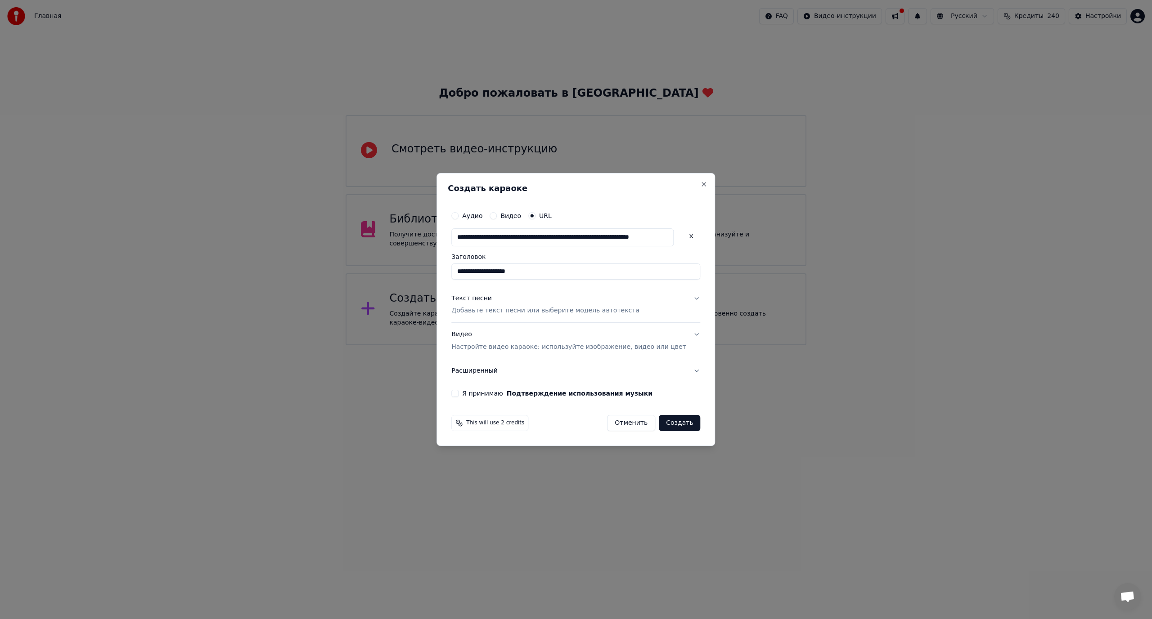
type input "**********"
click at [525, 307] on p "Добавьте текст песни или выберите модель автотекста" at bounding box center [545, 311] width 188 height 9
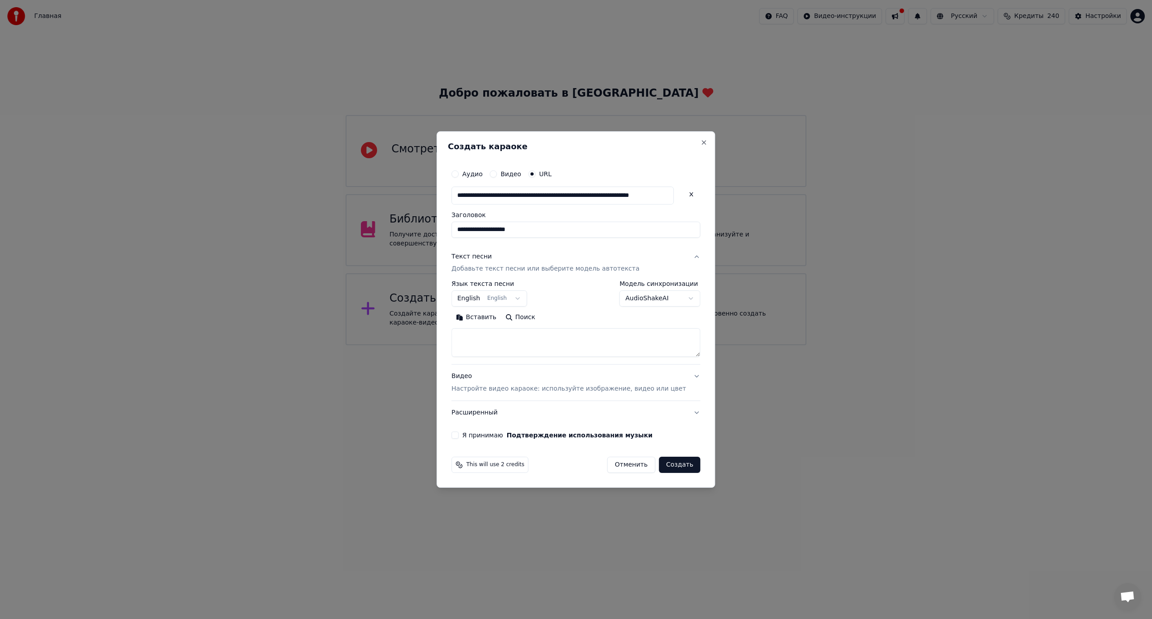
click at [508, 297] on button "English English" at bounding box center [489, 299] width 76 height 16
select select "**"
click at [531, 313] on button "Поиск" at bounding box center [520, 318] width 39 height 14
type textarea "**********"
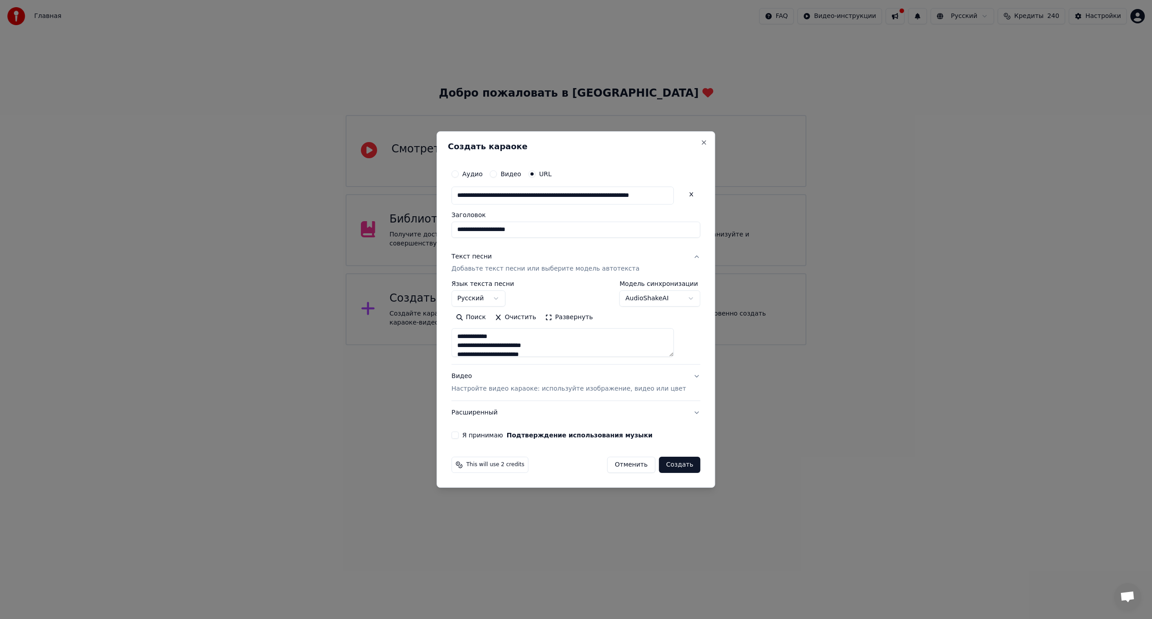
click at [521, 414] on button "Расширенный" at bounding box center [575, 412] width 249 height 23
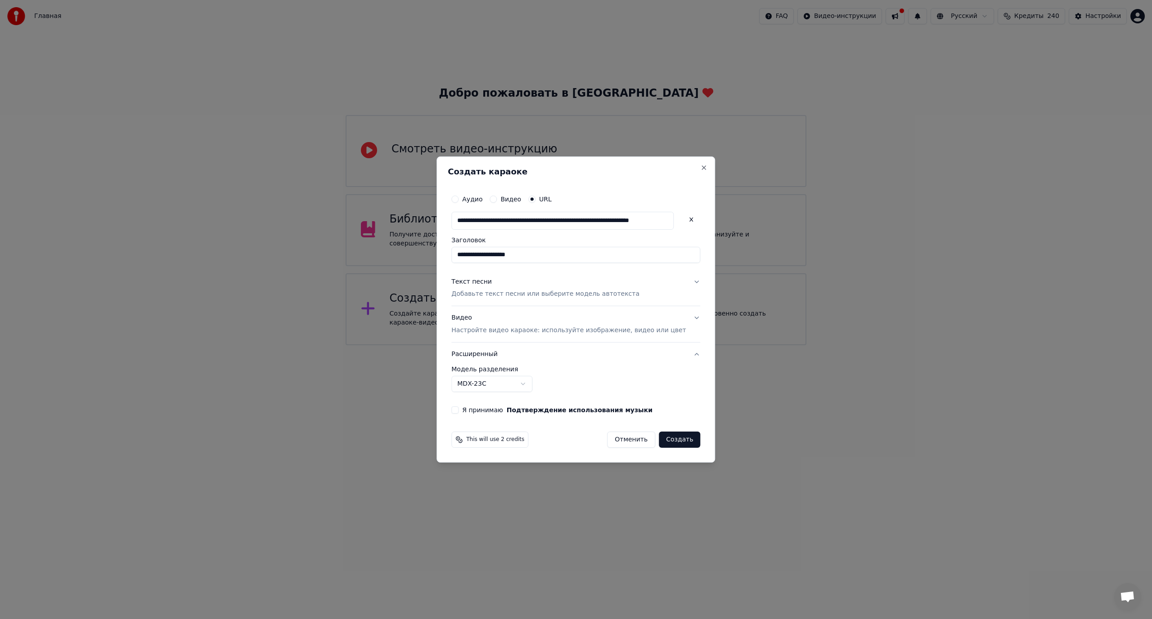
click at [474, 412] on div "Я принимаю Подтверждение использования музыки" at bounding box center [575, 410] width 249 height 7
click at [458, 409] on button "Я принимаю Подтверждение использования музыки" at bounding box center [454, 410] width 7 height 7
click at [676, 442] on button "Создать" at bounding box center [679, 440] width 41 height 16
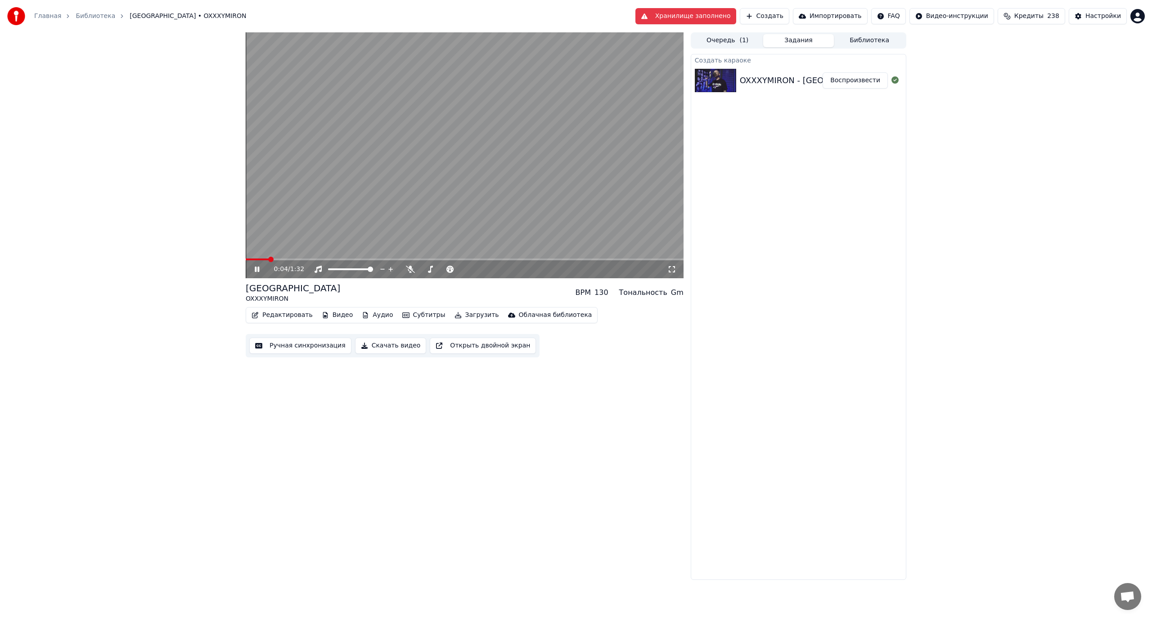
click at [540, 177] on video at bounding box center [465, 155] width 438 height 246
click at [328, 315] on button "Видео" at bounding box center [337, 315] width 39 height 13
click at [294, 312] on button "Редактировать" at bounding box center [282, 315] width 68 height 13
click at [205, 331] on div "0:05 / 1:32 RAP CITY OXXXYMIRON BPM 130 Тональность Gm Редактировать Видео Ауди…" at bounding box center [576, 306] width 1152 height 548
click at [274, 314] on button "Редактировать" at bounding box center [282, 315] width 68 height 13
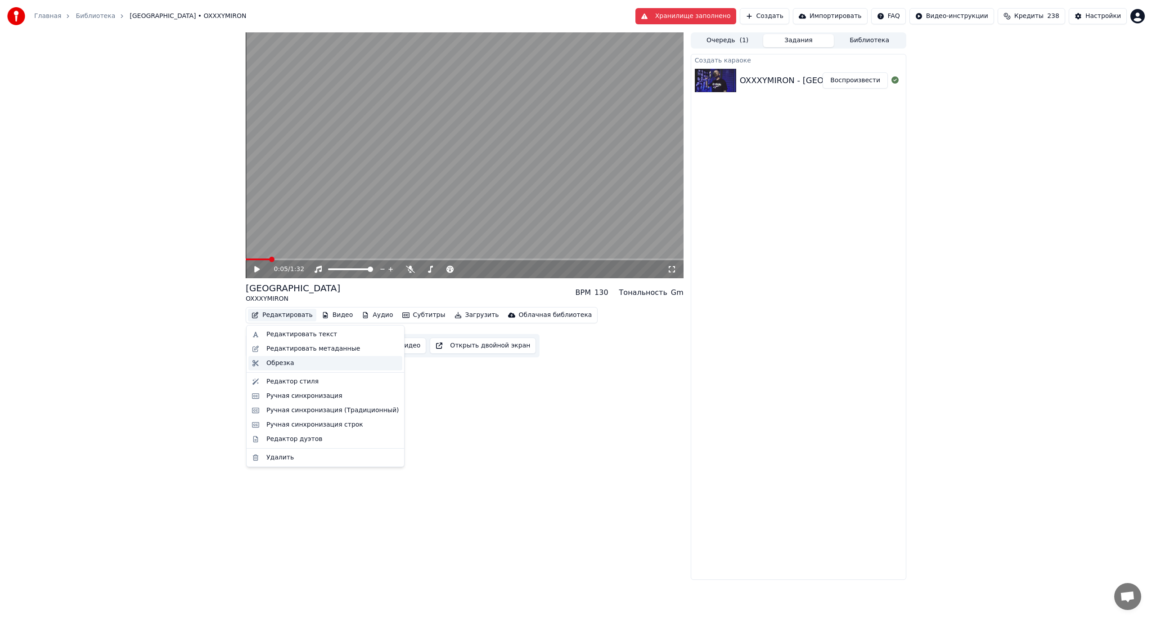
click at [278, 361] on div "Обрезка" at bounding box center [280, 363] width 28 height 9
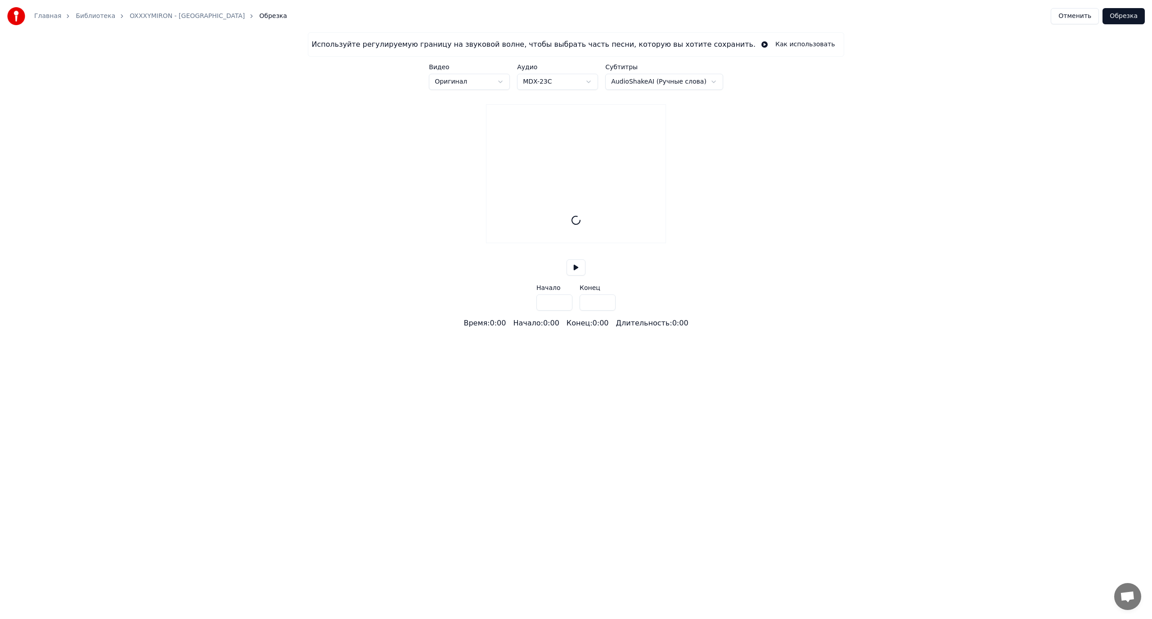
type input "****"
click at [579, 288] on button at bounding box center [575, 280] width 19 height 16
click at [578, 288] on button at bounding box center [575, 280] width 19 height 16
click at [577, 288] on button at bounding box center [575, 280] width 19 height 16
click at [490, 244] on div at bounding box center [575, 227] width 179 height 58
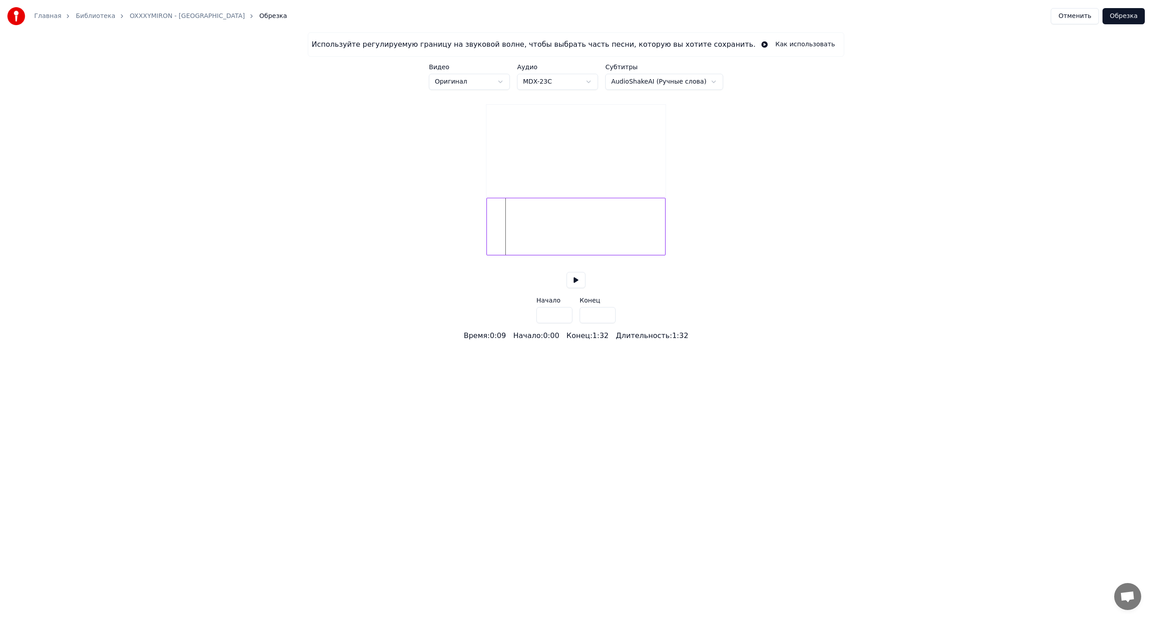
click at [491, 242] on div at bounding box center [575, 227] width 179 height 58
click at [577, 288] on button at bounding box center [575, 280] width 19 height 16
click at [576, 288] on button at bounding box center [575, 280] width 19 height 16
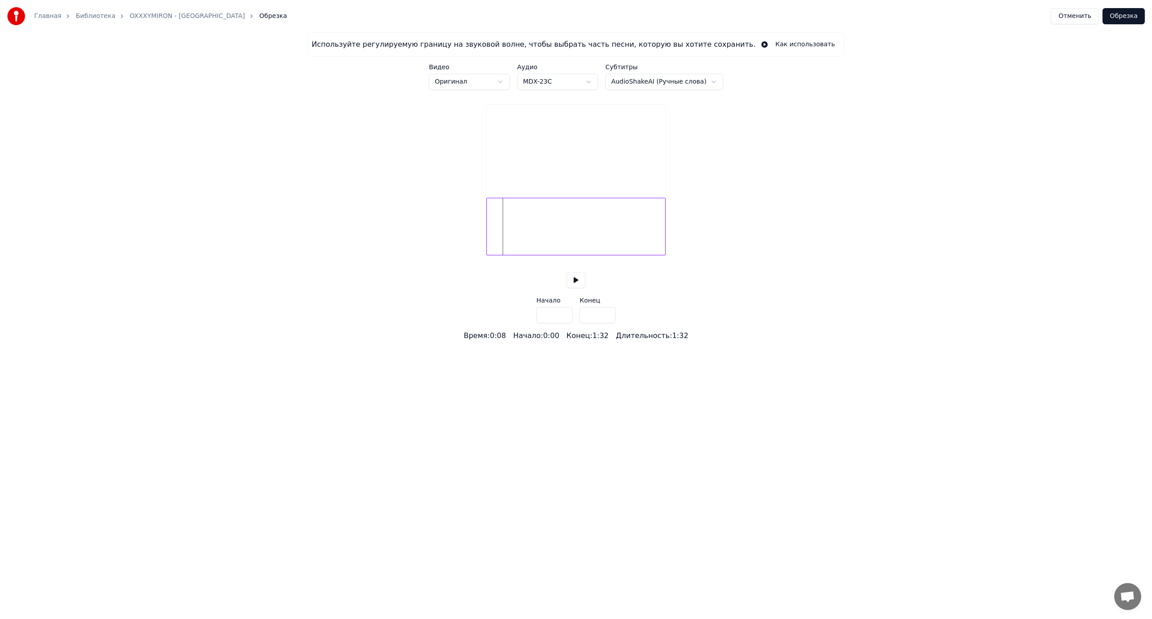
click at [480, 244] on div "Используйте регулируемую границу на звуковой волне, чтобы выбрать часть песни, …" at bounding box center [576, 186] width 1152 height 309
click at [476, 236] on div "Используйте регулируемую границу на звуковой волне, чтобы выбрать часть песни, …" at bounding box center [576, 186] width 1152 height 309
click at [498, 233] on div at bounding box center [575, 227] width 179 height 58
click at [492, 227] on div at bounding box center [575, 227] width 179 height 58
click at [482, 228] on div "Используйте регулируемую границу на звуковой волне, чтобы выбрать часть песни, …" at bounding box center [576, 186] width 1152 height 309
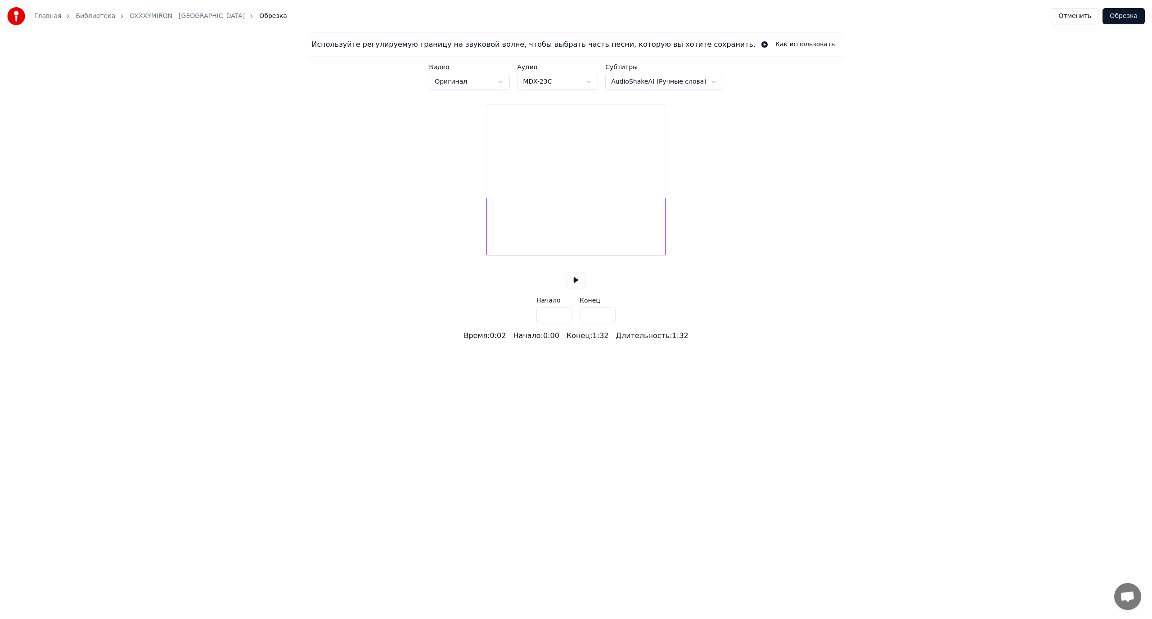
click at [495, 229] on div at bounding box center [575, 227] width 179 height 58
click at [520, 234] on div at bounding box center [575, 227] width 179 height 58
click at [529, 238] on div at bounding box center [575, 227] width 179 height 58
click at [525, 238] on div at bounding box center [575, 227] width 179 height 58
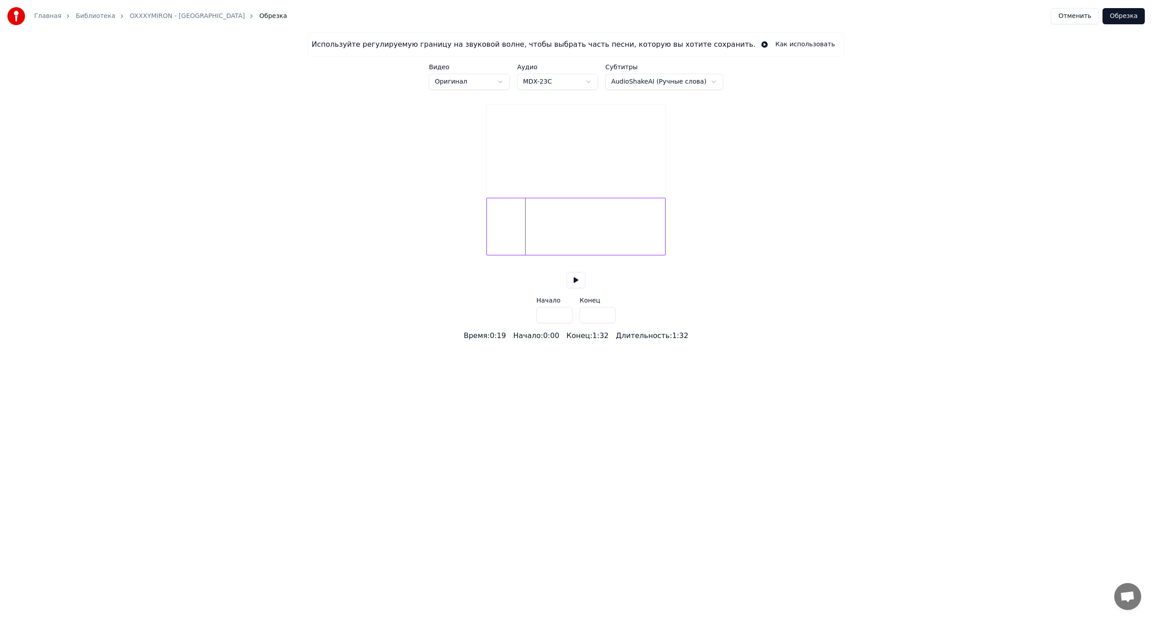
click at [491, 238] on div at bounding box center [575, 227] width 179 height 58
click at [463, 236] on div "Используйте регулируемую границу на звуковой волне, чтобы выбрать часть песни, …" at bounding box center [576, 186] width 1152 height 309
click at [504, 232] on div at bounding box center [575, 227] width 179 height 58
click at [492, 233] on div at bounding box center [492, 226] width 3 height 57
click at [574, 288] on button at bounding box center [575, 280] width 19 height 16
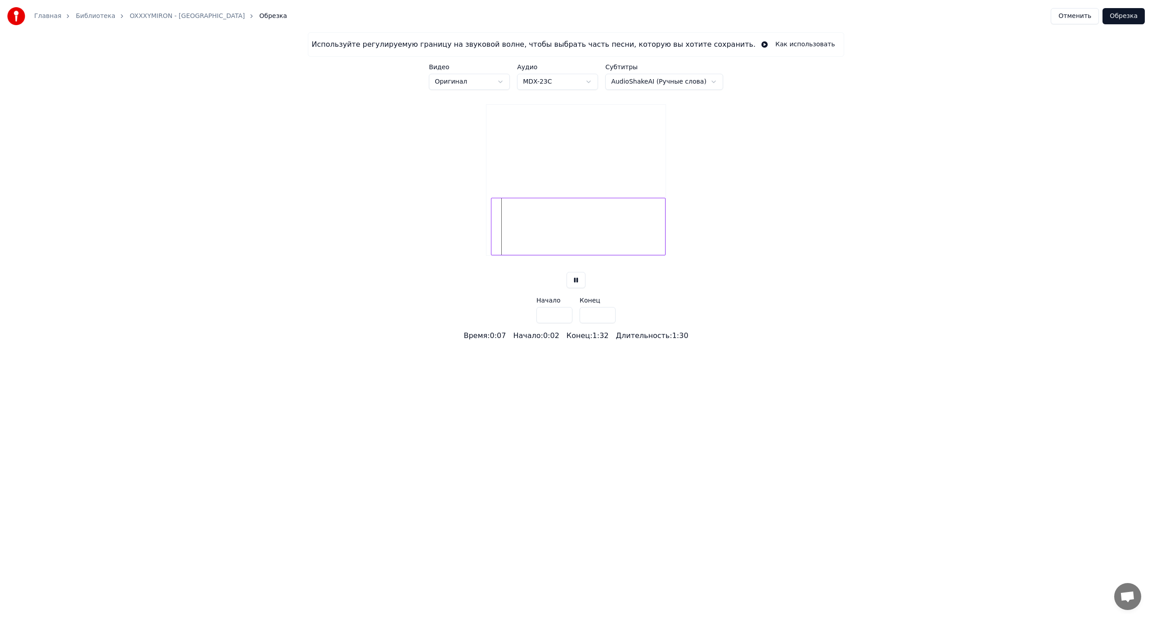
click at [574, 288] on button at bounding box center [575, 280] width 19 height 16
click at [476, 233] on div "Используйте регулируемую границу на звуковой волне, чтобы выбрать часть песни, …" at bounding box center [576, 186] width 1152 height 309
click at [579, 288] on button at bounding box center [575, 280] width 19 height 16
click at [494, 236] on div at bounding box center [495, 226] width 3 height 57
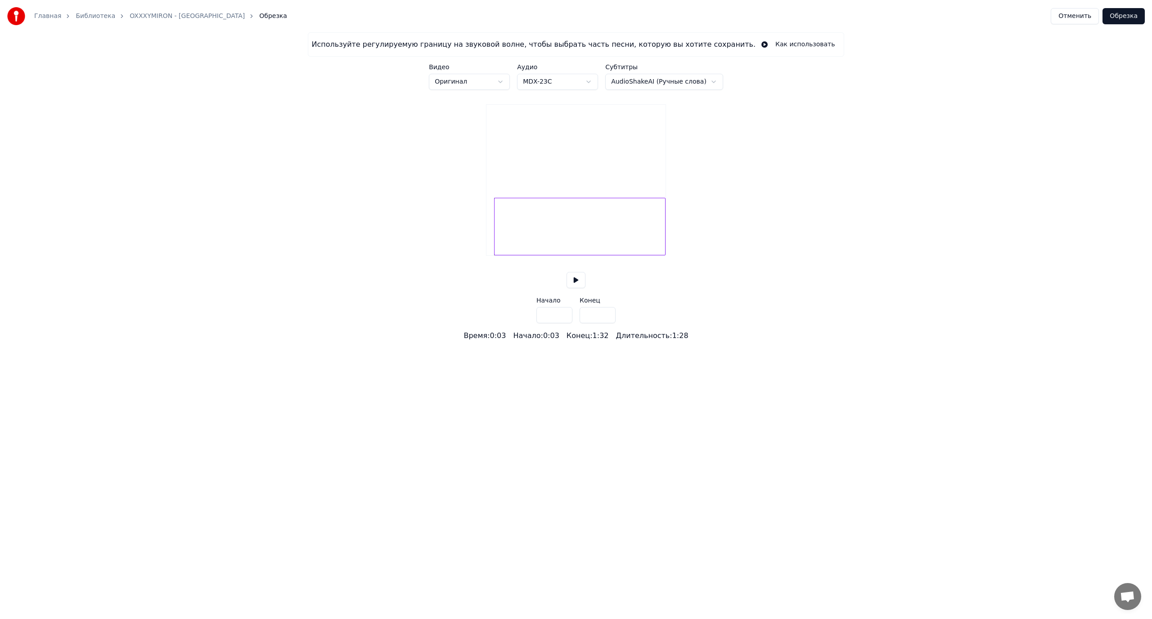
click at [578, 288] on button at bounding box center [575, 280] width 19 height 16
click at [495, 235] on div at bounding box center [580, 227] width 170 height 58
click at [572, 288] on button at bounding box center [575, 280] width 19 height 16
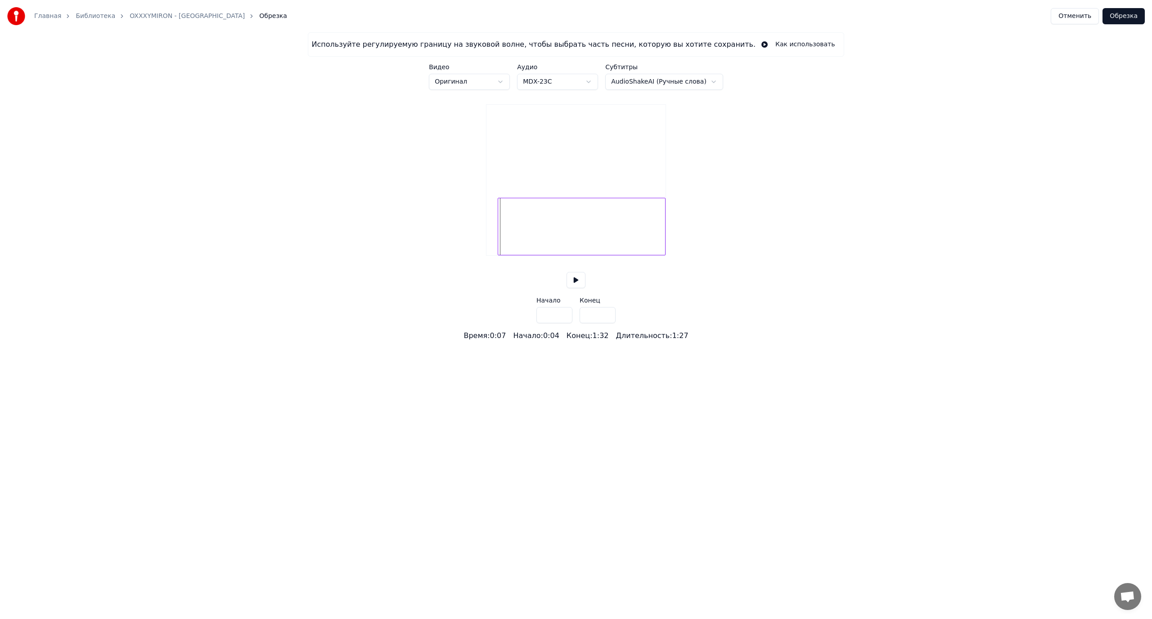
click at [498, 237] on div at bounding box center [499, 226] width 3 height 57
click at [500, 238] on div at bounding box center [500, 226] width 3 height 57
type input "***"
click at [578, 288] on button at bounding box center [575, 280] width 19 height 16
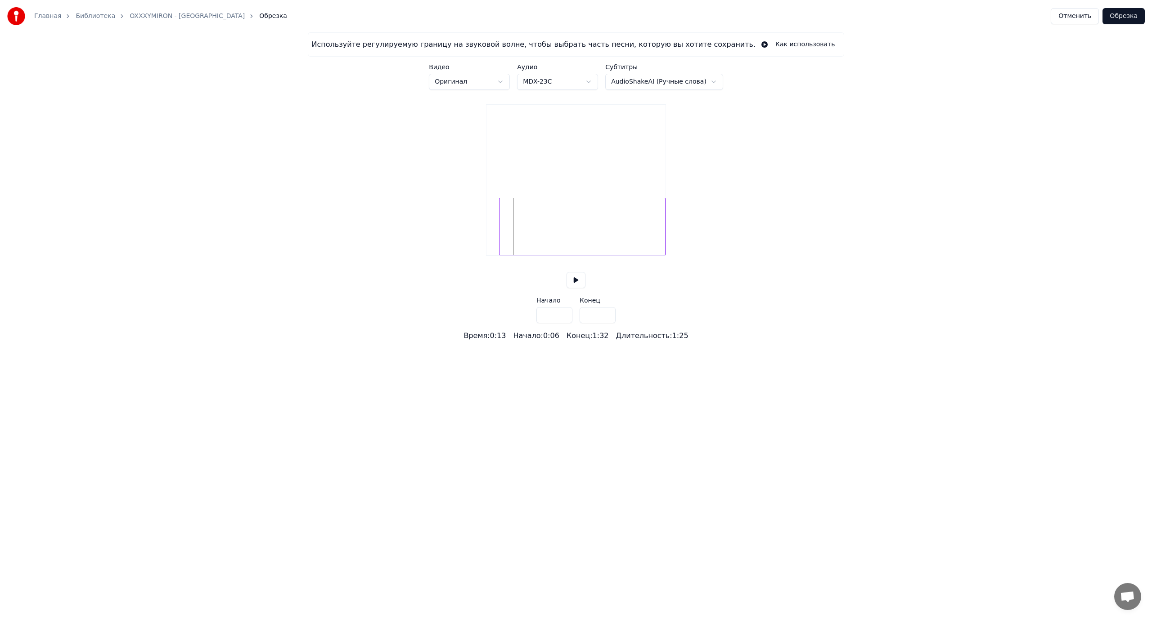
click at [1115, 18] on button "Обрезка" at bounding box center [1123, 16] width 42 height 16
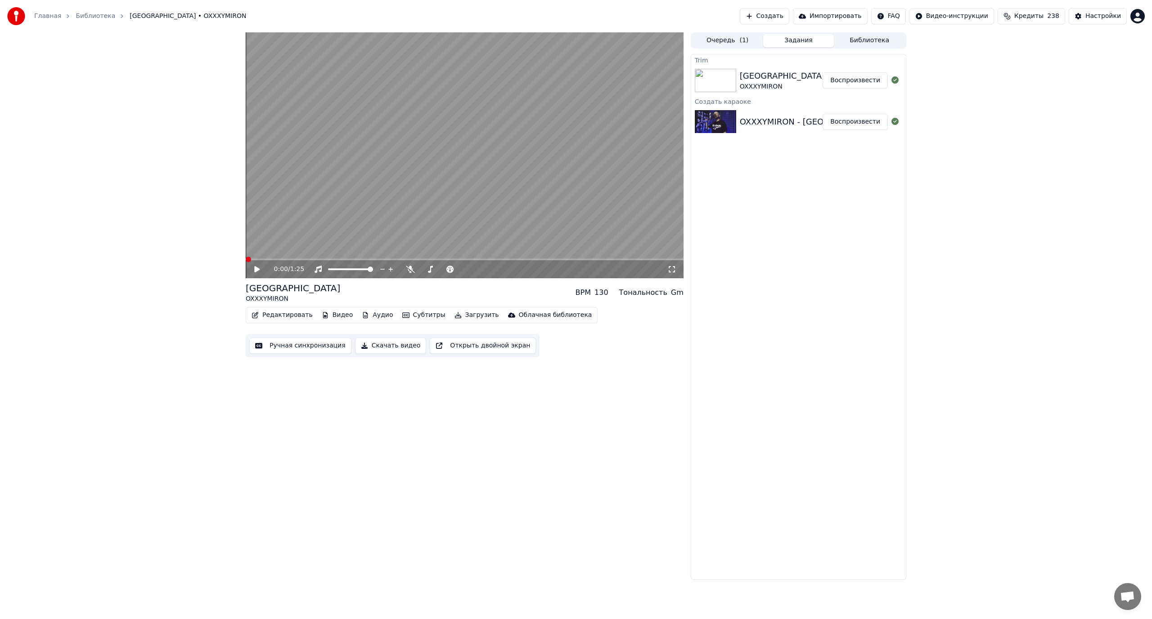
click at [257, 270] on icon at bounding box center [256, 269] width 5 height 6
click at [257, 269] on icon at bounding box center [263, 269] width 21 height 7
click at [289, 314] on button "Редактировать" at bounding box center [282, 315] width 68 height 13
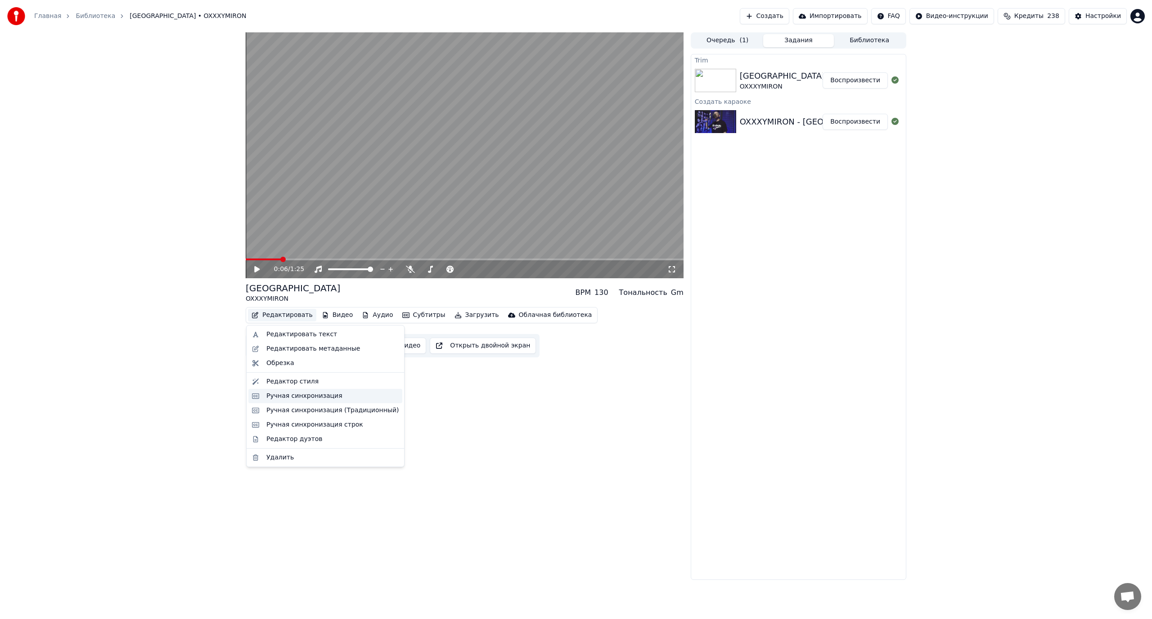
click at [283, 393] on div "Ручная синхронизация" at bounding box center [304, 396] width 76 height 9
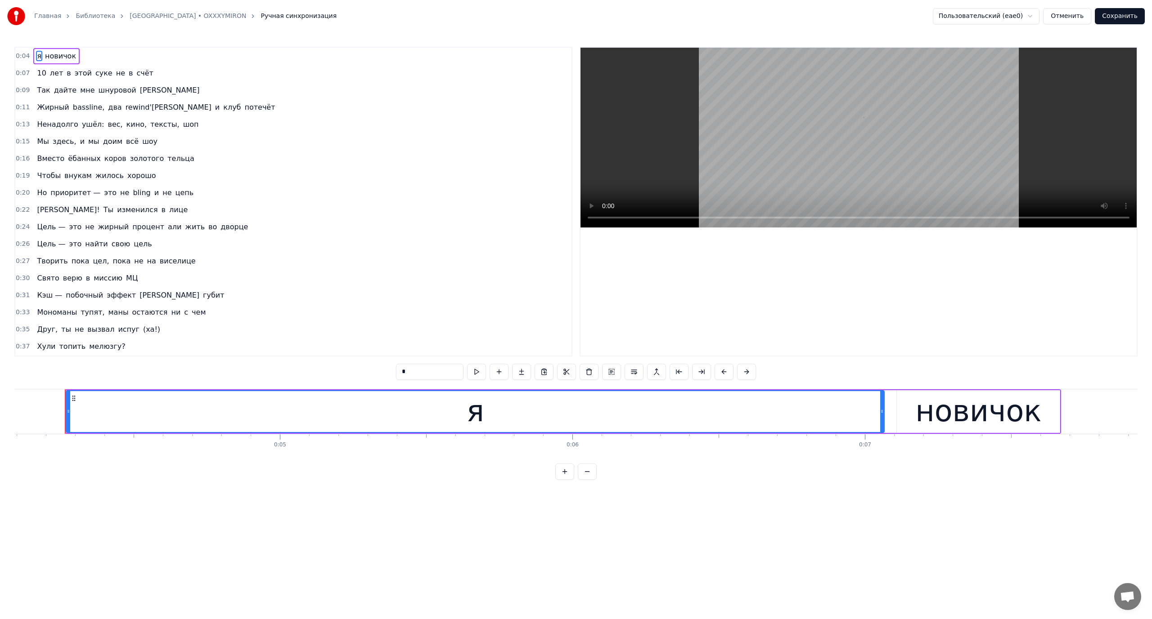
scroll to position [0, 1202]
click at [38, 56] on span "я" at bounding box center [39, 56] width 6 height 10
click at [163, 17] on link "RAP CITY • OXXXYMIRON" at bounding box center [188, 16] width 117 height 9
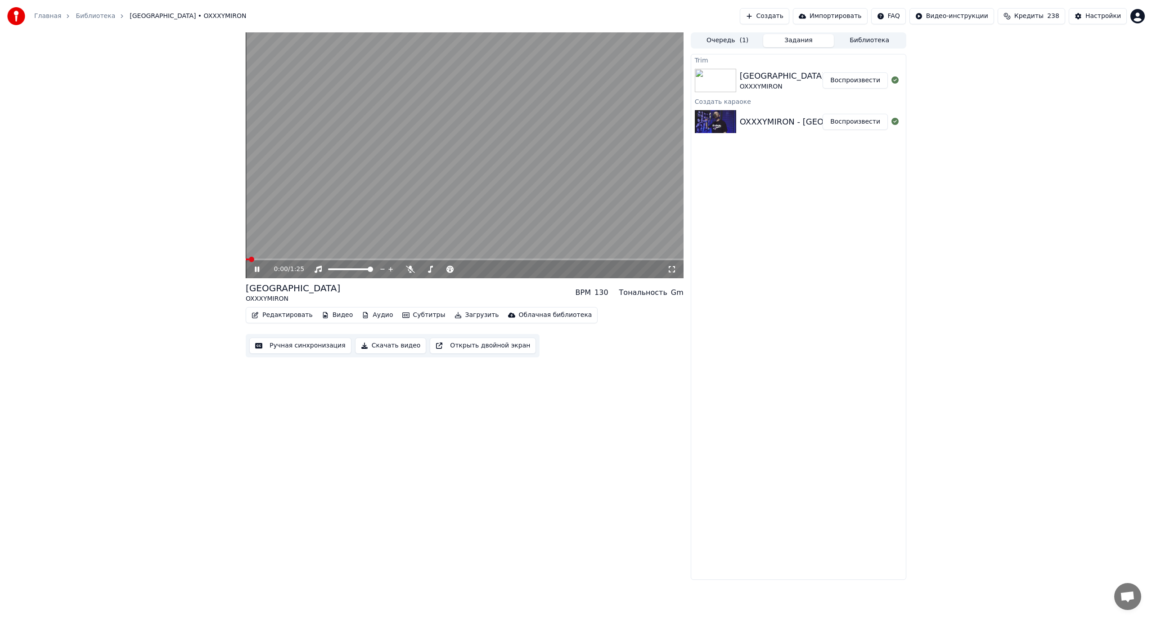
drag, startPoint x: 283, startPoint y: 194, endPoint x: 289, endPoint y: 266, distance: 72.2
click at [283, 194] on video at bounding box center [465, 155] width 438 height 246
click at [284, 311] on button "Редактировать" at bounding box center [282, 315] width 68 height 13
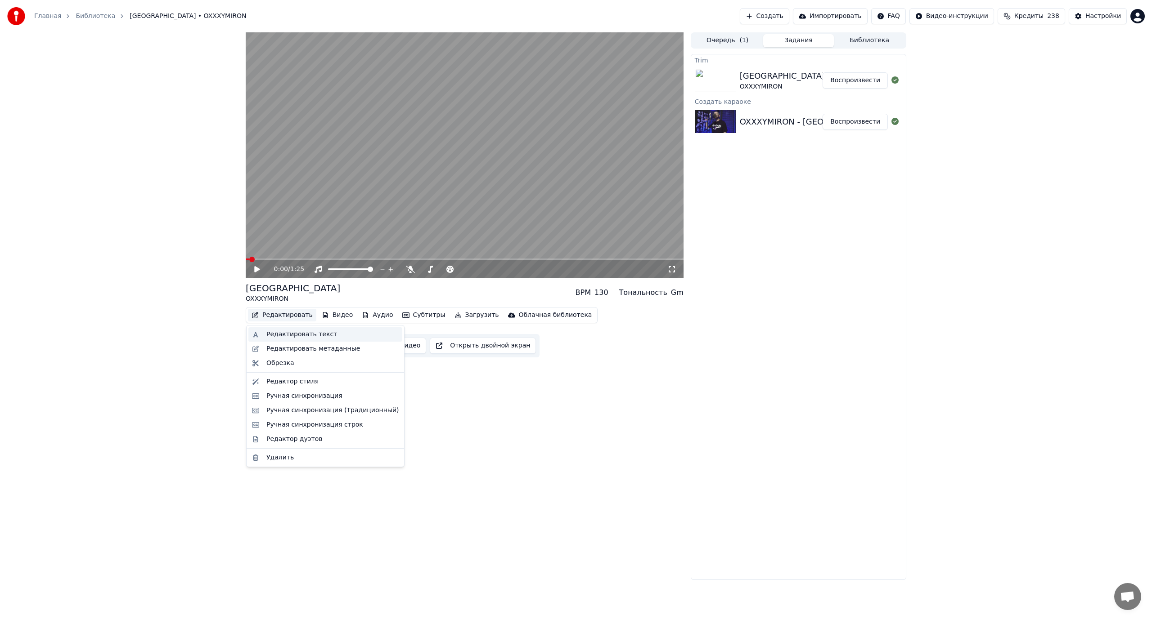
click at [288, 334] on div "Редактировать текст" at bounding box center [301, 334] width 71 height 9
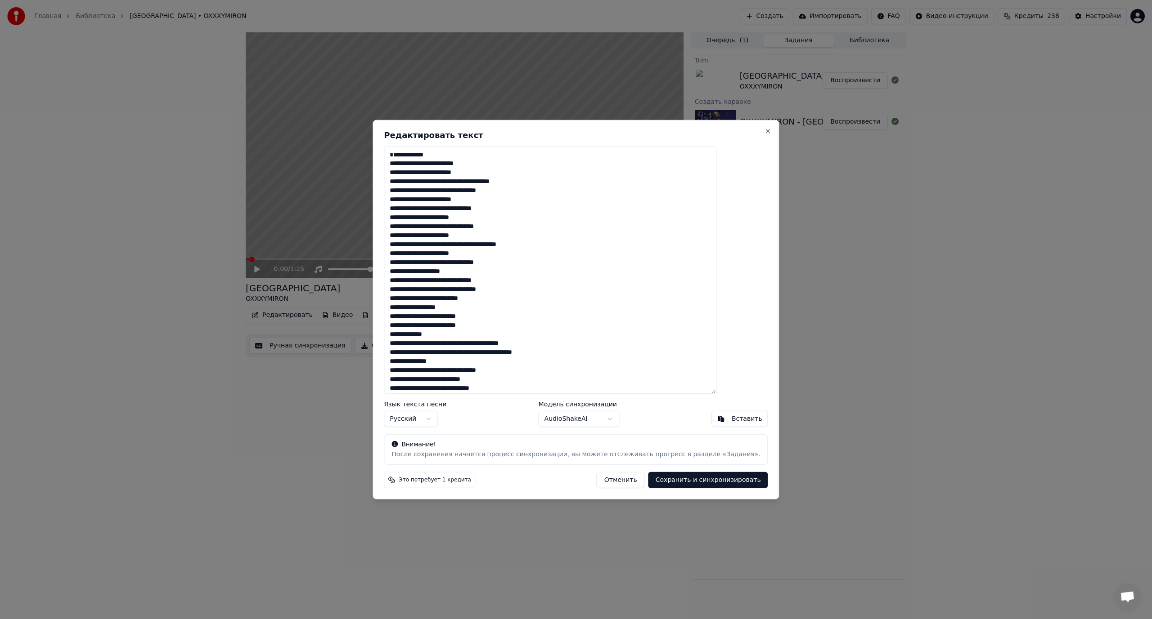
type textarea "**********"
click at [661, 480] on button "Сохранить и синхронизировать" at bounding box center [708, 480] width 120 height 16
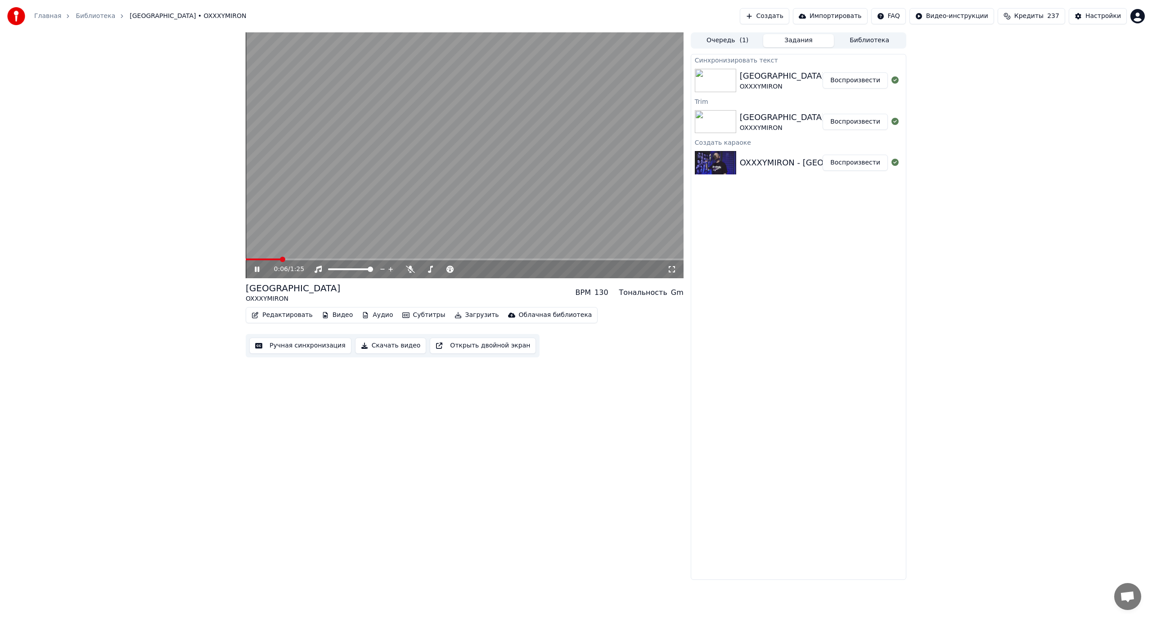
click at [395, 183] on video at bounding box center [465, 155] width 438 height 246
click at [284, 316] on button "Редактировать" at bounding box center [282, 315] width 68 height 13
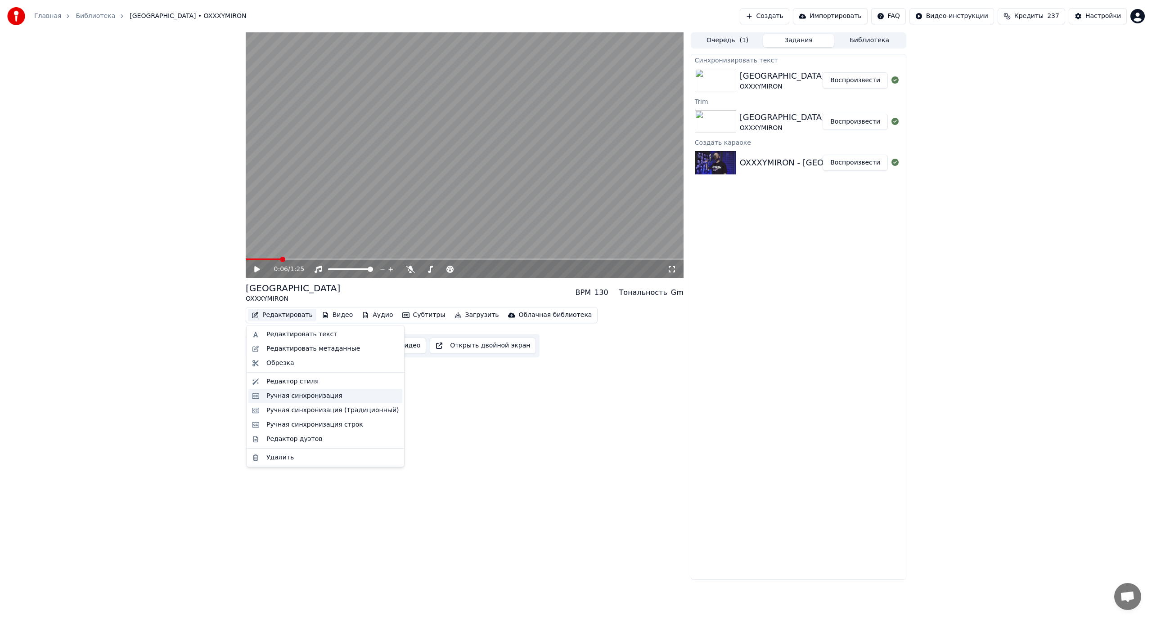
click at [291, 393] on div "Ручная синхронизация" at bounding box center [304, 396] width 76 height 9
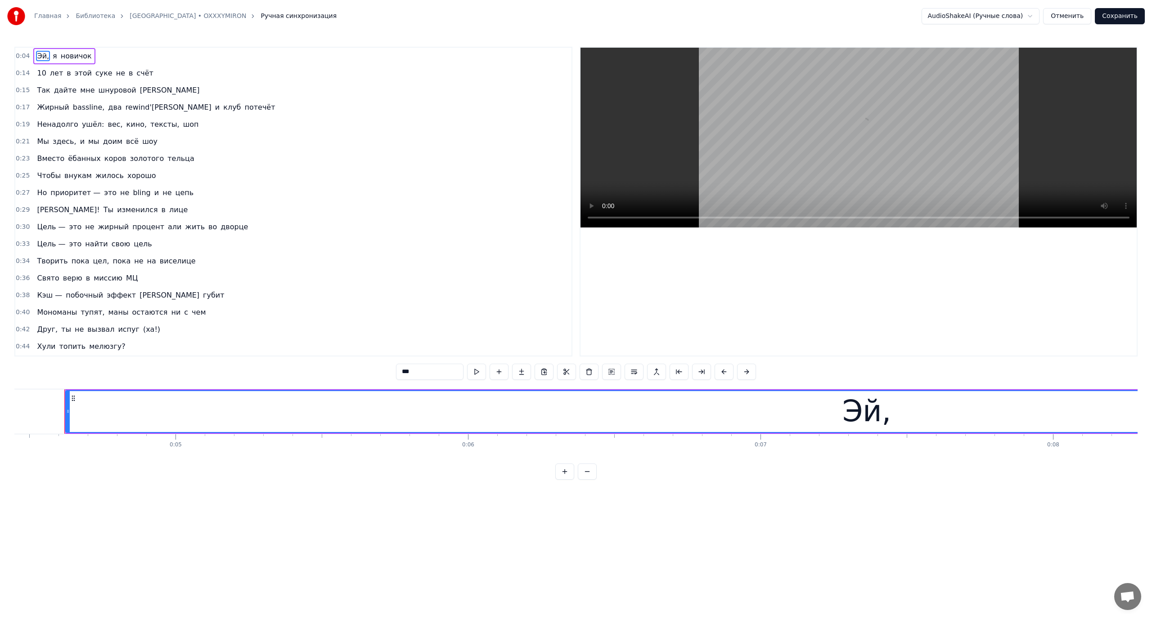
scroll to position [0, 1306]
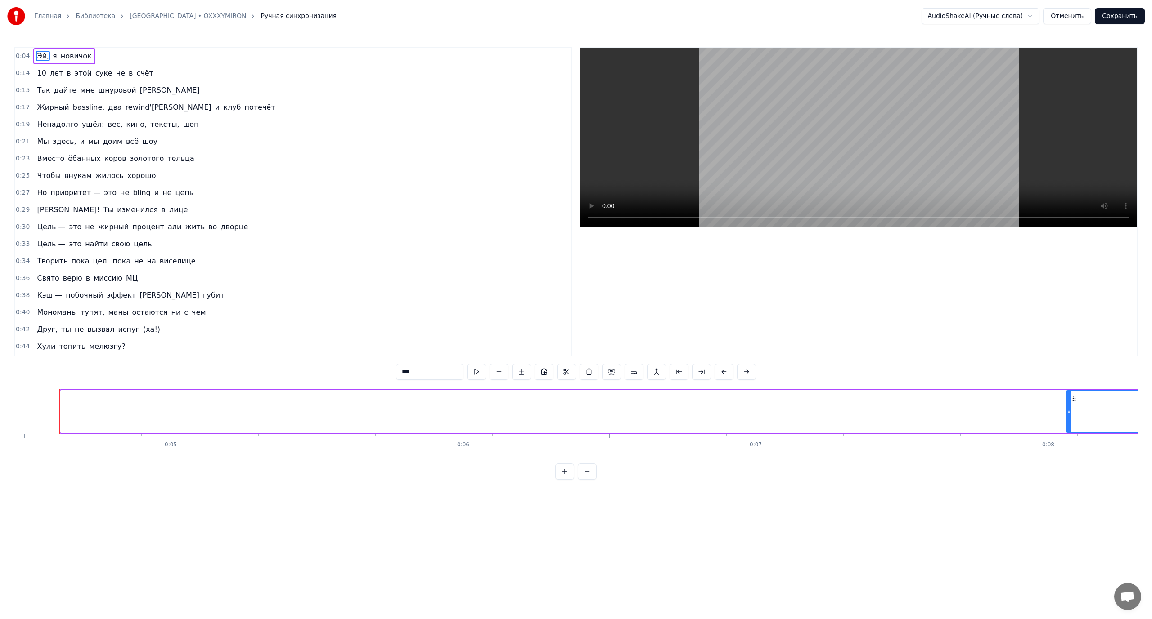
drag, startPoint x: 63, startPoint y: 411, endPoint x: 1068, endPoint y: 395, distance: 1005.6
click at [1068, 395] on div at bounding box center [1069, 411] width 4 height 41
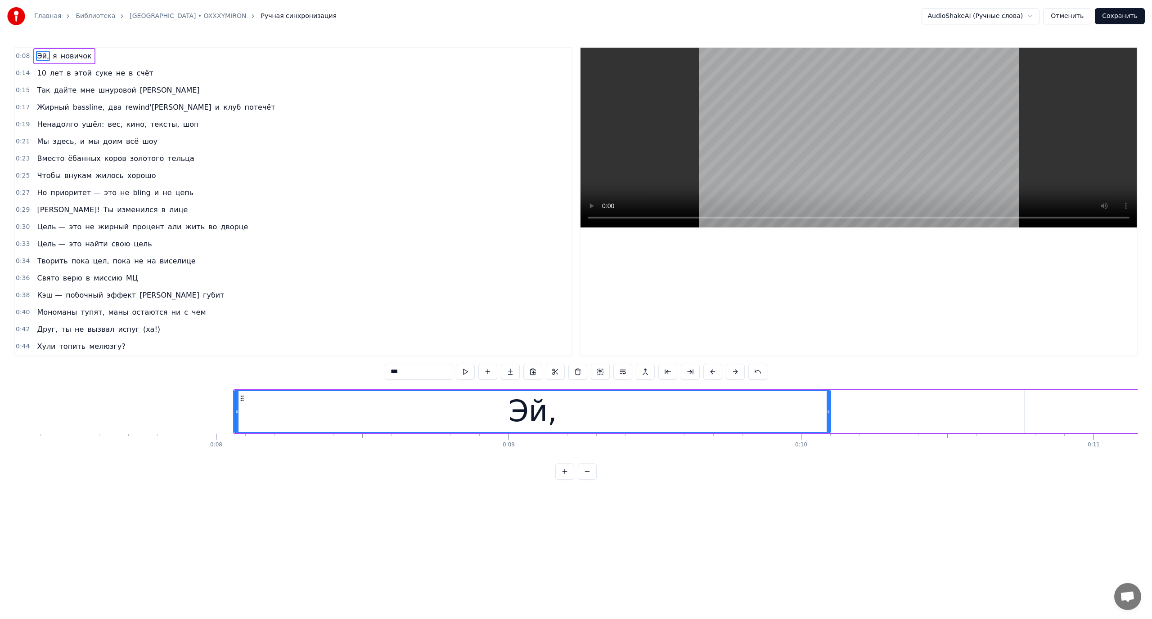
scroll to position [0, 2105]
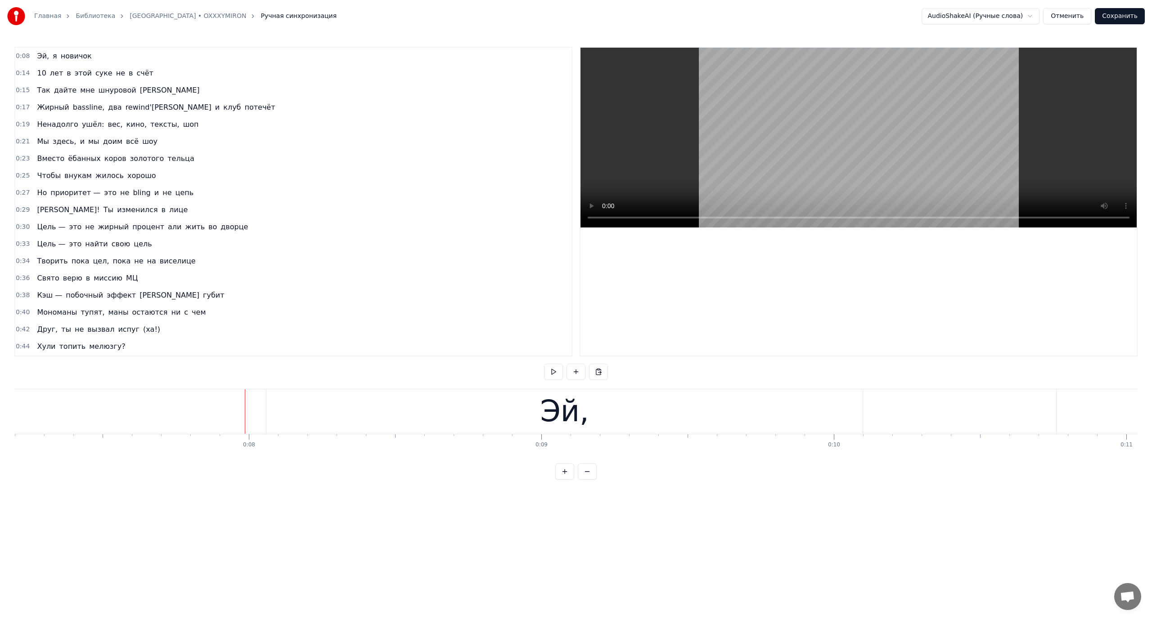
click at [317, 409] on div "Эй," at bounding box center [564, 412] width 596 height 45
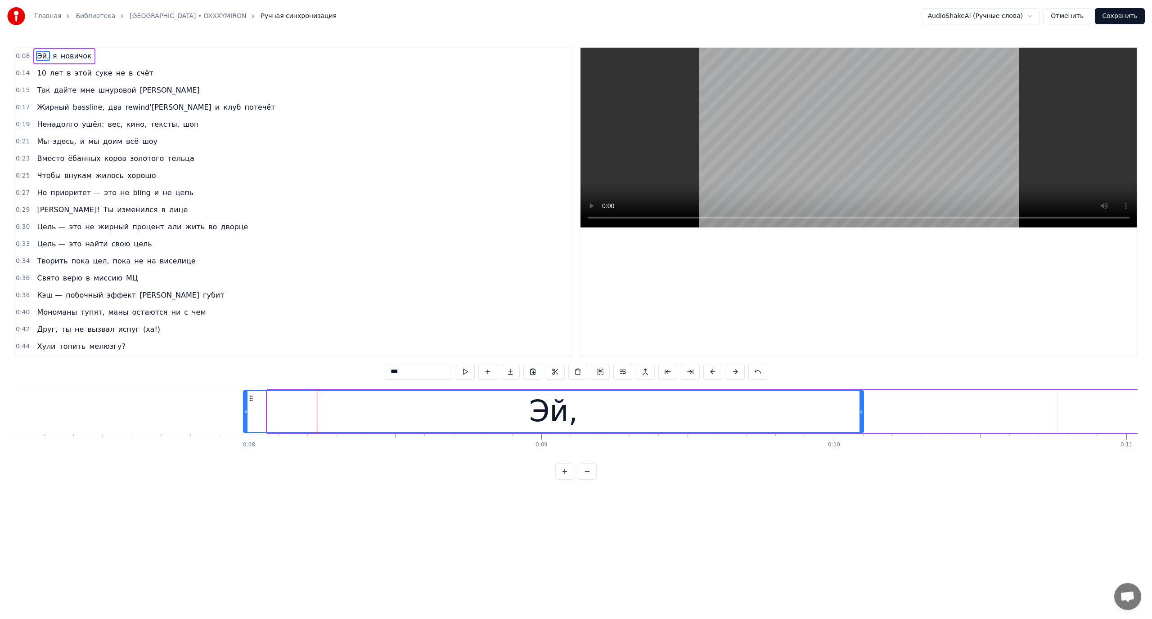
drag, startPoint x: 269, startPoint y: 411, endPoint x: 245, endPoint y: 412, distance: 23.8
click at [245, 412] on icon at bounding box center [246, 411] width 4 height 7
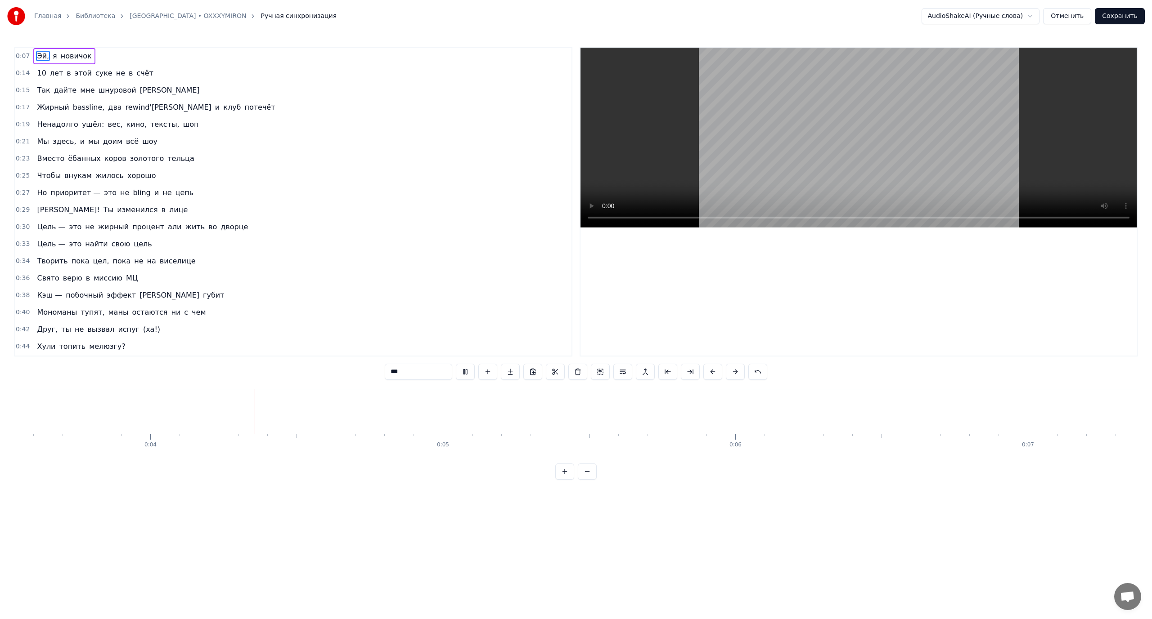
scroll to position [0, 1038]
click at [1064, 18] on button "Отменить" at bounding box center [1067, 16] width 48 height 16
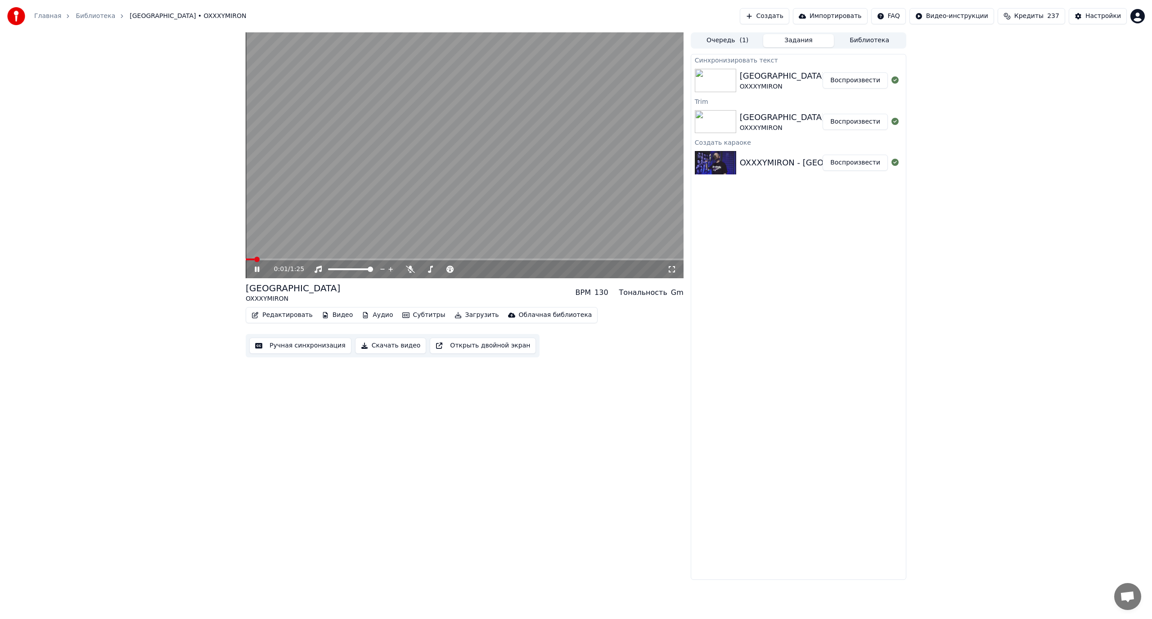
click at [546, 177] on video at bounding box center [465, 155] width 438 height 246
click at [849, 163] on button "Воспроизвести" at bounding box center [854, 163] width 65 height 16
click at [514, 193] on video at bounding box center [465, 155] width 438 height 246
click at [848, 119] on button "Воспроизвести" at bounding box center [854, 122] width 65 height 16
click at [841, 161] on button "Воспроизвести" at bounding box center [854, 163] width 65 height 16
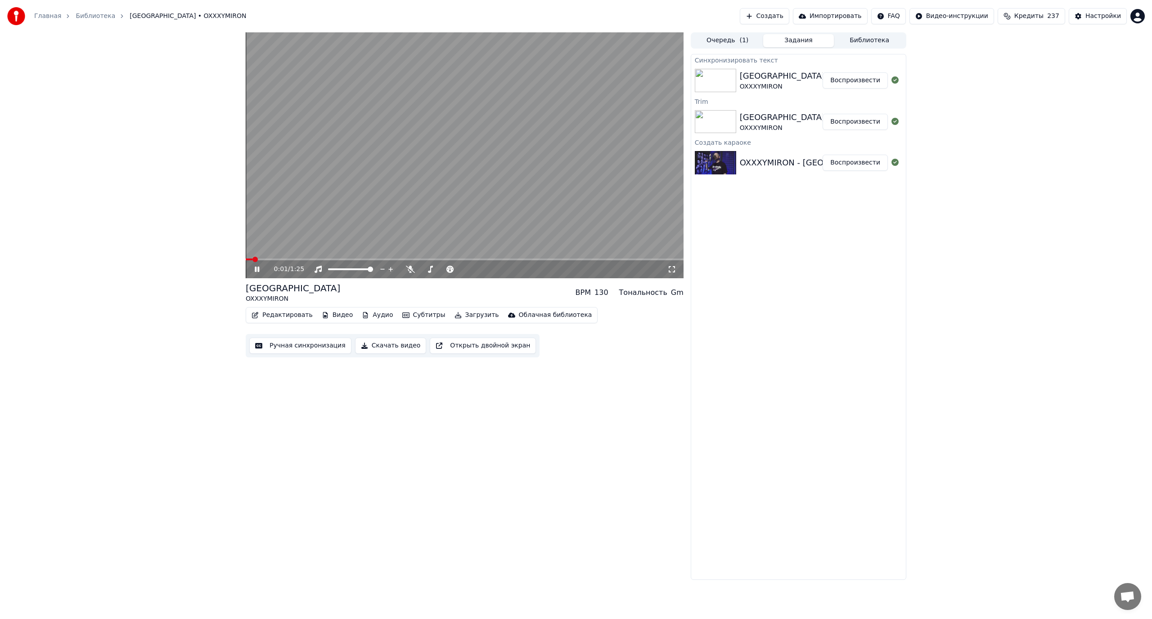
click at [461, 182] on video at bounding box center [465, 155] width 438 height 246
click at [364, 313] on button "Аудио" at bounding box center [377, 315] width 38 height 13
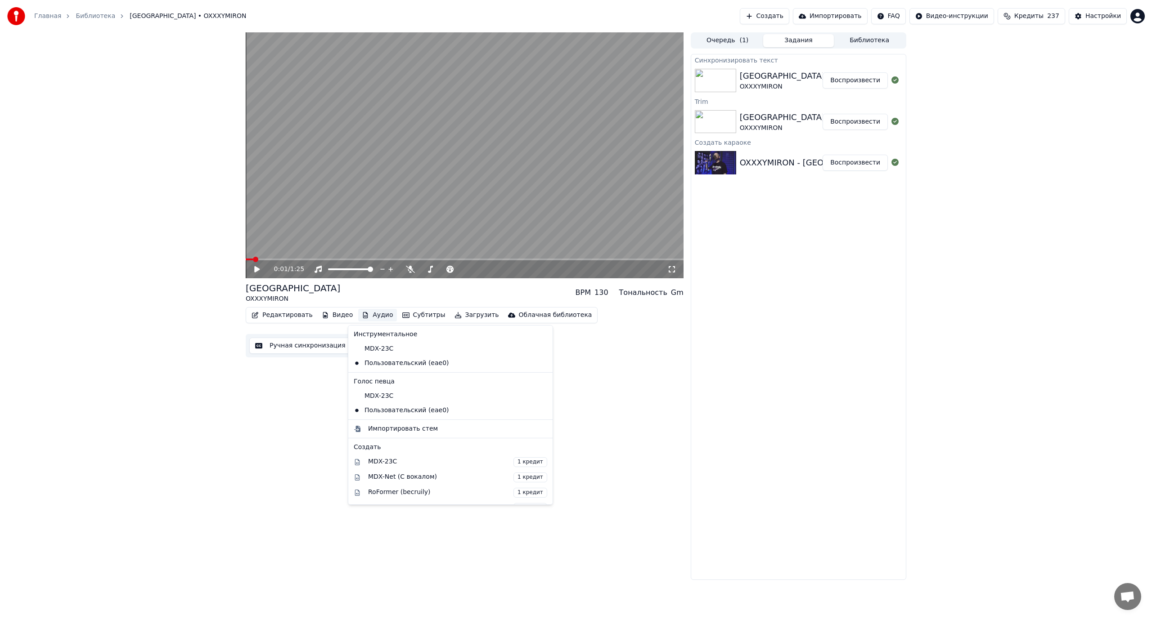
click at [608, 373] on div "0:01 / 1:25 RAP CITY OXXXYMIRON BPM 130 Тональность Gm Редактировать Видео Ауди…" at bounding box center [465, 306] width 438 height 548
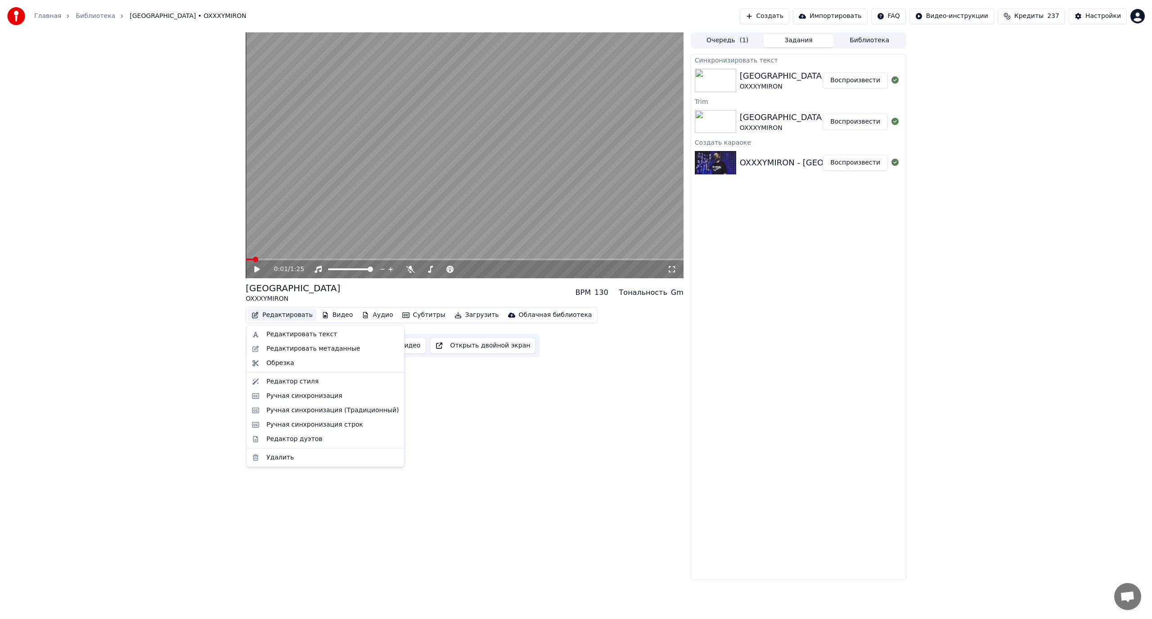
click at [285, 315] on button "Редактировать" at bounding box center [282, 315] width 68 height 13
click at [293, 359] on div "Обрезка" at bounding box center [332, 363] width 132 height 9
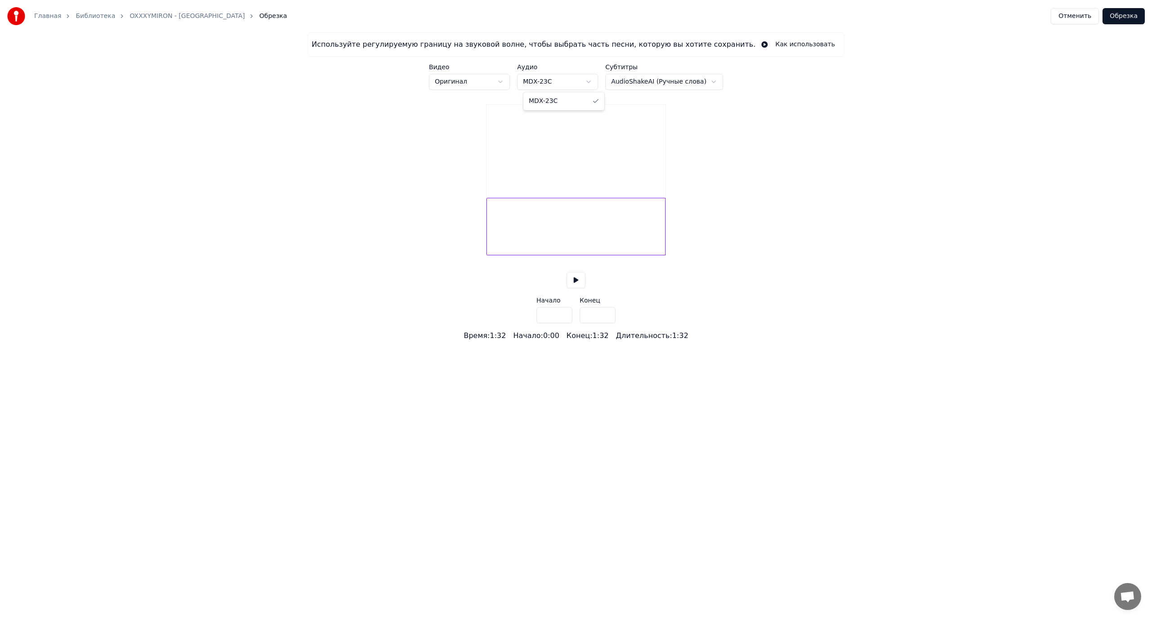
click at [594, 82] on html "Главная Библиотека OXXXYMIRON - RAP CITY Обрезка Отменить Обрезка Используйте р…" at bounding box center [576, 170] width 1152 height 341
click at [578, 288] on button at bounding box center [575, 280] width 19 height 16
click at [755, 47] on button "Как использовать" at bounding box center [797, 44] width 85 height 16
click at [1078, 11] on button "Отменить" at bounding box center [1074, 16] width 48 height 16
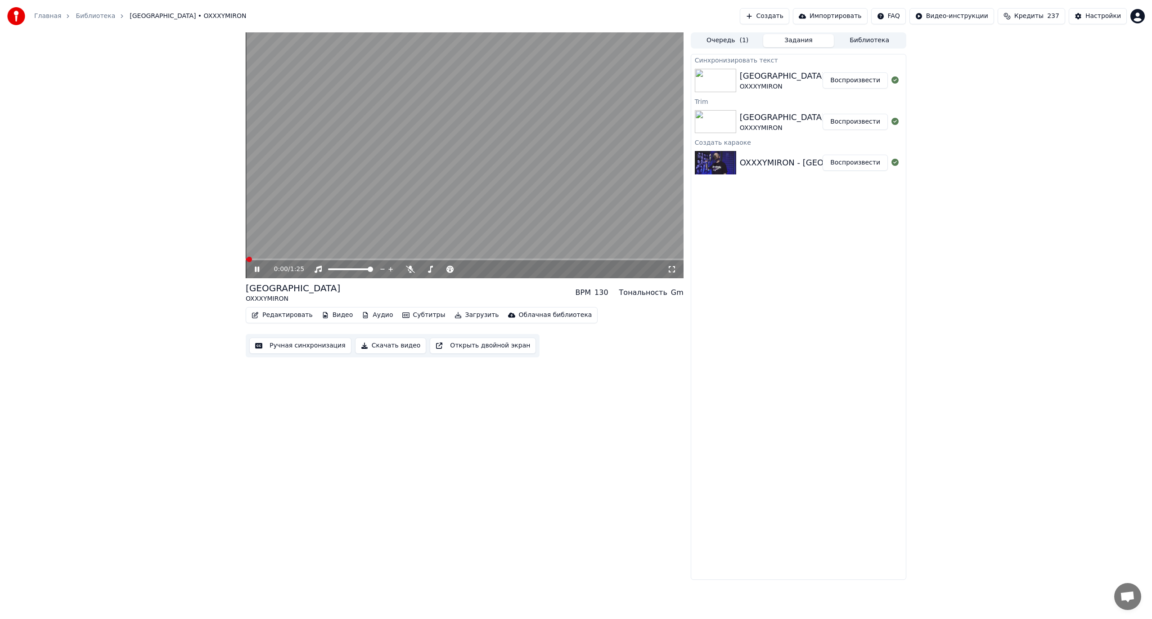
click at [521, 191] on video at bounding box center [465, 155] width 438 height 246
click at [341, 317] on button "Видео" at bounding box center [337, 315] width 39 height 13
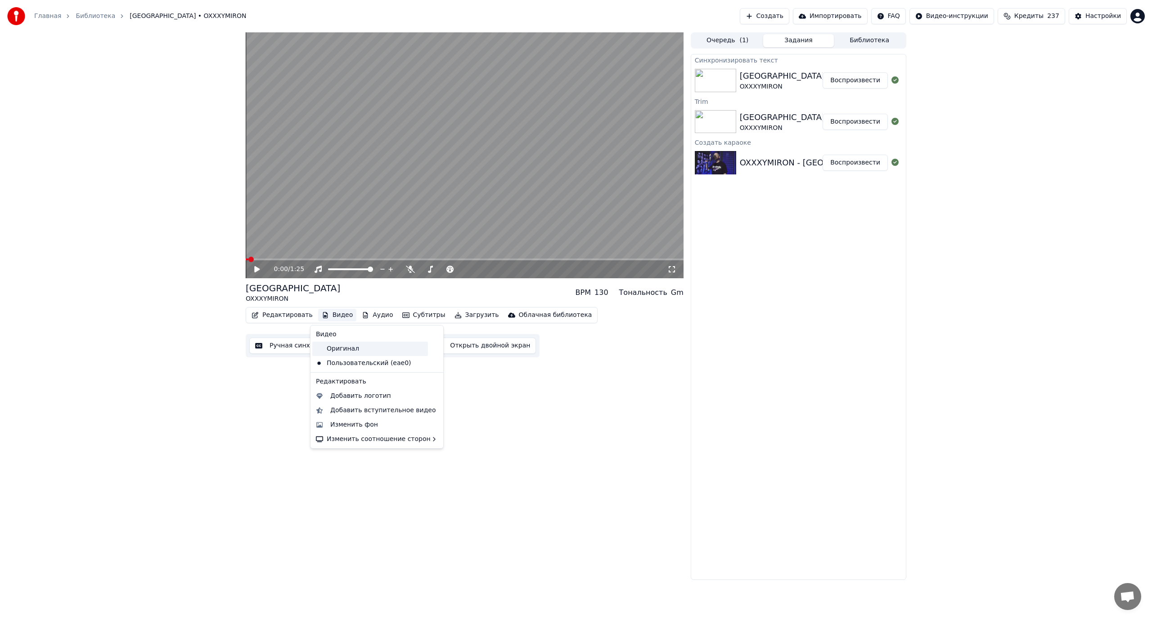
click at [344, 348] on div "Оригинал" at bounding box center [370, 349] width 116 height 14
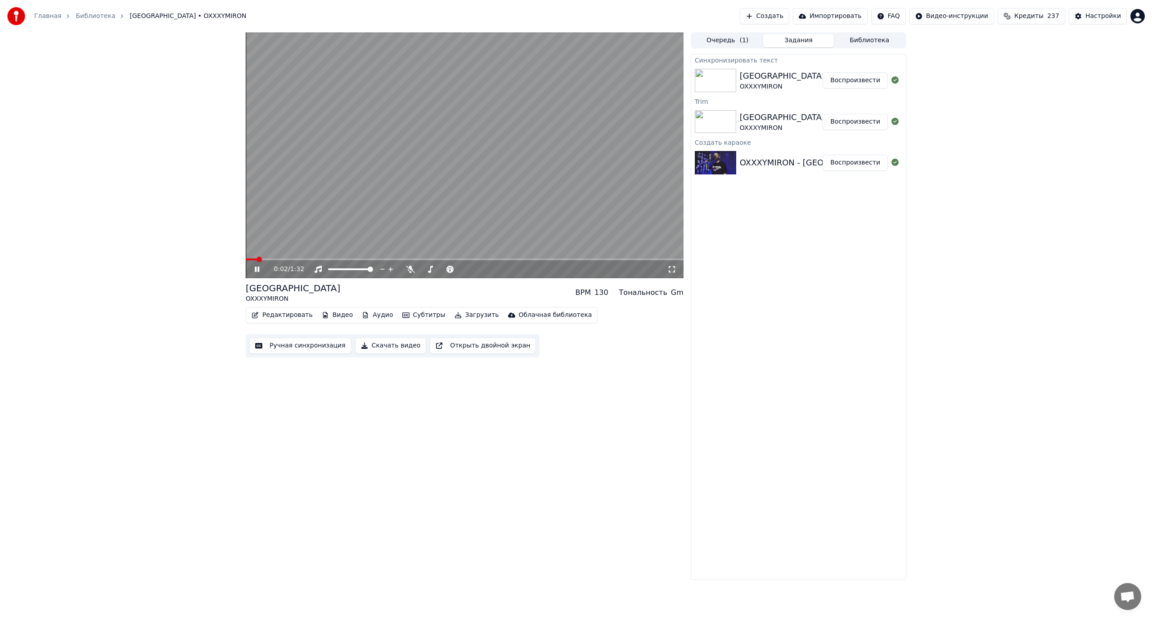
click at [379, 214] on video at bounding box center [465, 155] width 438 height 246
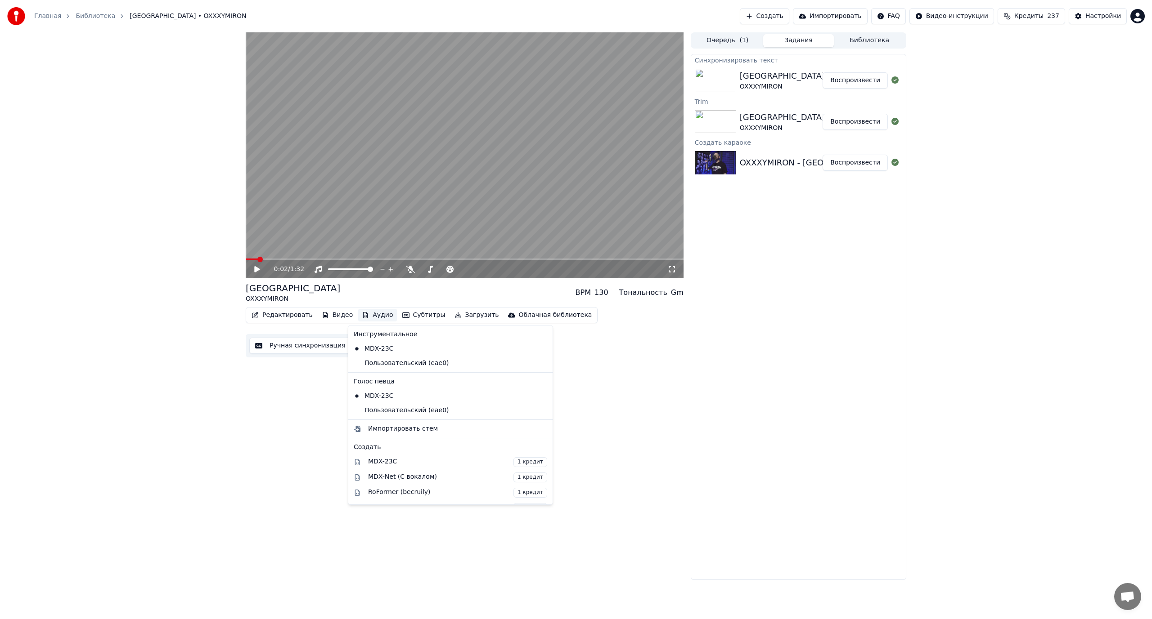
click at [375, 315] on button "Аудио" at bounding box center [377, 315] width 38 height 13
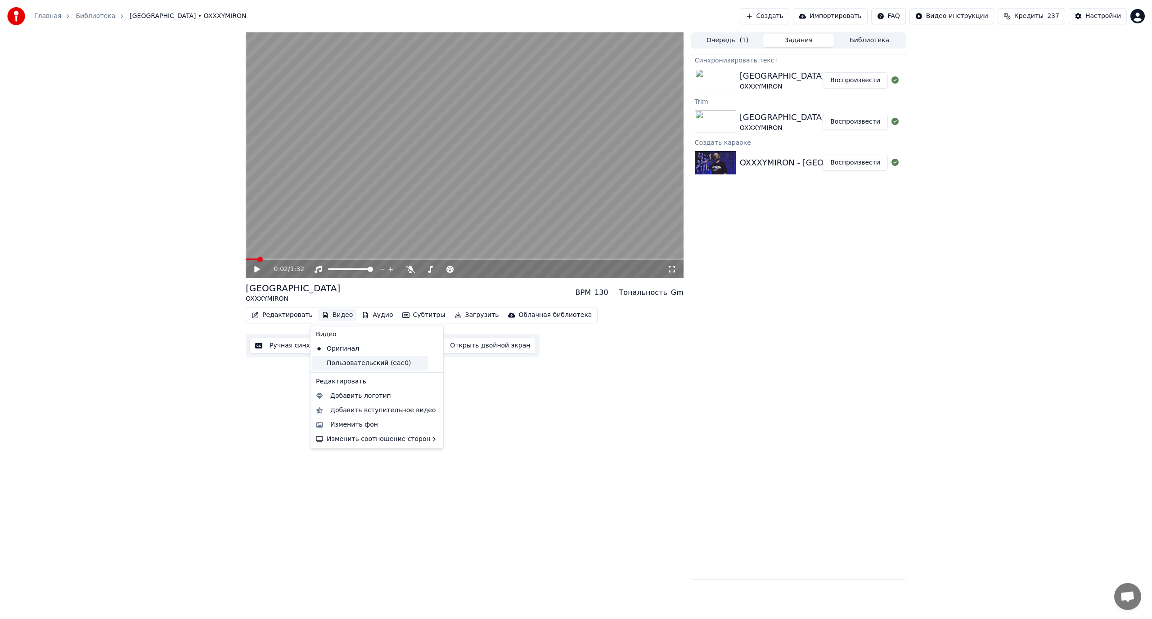
click at [336, 363] on div "Пользовательский (eae0)" at bounding box center [370, 363] width 116 height 14
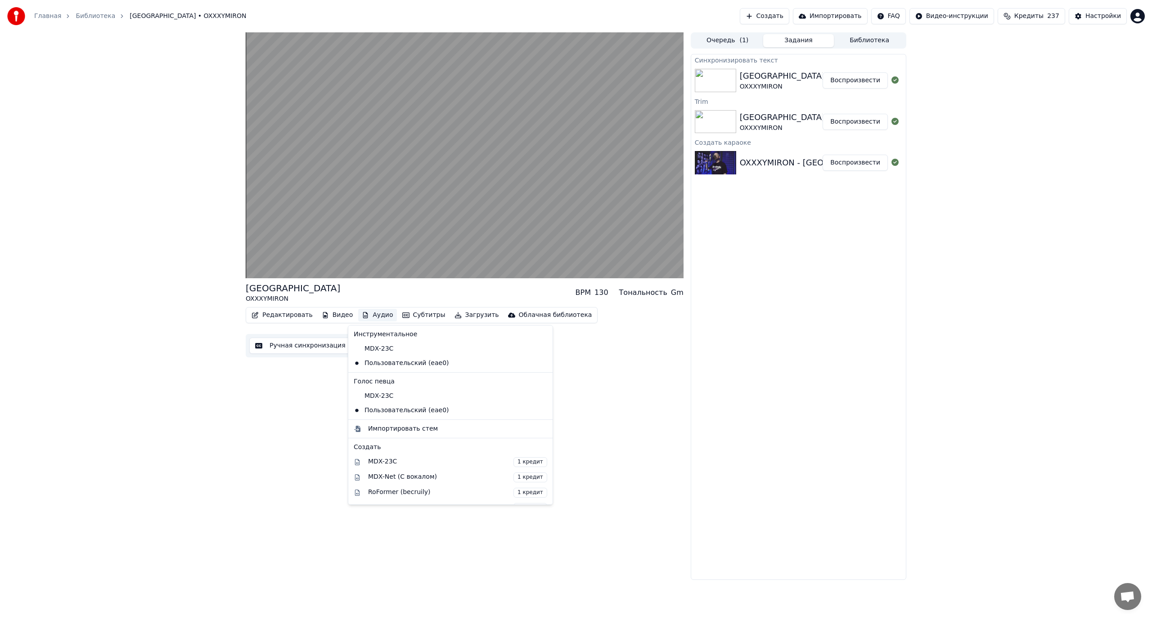
click at [372, 314] on button "Аудио" at bounding box center [377, 315] width 38 height 13
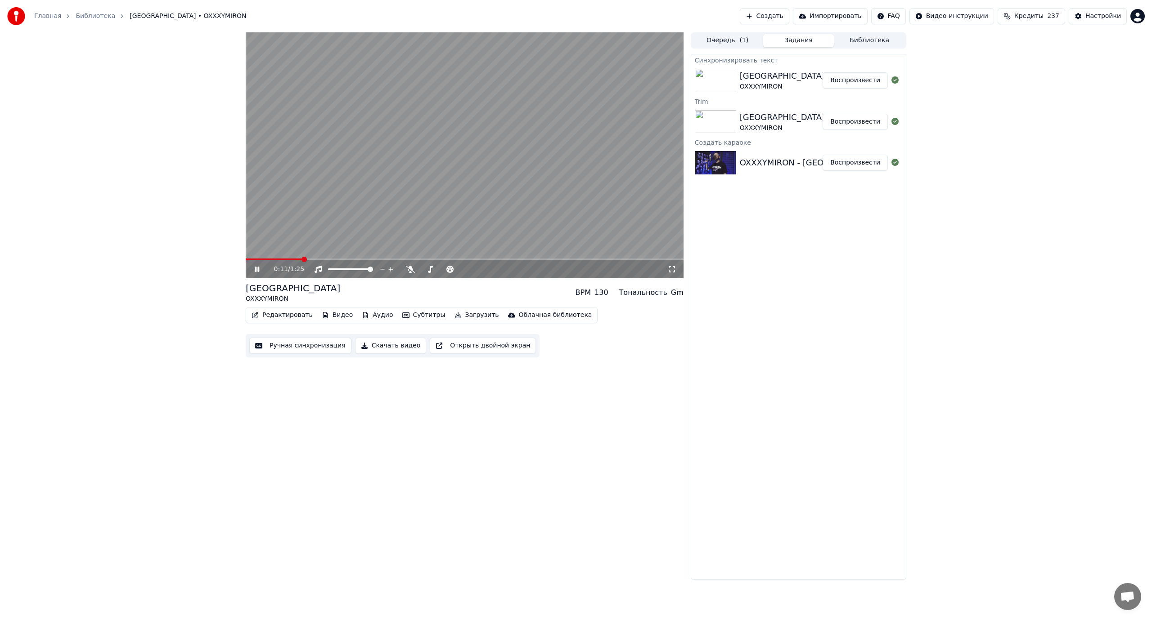
click at [420, 193] on video at bounding box center [465, 155] width 438 height 246
click at [282, 312] on button "Редактировать" at bounding box center [282, 315] width 68 height 13
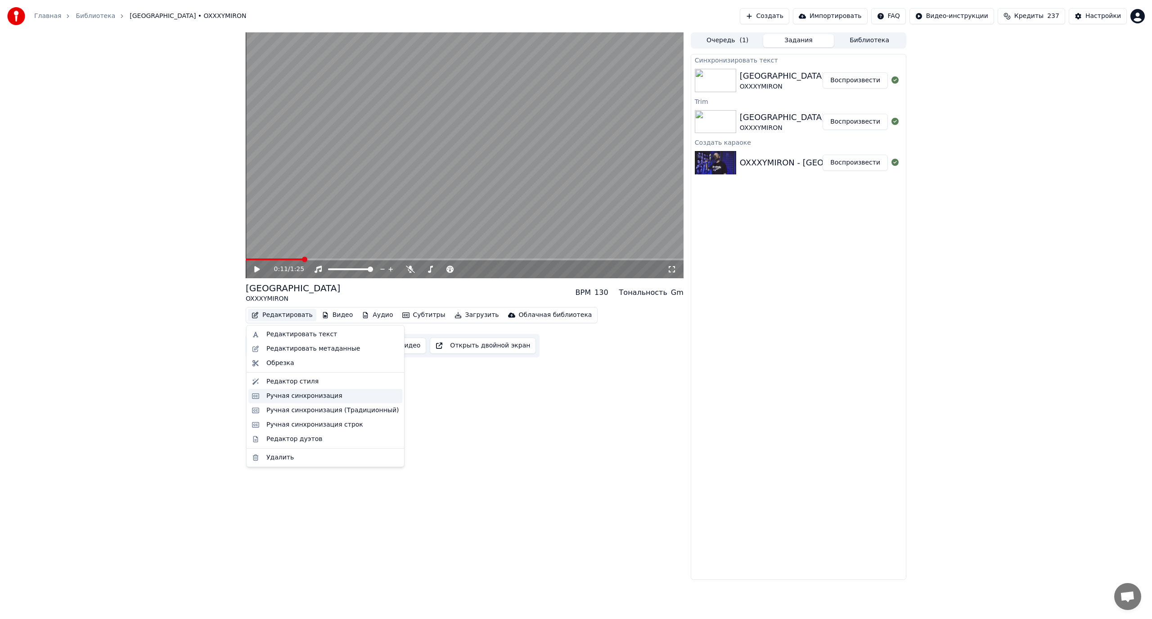
click at [295, 389] on div "Ручная синхронизация" at bounding box center [325, 396] width 154 height 14
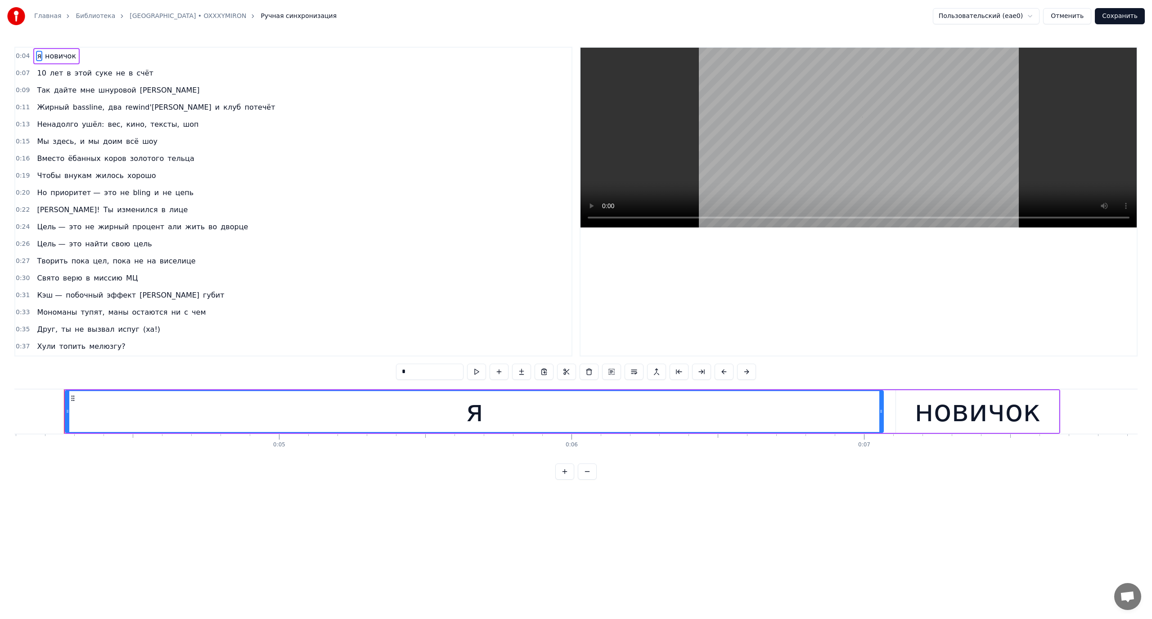
scroll to position [0, 1202]
click at [1033, 18] on html "Главная Библиотека RAP CITY • OXXXYMIRON Ручная синхронизация Пользовательский …" at bounding box center [576, 247] width 1152 height 494
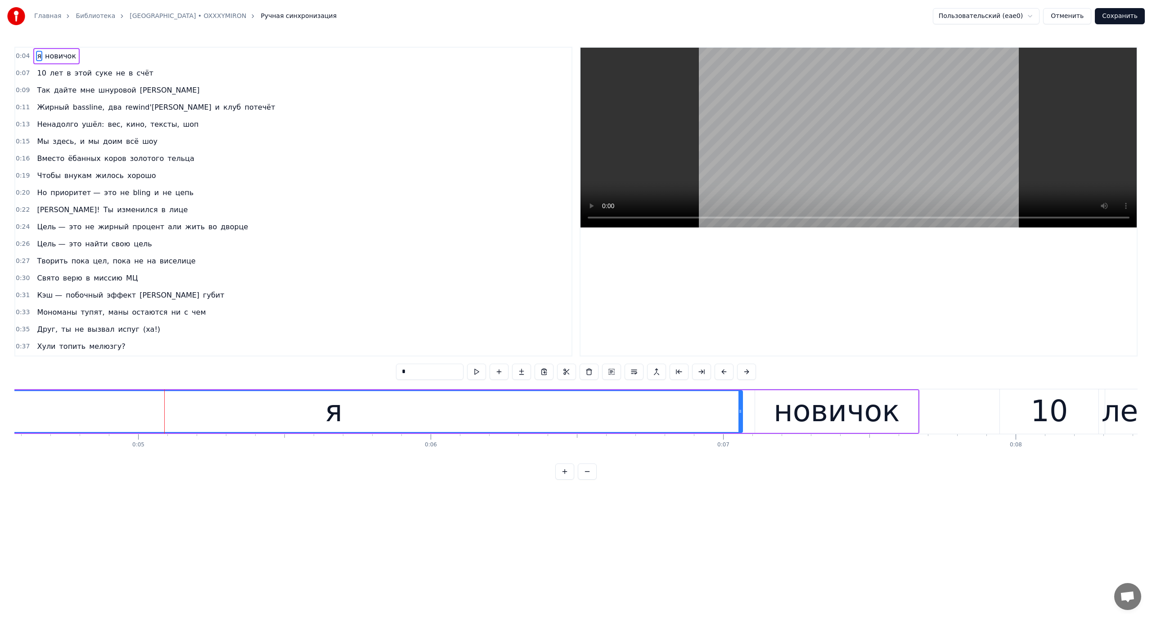
scroll to position [0, 0]
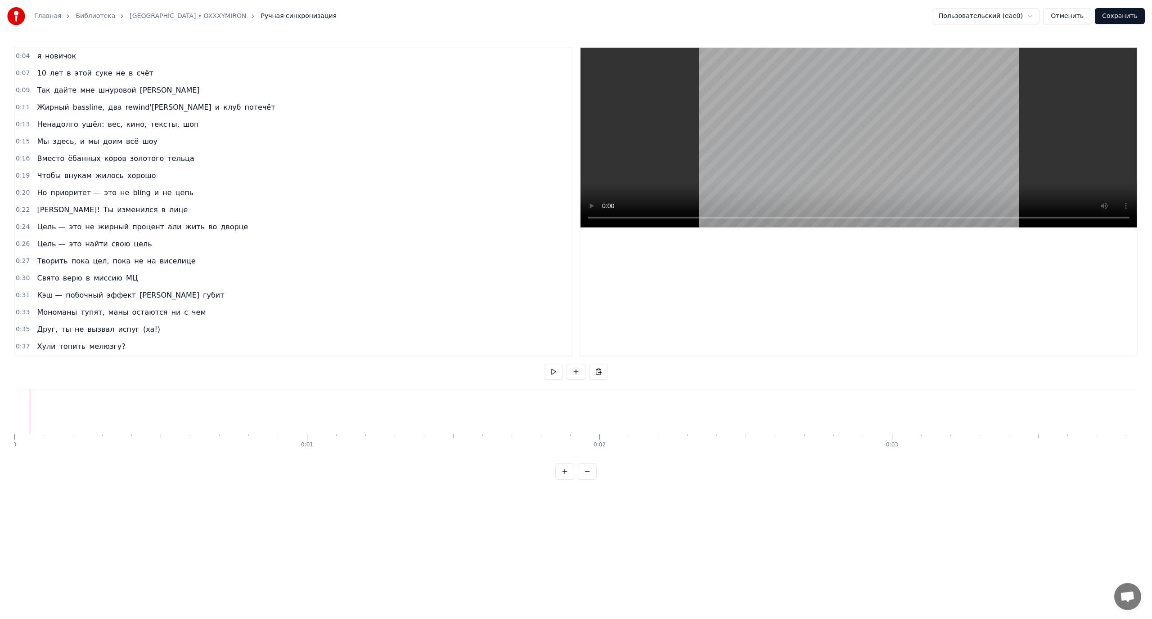
click at [30, 410] on div at bounding box center [30, 412] width 0 height 45
click at [1068, 19] on button "Отменить" at bounding box center [1067, 16] width 48 height 16
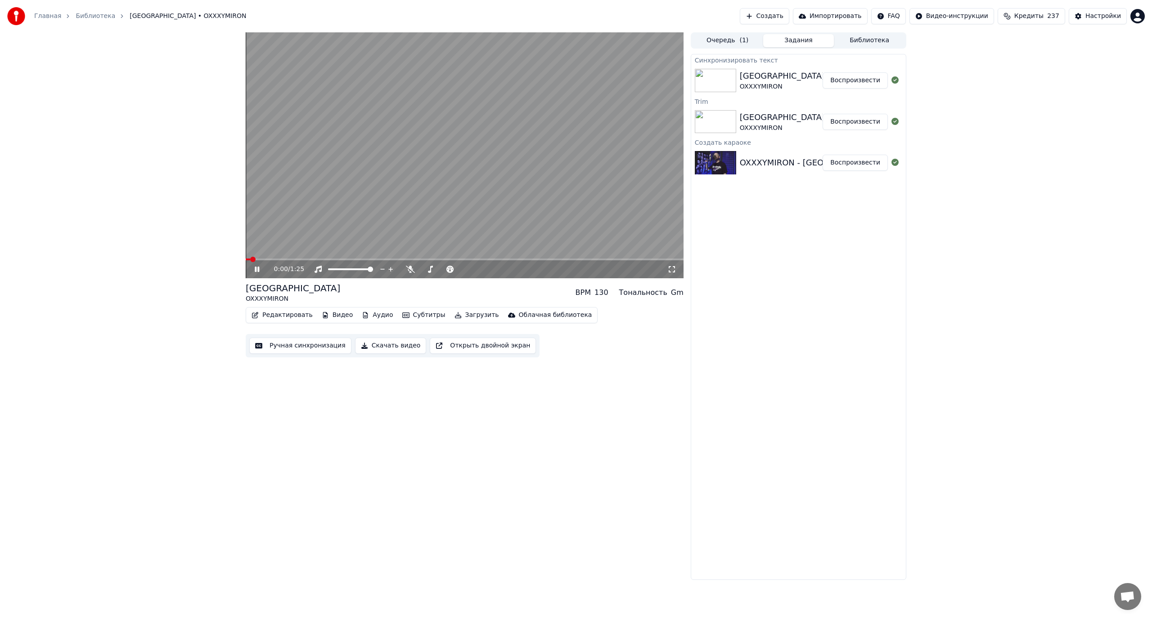
click at [597, 180] on video at bounding box center [465, 155] width 438 height 246
click at [336, 317] on button "Видео" at bounding box center [337, 315] width 39 height 13
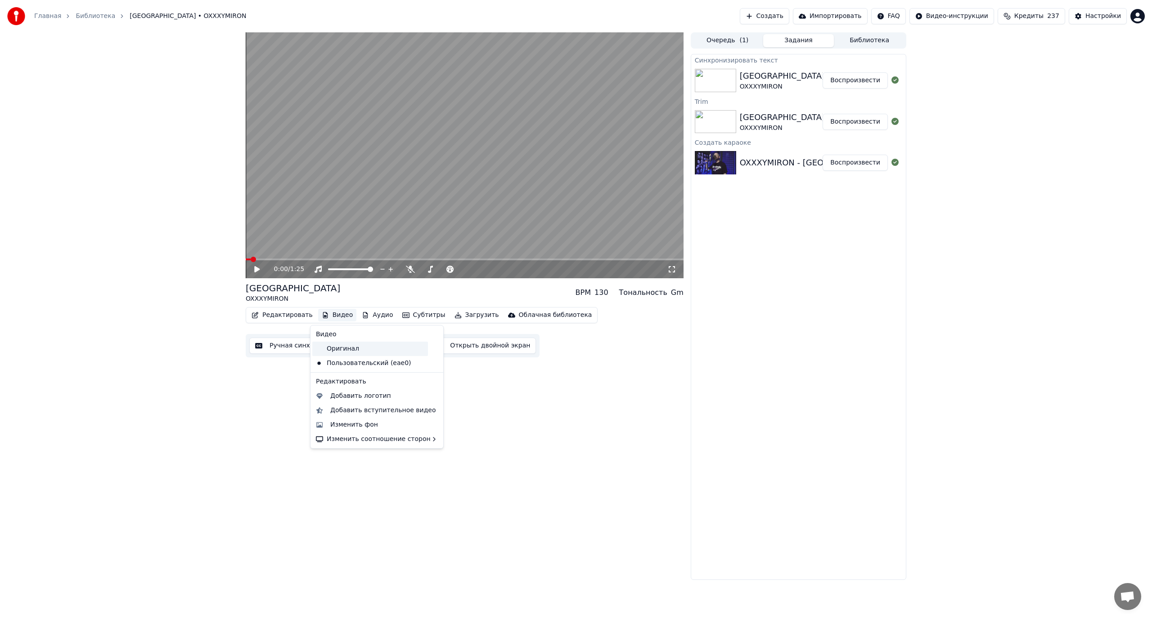
click at [334, 355] on div "Оригинал" at bounding box center [370, 349] width 116 height 14
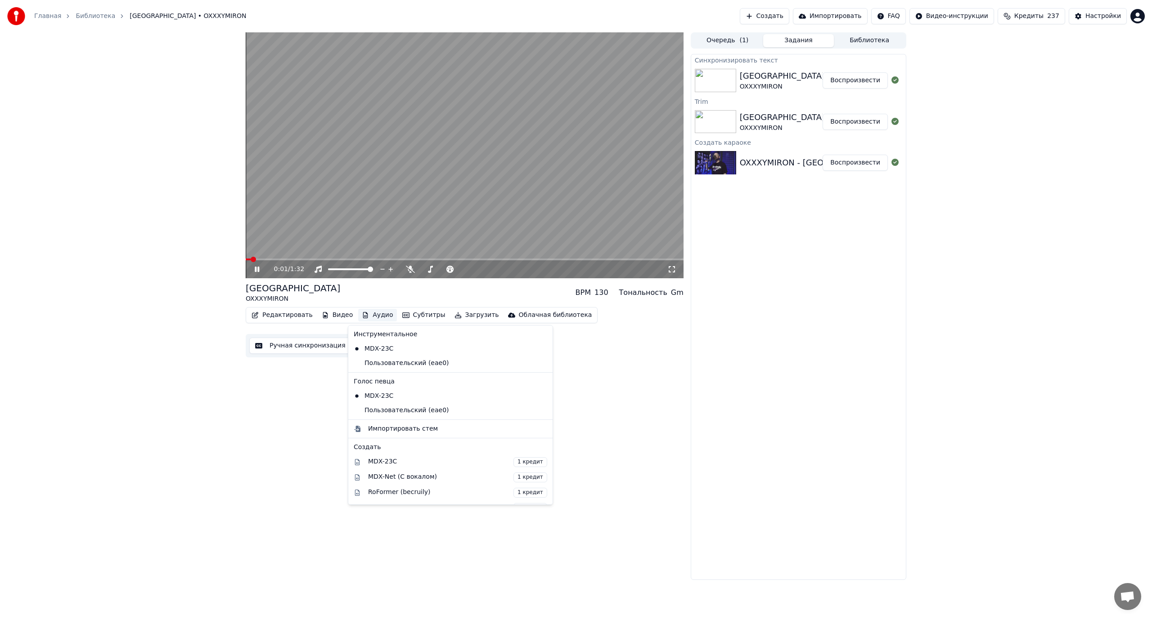
click at [372, 317] on button "Аудио" at bounding box center [377, 315] width 38 height 13
click at [411, 194] on video at bounding box center [465, 155] width 438 height 246
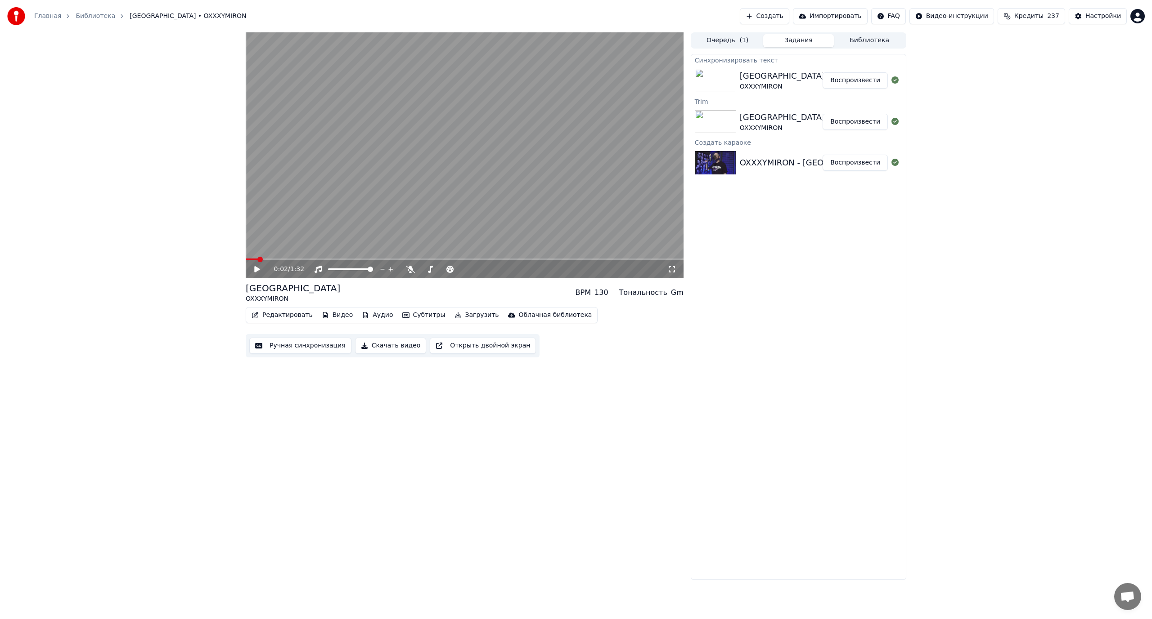
click at [414, 188] on video at bounding box center [465, 155] width 438 height 246
click at [465, 269] on span at bounding box center [442, 270] width 45 height 2
click at [545, 144] on video at bounding box center [465, 155] width 438 height 246
click at [281, 314] on button "Редактировать" at bounding box center [282, 315] width 68 height 13
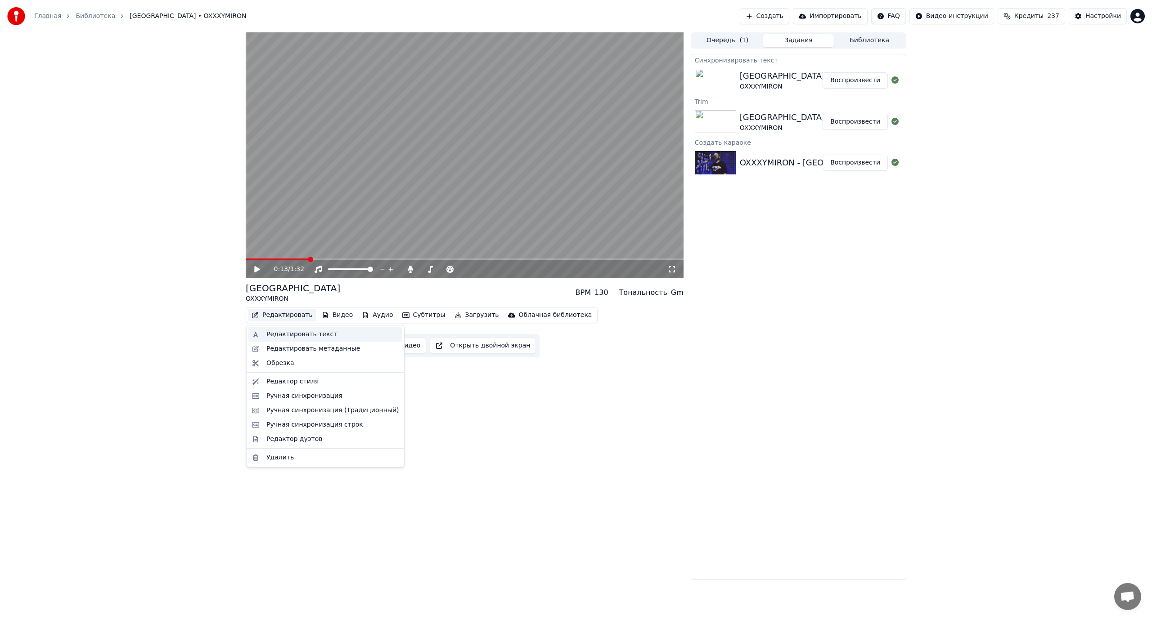
click at [283, 338] on div "Редактировать текст" at bounding box center [301, 334] width 71 height 9
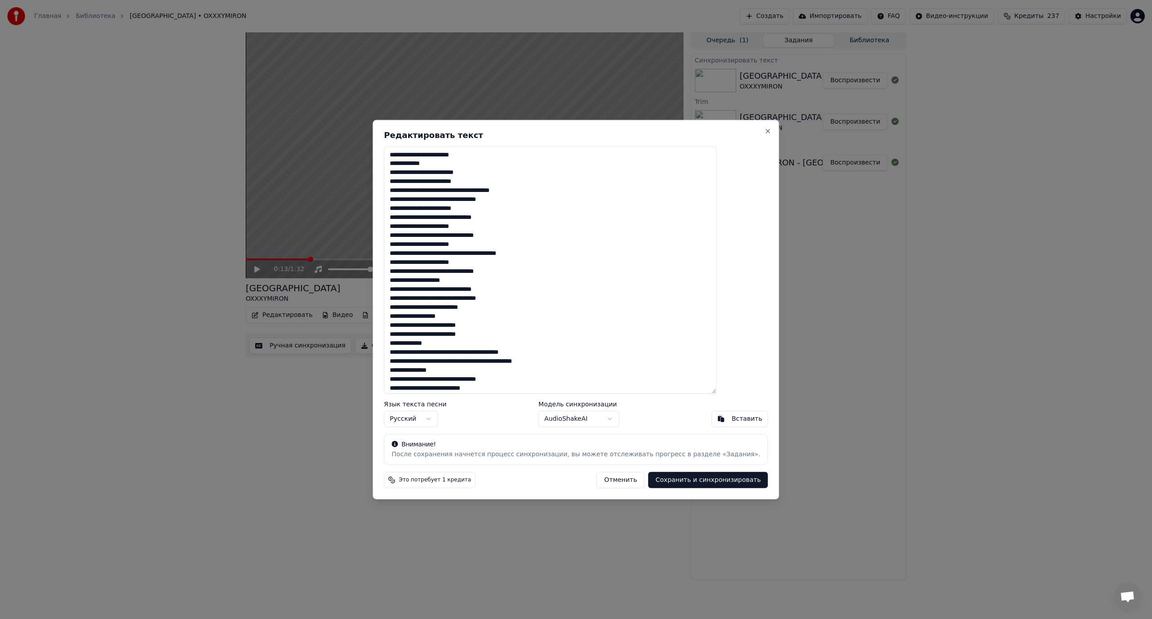
type textarea "**********"
click at [689, 478] on button "Сохранить и синхронизировать" at bounding box center [708, 480] width 120 height 16
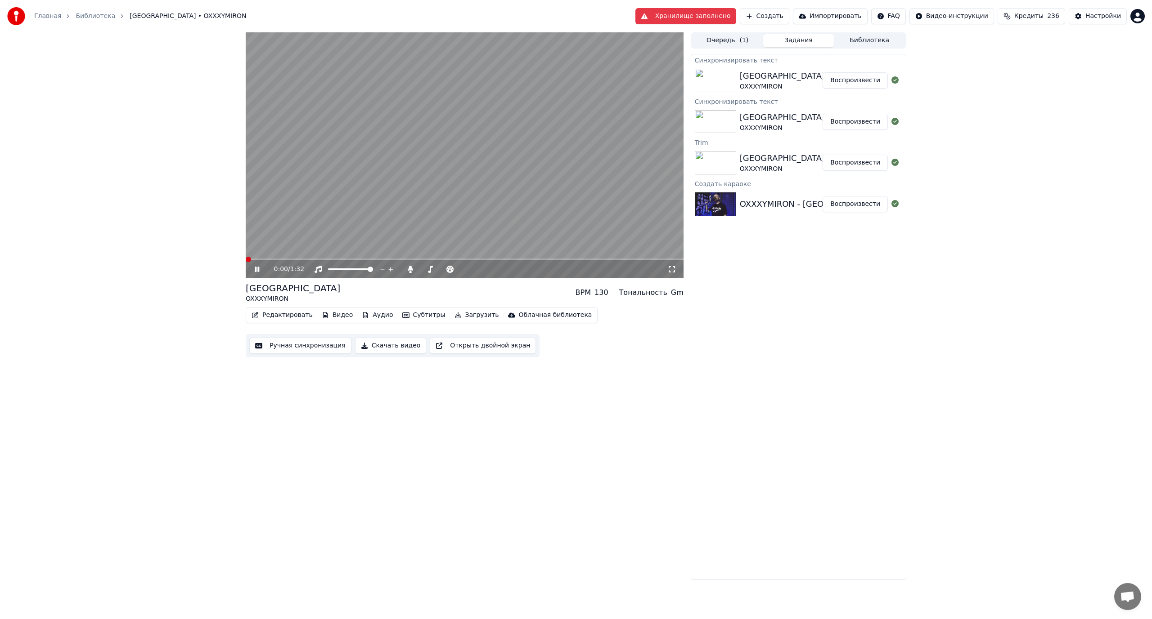
click at [246, 260] on span at bounding box center [246, 260] width 0 height 2
click at [419, 153] on video at bounding box center [465, 155] width 438 height 246
click at [280, 312] on button "Редактировать" at bounding box center [282, 315] width 68 height 13
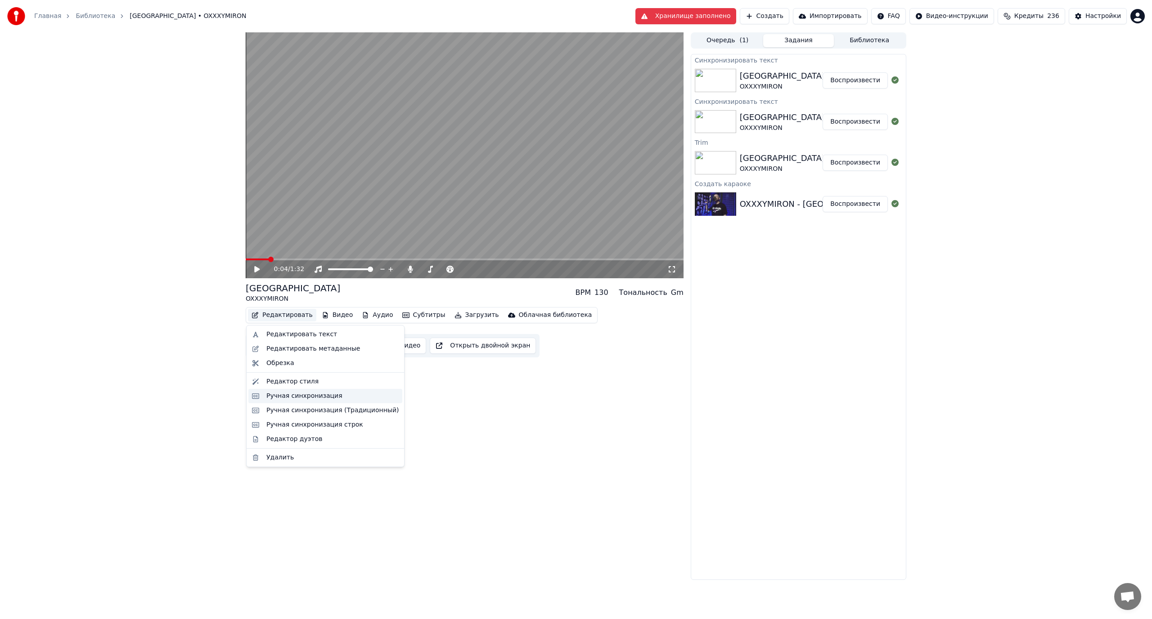
click at [282, 392] on div "Ручная синхронизация" at bounding box center [304, 396] width 76 height 9
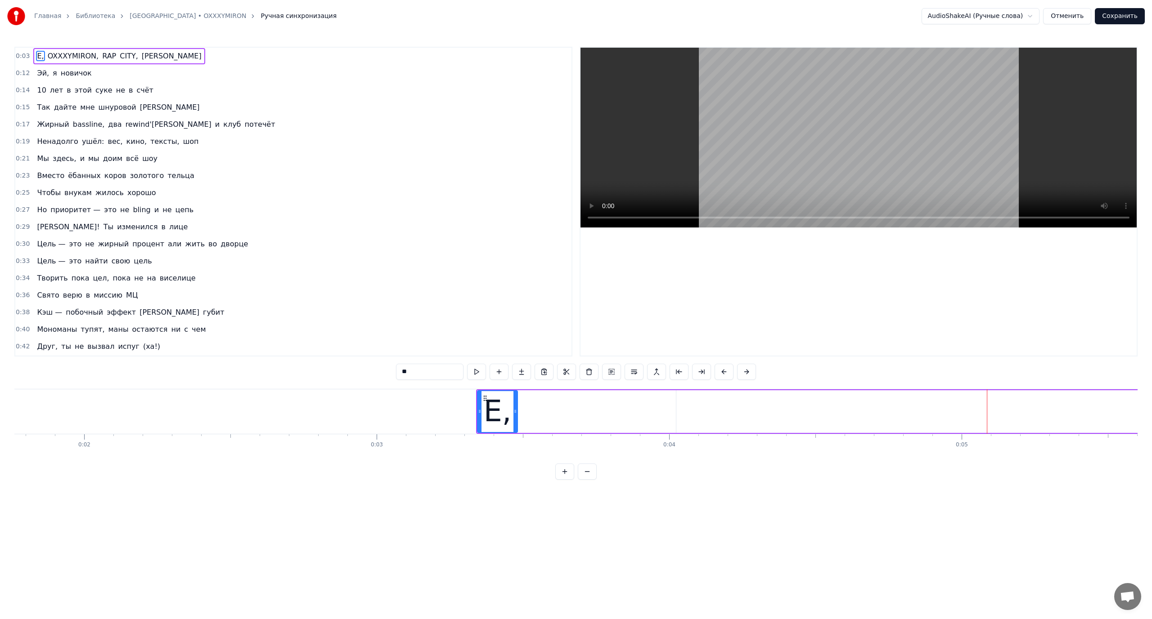
scroll to position [0, 526]
click at [564, 480] on button at bounding box center [564, 472] width 19 height 16
click at [557, 480] on button at bounding box center [564, 472] width 19 height 16
click at [567, 480] on button at bounding box center [564, 472] width 19 height 16
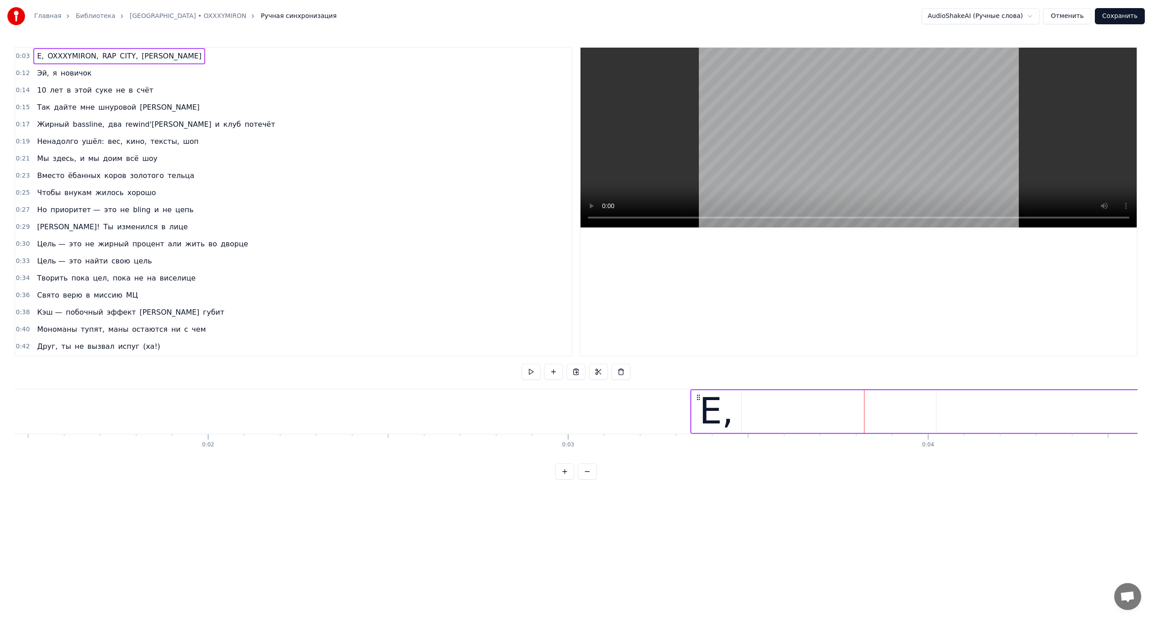
click at [566, 480] on button at bounding box center [564, 472] width 19 height 16
click at [592, 480] on button at bounding box center [587, 472] width 19 height 16
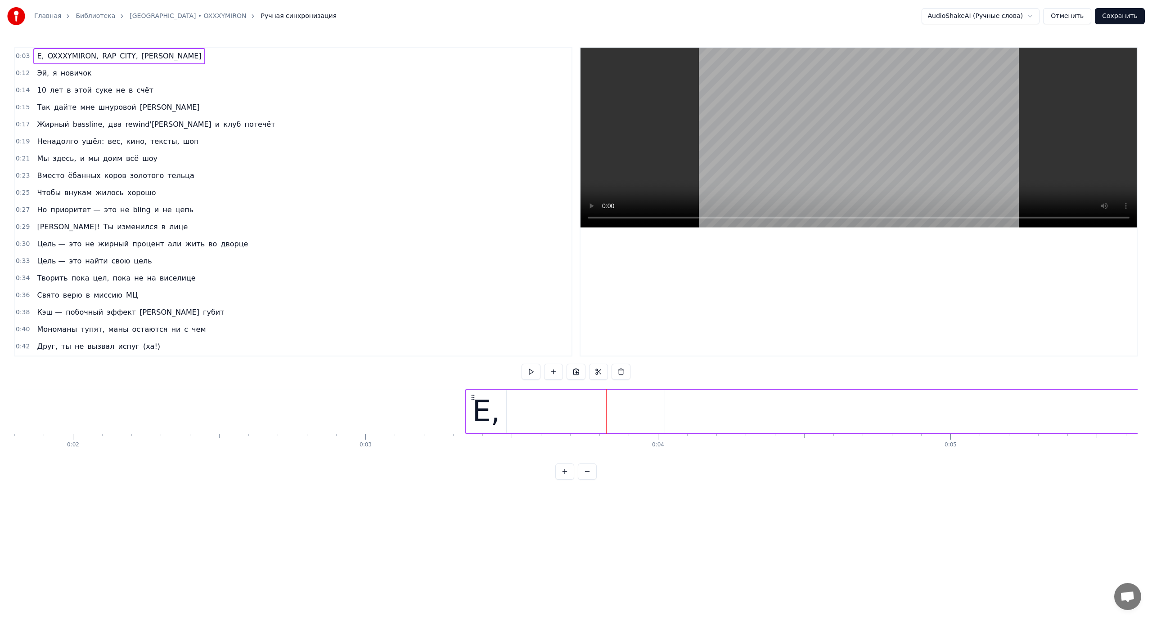
click at [592, 480] on button at bounding box center [587, 472] width 19 height 16
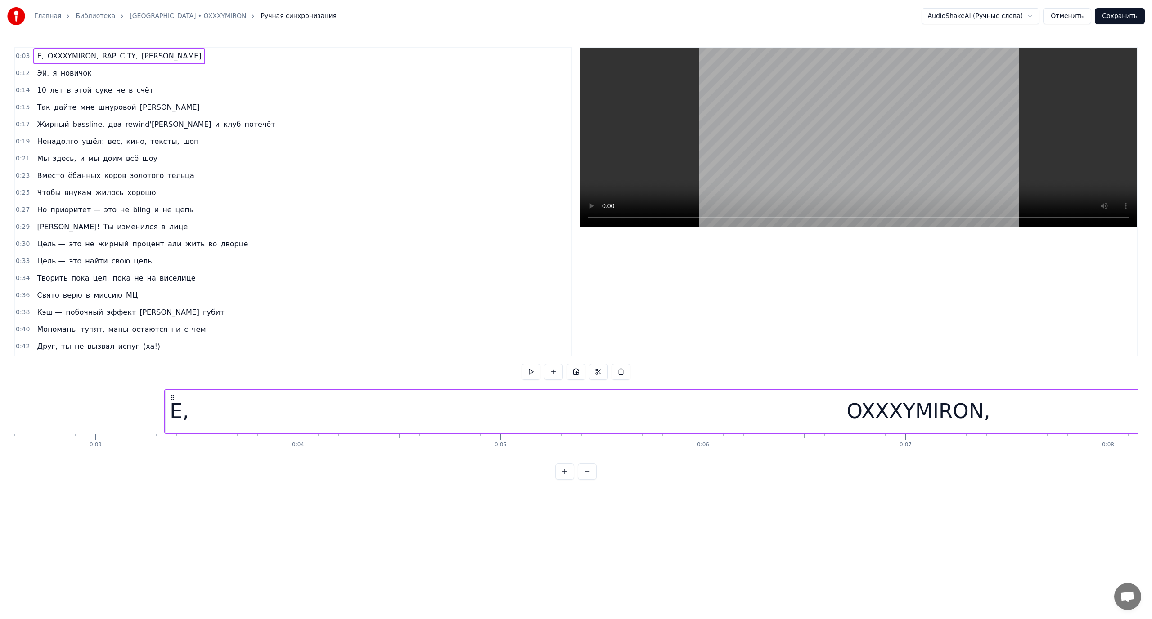
click at [592, 480] on button at bounding box center [587, 472] width 19 height 16
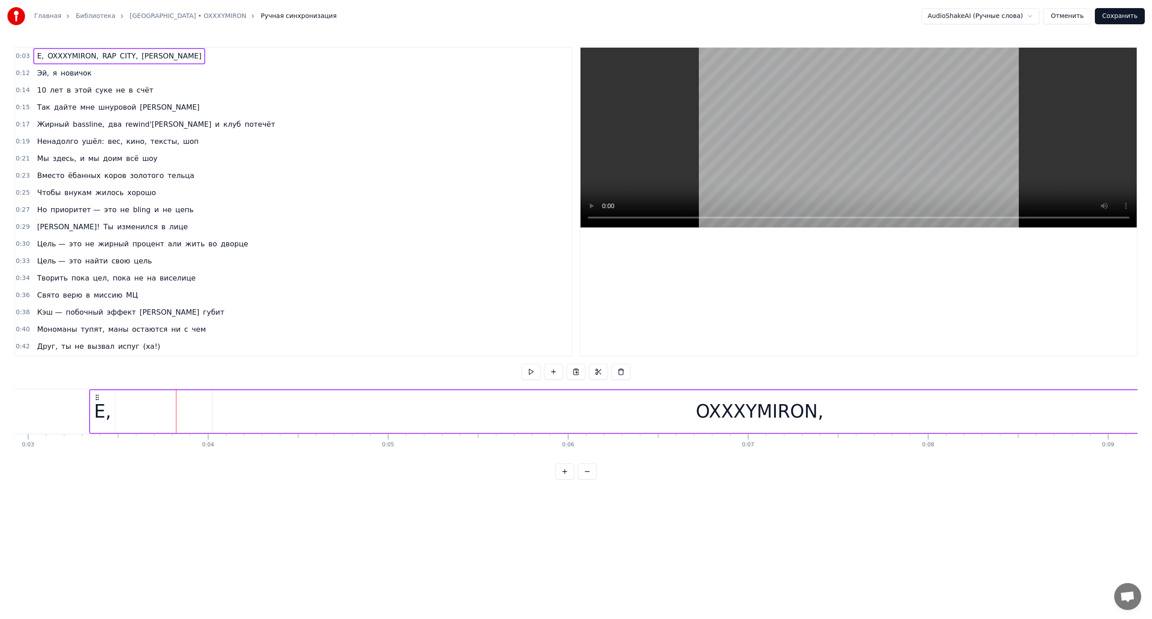
click at [592, 480] on button at bounding box center [587, 472] width 19 height 16
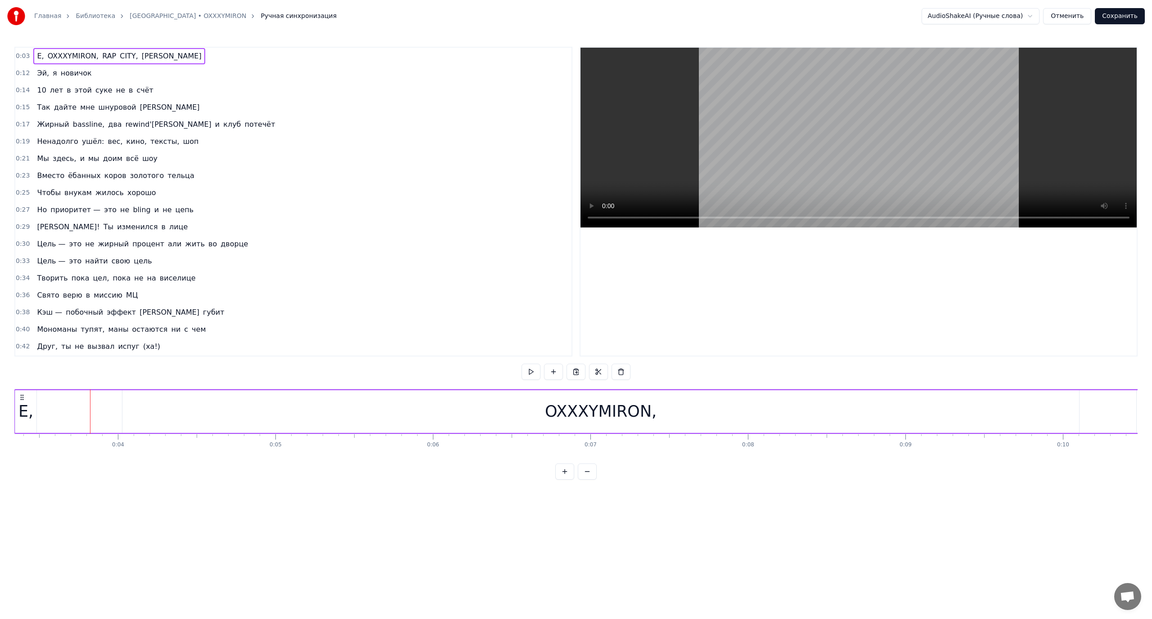
click at [592, 480] on button at bounding box center [587, 472] width 19 height 16
click at [586, 478] on button at bounding box center [587, 472] width 19 height 16
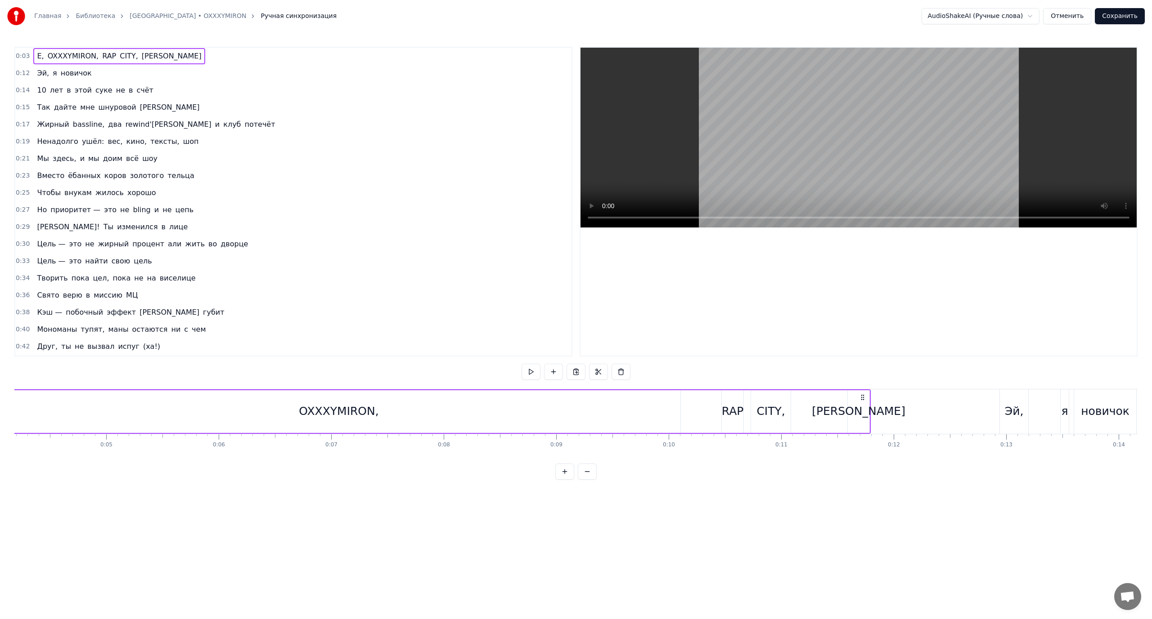
scroll to position [0, 385]
click at [586, 478] on button at bounding box center [587, 472] width 19 height 16
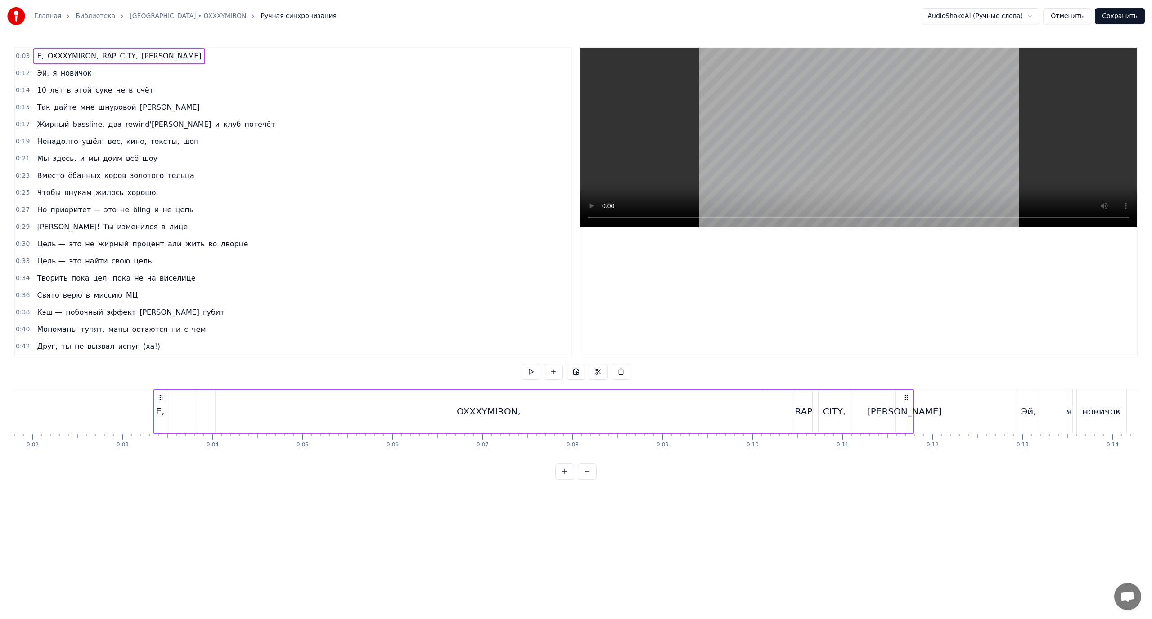
click at [162, 414] on div "Е," at bounding box center [160, 411] width 9 height 13
click at [427, 406] on div "OXXXYMIRON," at bounding box center [488, 412] width 546 height 43
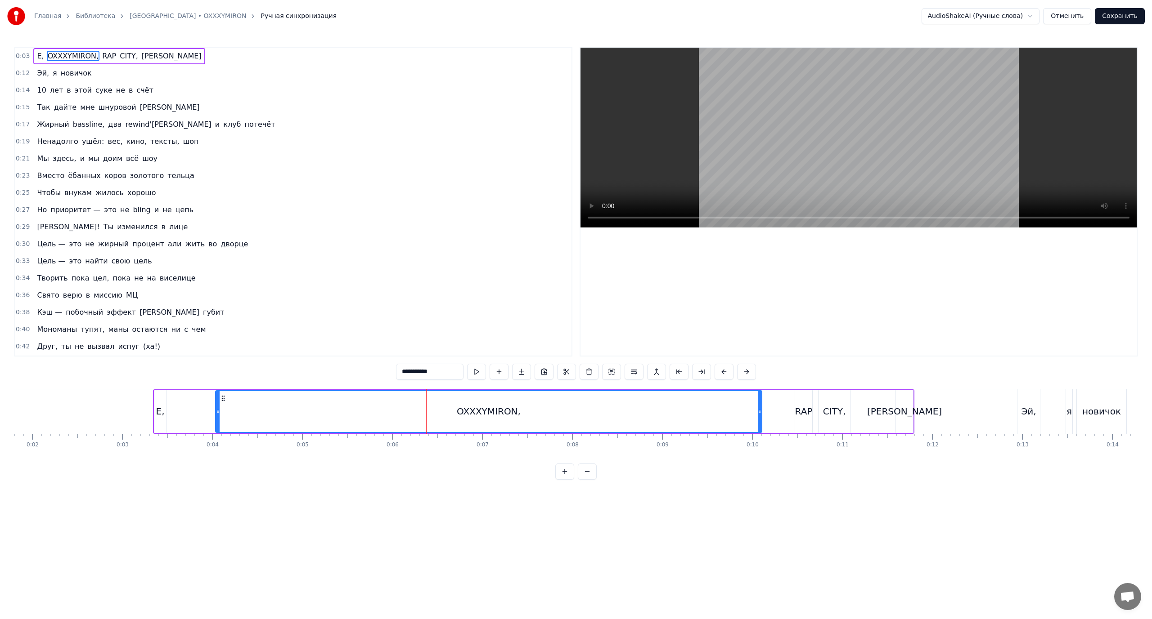
click at [899, 404] on div "Е" at bounding box center [904, 412] width 17 height 43
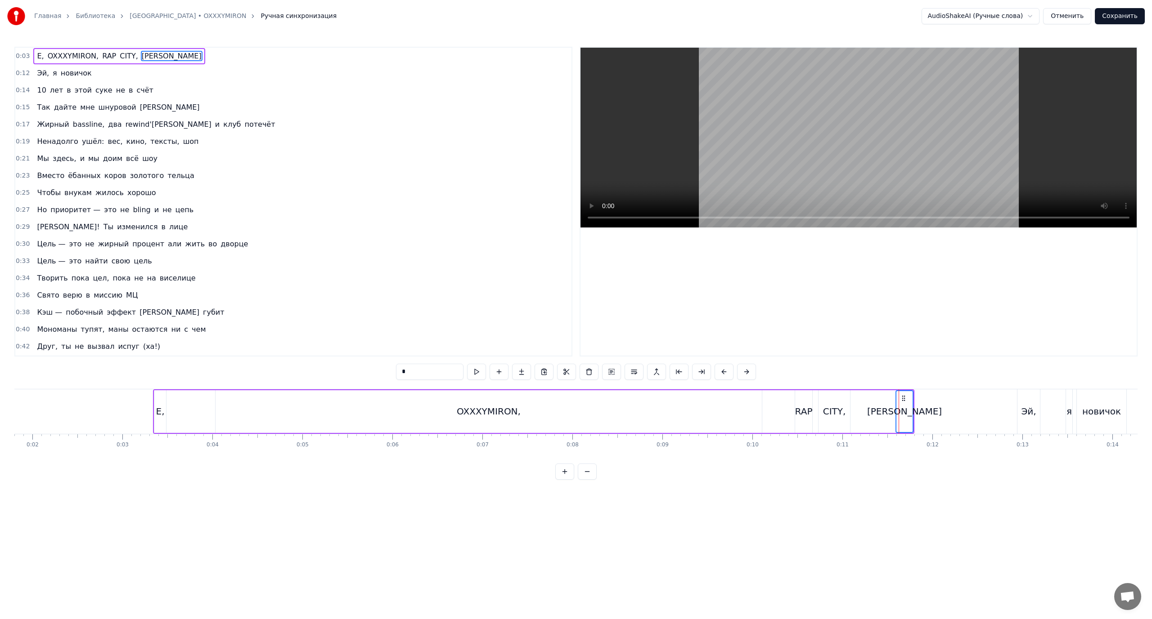
click at [164, 405] on div "Е," at bounding box center [160, 412] width 12 height 43
drag, startPoint x: 156, startPoint y: 408, endPoint x: 163, endPoint y: 408, distance: 7.2
click at [163, 408] on div "Е," at bounding box center [160, 411] width 11 height 41
drag, startPoint x: 161, startPoint y: 400, endPoint x: 639, endPoint y: 407, distance: 478.3
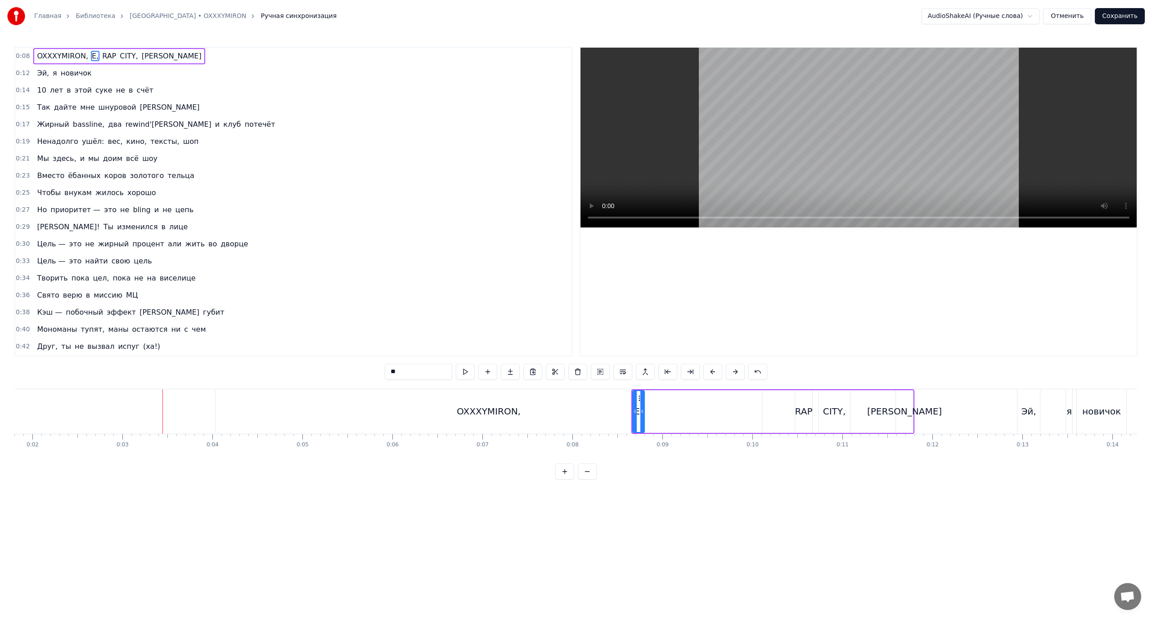
click at [261, 408] on div "OXXXYMIRON," at bounding box center [488, 412] width 546 height 43
drag, startPoint x: 217, startPoint y: 410, endPoint x: 698, endPoint y: 412, distance: 480.9
click at [640, 410] on div "Е," at bounding box center [638, 411] width 9 height 13
type input "**"
drag, startPoint x: 644, startPoint y: 410, endPoint x: 661, endPoint y: 412, distance: 17.1
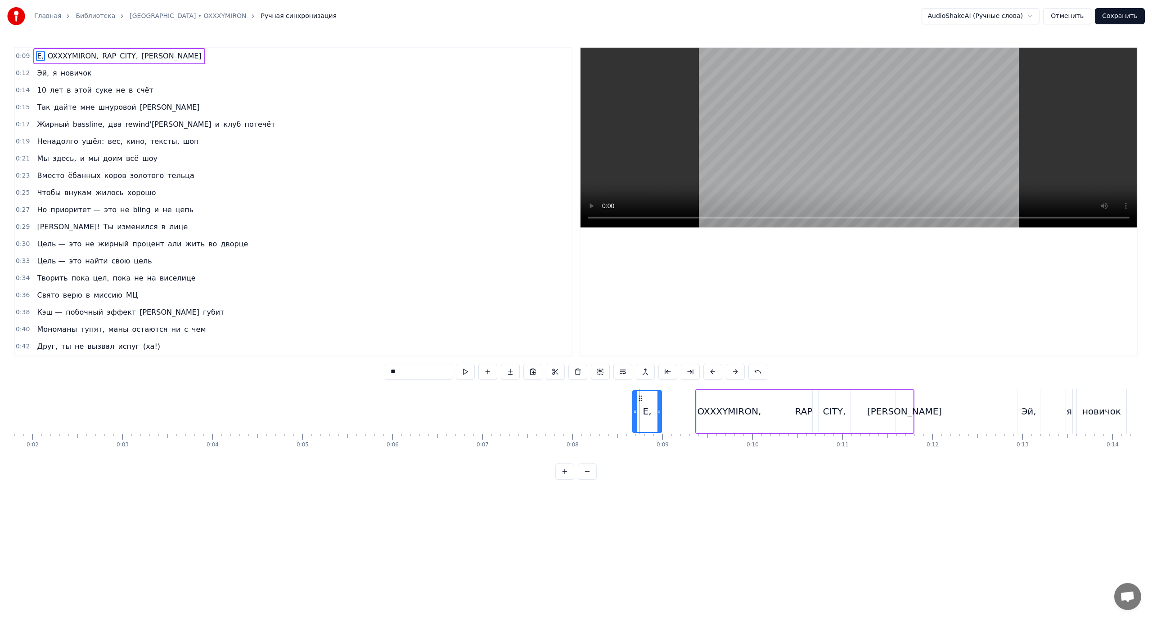
click at [661, 412] on icon at bounding box center [659, 411] width 4 height 7
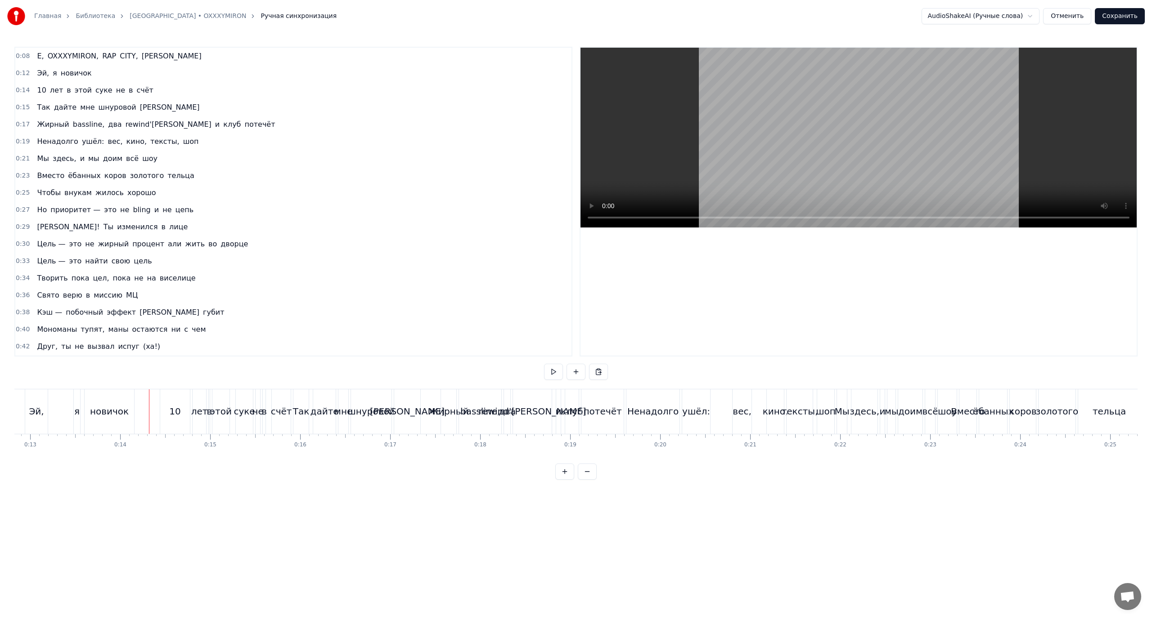
scroll to position [0, 1212]
click at [1114, 15] on button "Сохранить" at bounding box center [1120, 16] width 50 height 16
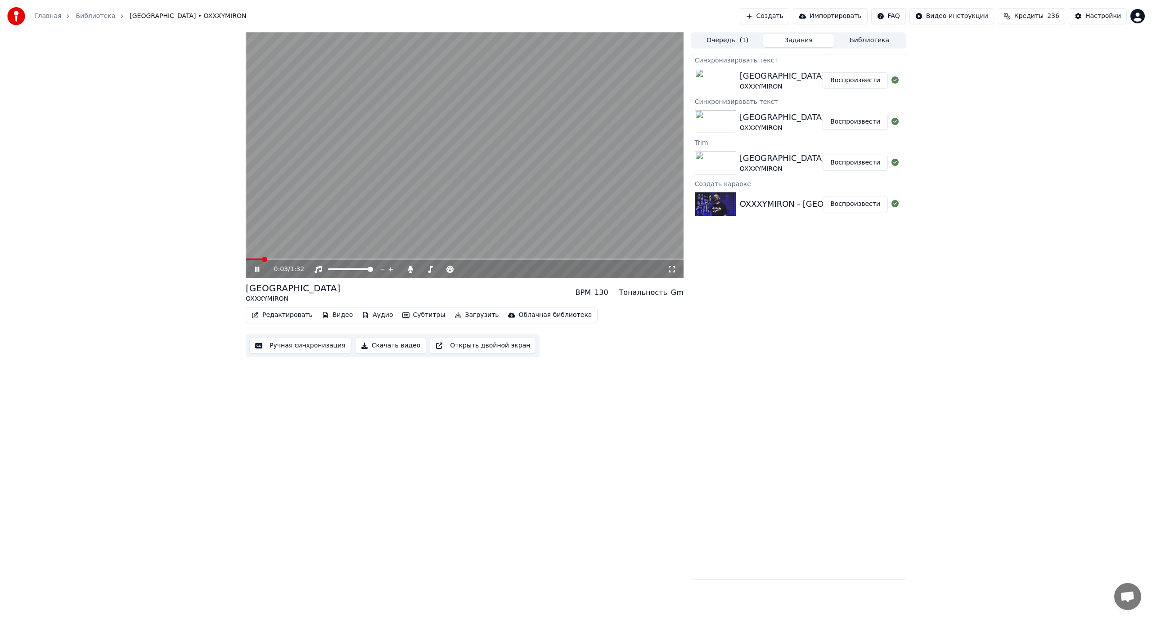
click at [670, 267] on icon at bounding box center [672, 269] width 6 height 6
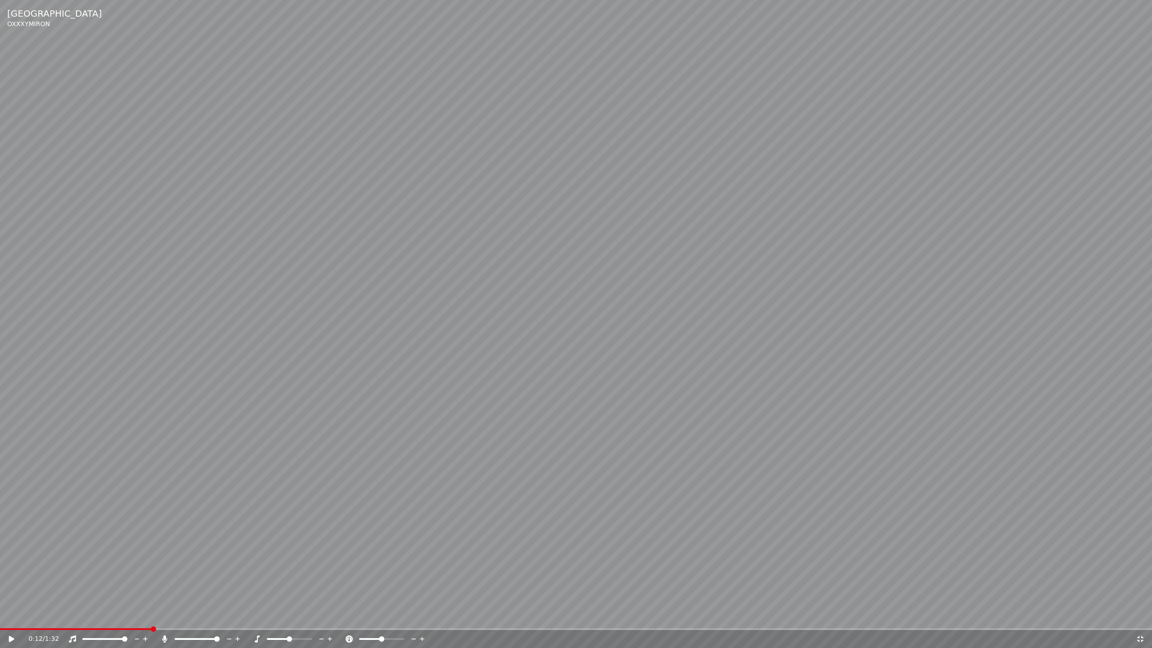
click at [836, 445] on video at bounding box center [576, 324] width 1152 height 648
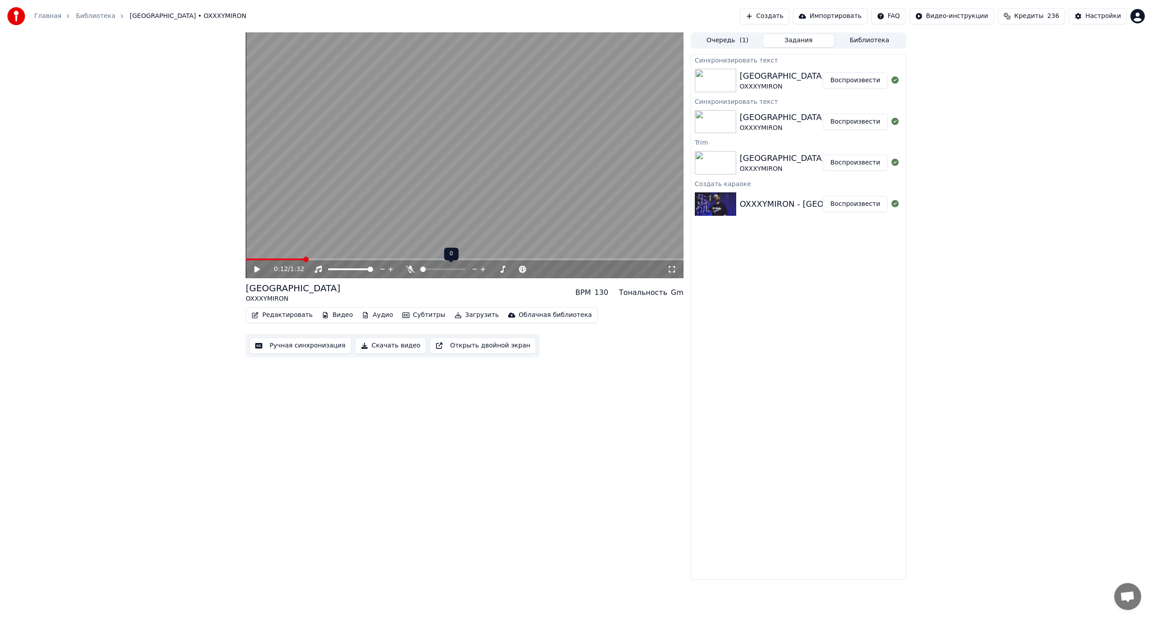
click at [420, 270] on span at bounding box center [420, 270] width 0 height 2
click at [280, 259] on span at bounding box center [275, 260] width 58 height 2
click at [246, 262] on span at bounding box center [248, 259] width 5 height 5
click at [494, 174] on video at bounding box center [465, 155] width 438 height 246
click at [674, 268] on icon at bounding box center [672, 269] width 6 height 6
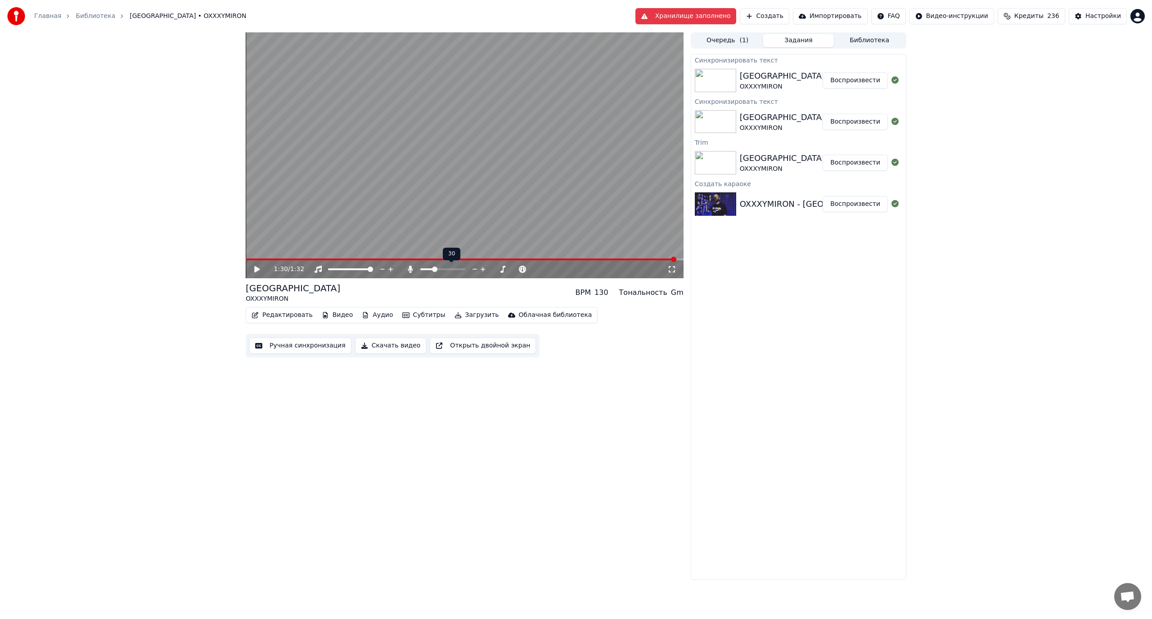
click at [434, 268] on span at bounding box center [434, 269] width 5 height 5
click at [431, 269] on span at bounding box center [432, 269] width 5 height 5
click at [249, 260] on span at bounding box center [248, 260] width 5 height 2
click at [246, 259] on span at bounding box center [248, 259] width 5 height 5
click at [256, 272] on icon at bounding box center [256, 269] width 5 height 6
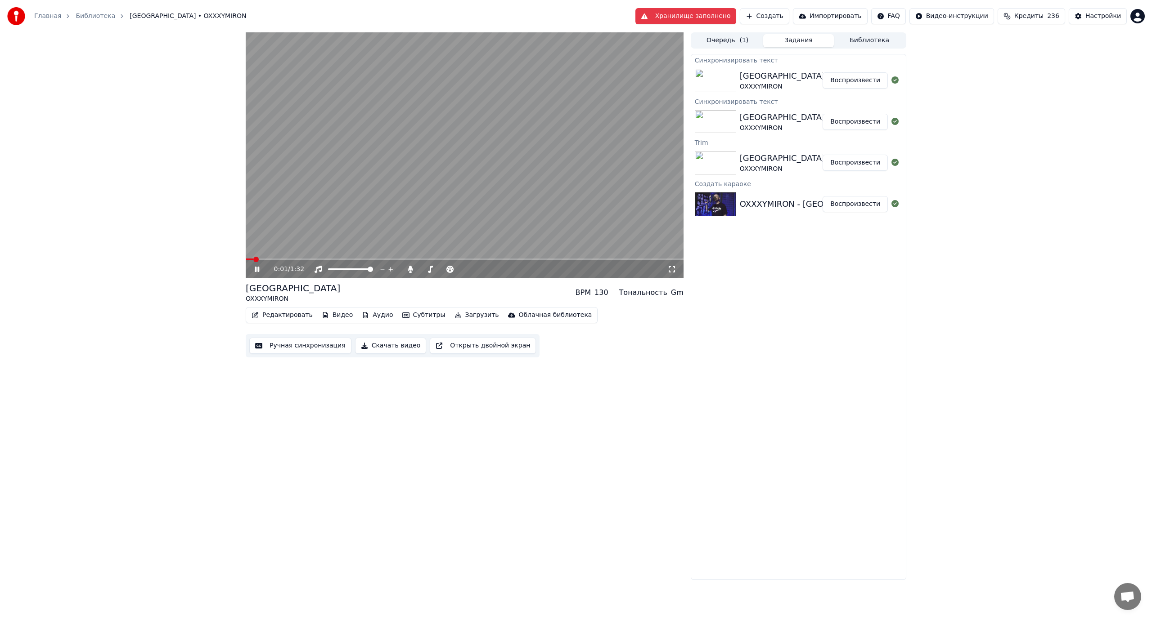
click at [671, 269] on icon at bounding box center [671, 269] width 9 height 7
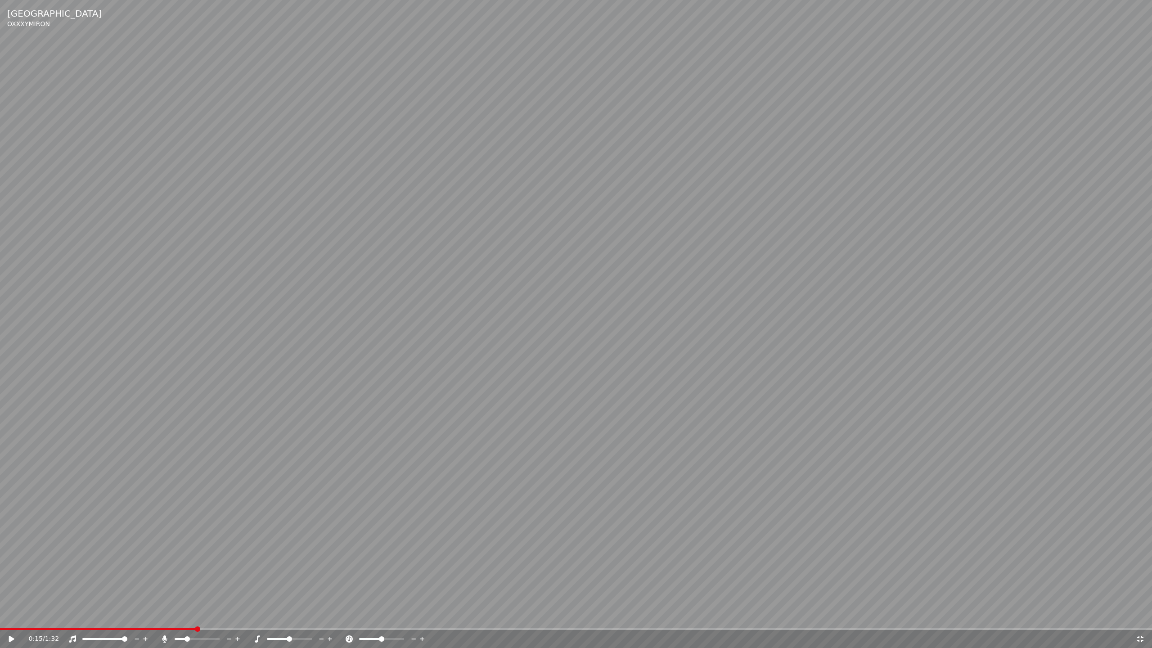
click at [45, 619] on video at bounding box center [576, 324] width 1152 height 648
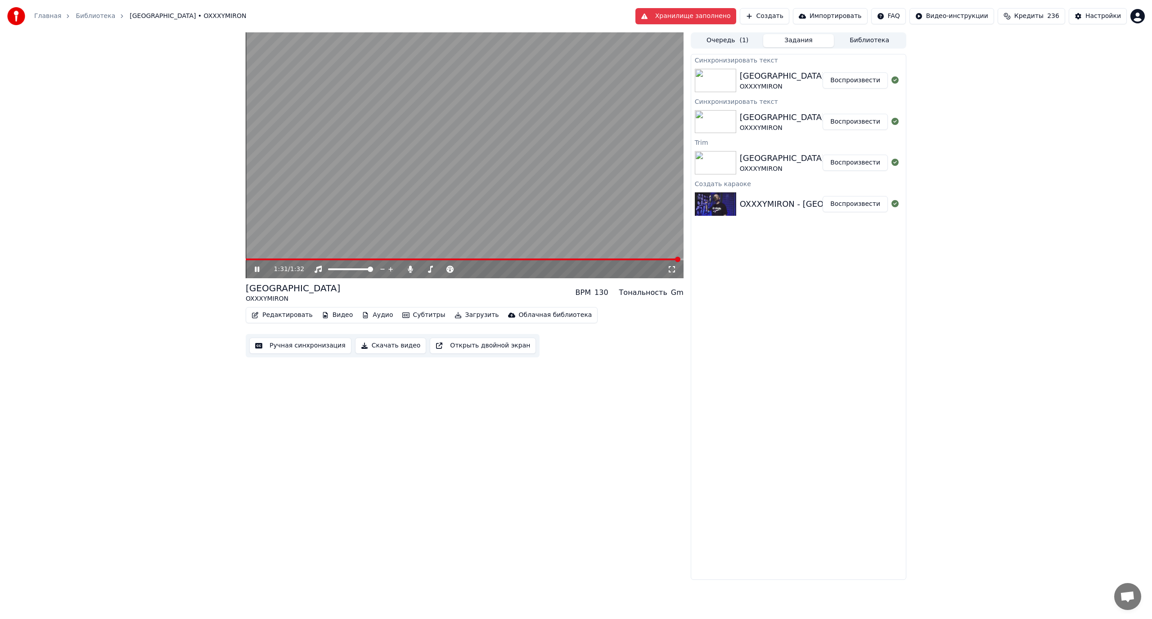
click at [490, 122] on video at bounding box center [465, 155] width 438 height 246
click at [865, 43] on button "Библиотека" at bounding box center [869, 40] width 71 height 13
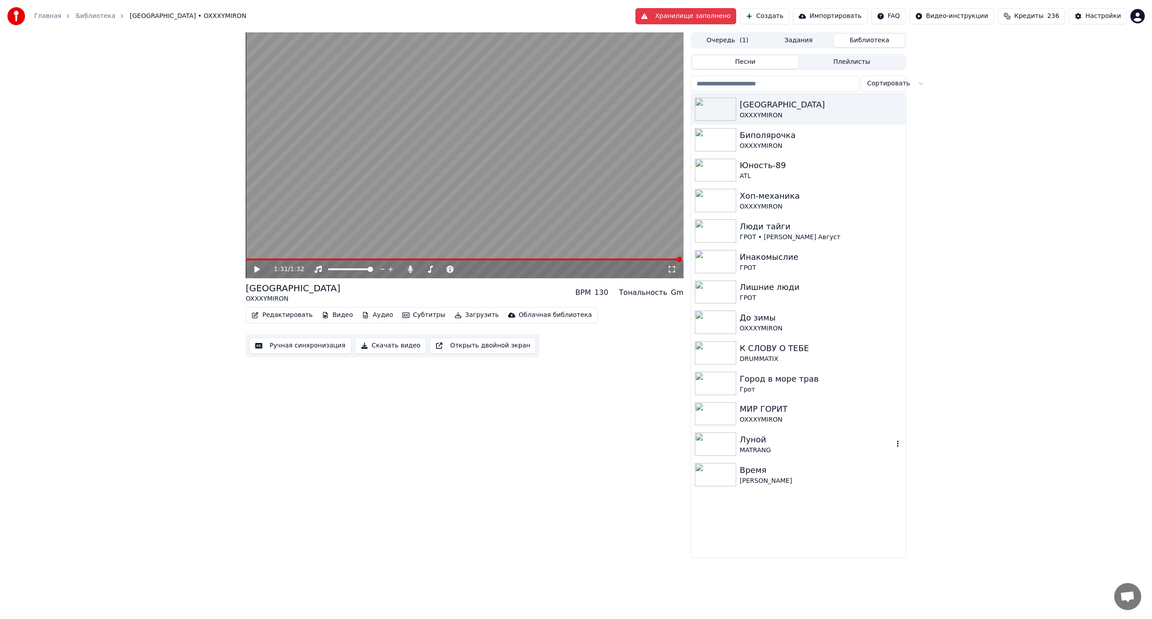
click at [741, 439] on div "Луной" at bounding box center [816, 440] width 153 height 13
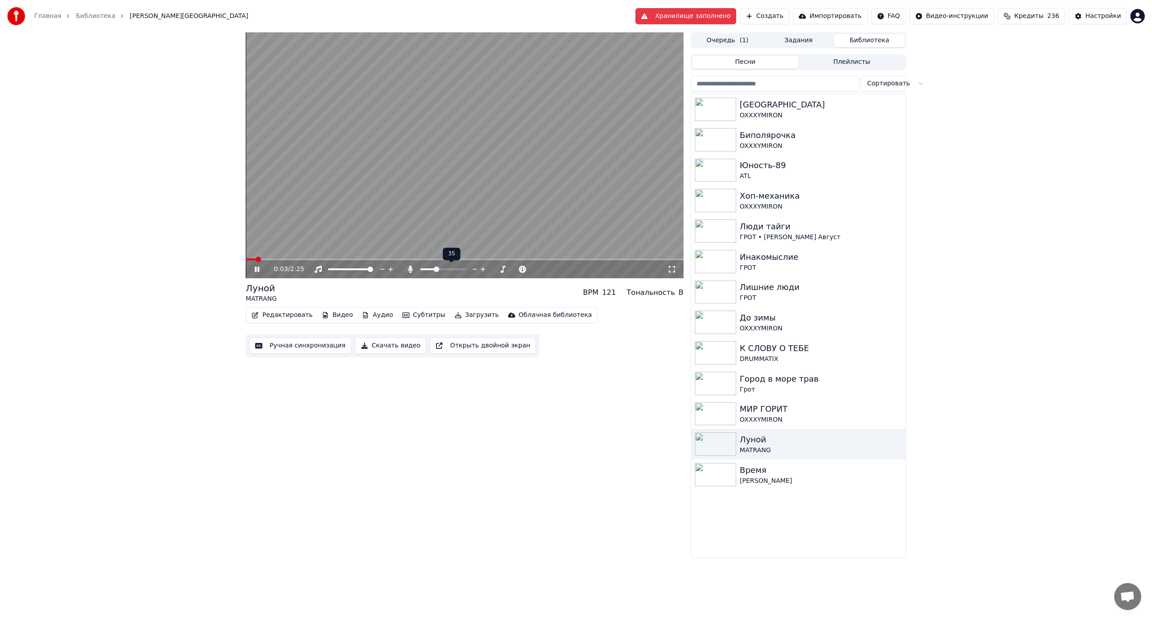
click at [436, 270] on span at bounding box center [436, 269] width 5 height 5
click at [674, 269] on icon at bounding box center [671, 269] width 9 height 7
click at [503, 115] on video at bounding box center [465, 155] width 438 height 246
